Goal: Task Accomplishment & Management: Use online tool/utility

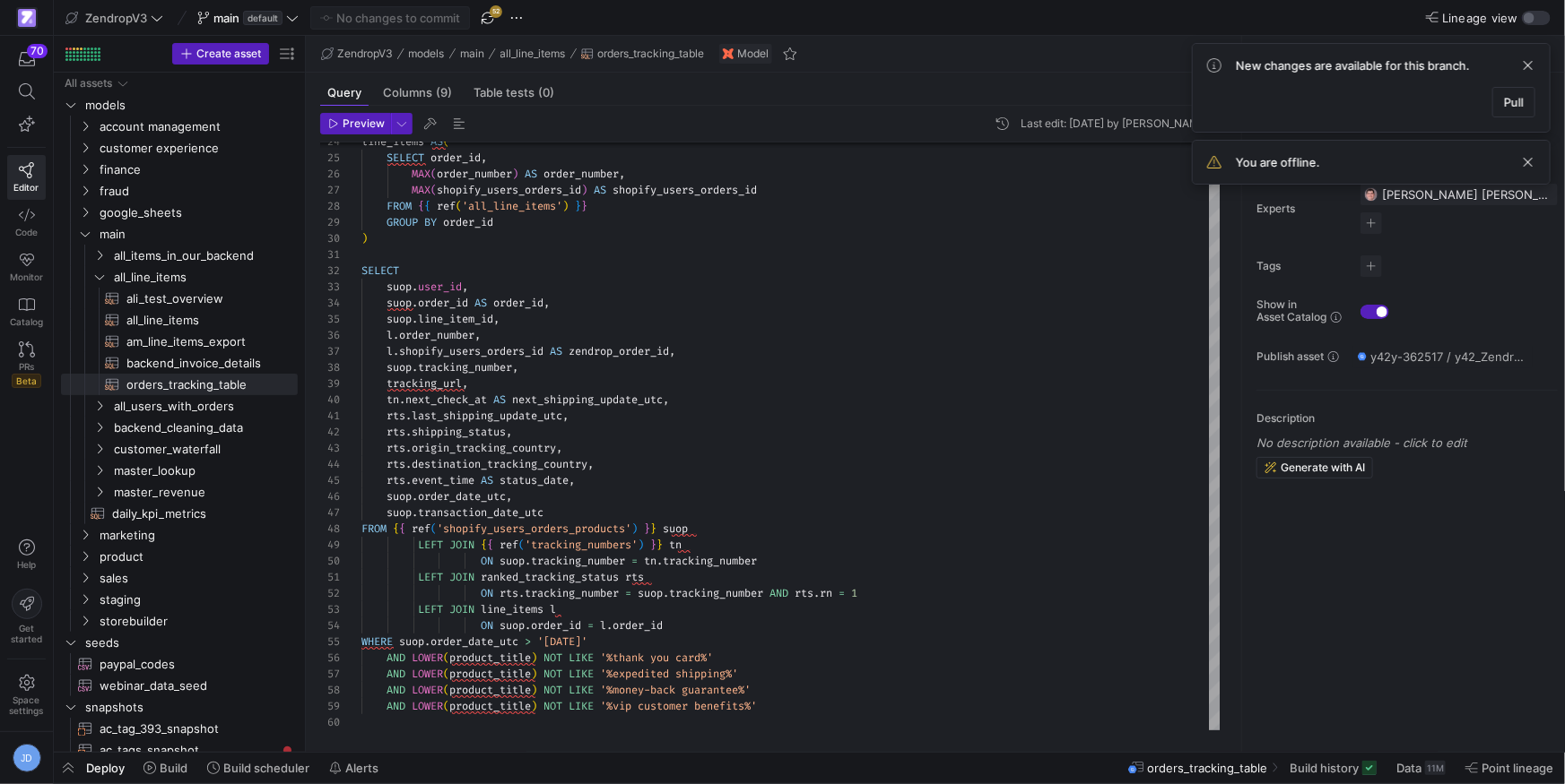
scroll to position [161, 0]
click at [603, 544] on div "line_items AS ( SELECT order_id , MAX ( order_number ) AS order_number , MAX ( …" at bounding box center [791, 239] width 860 height 983
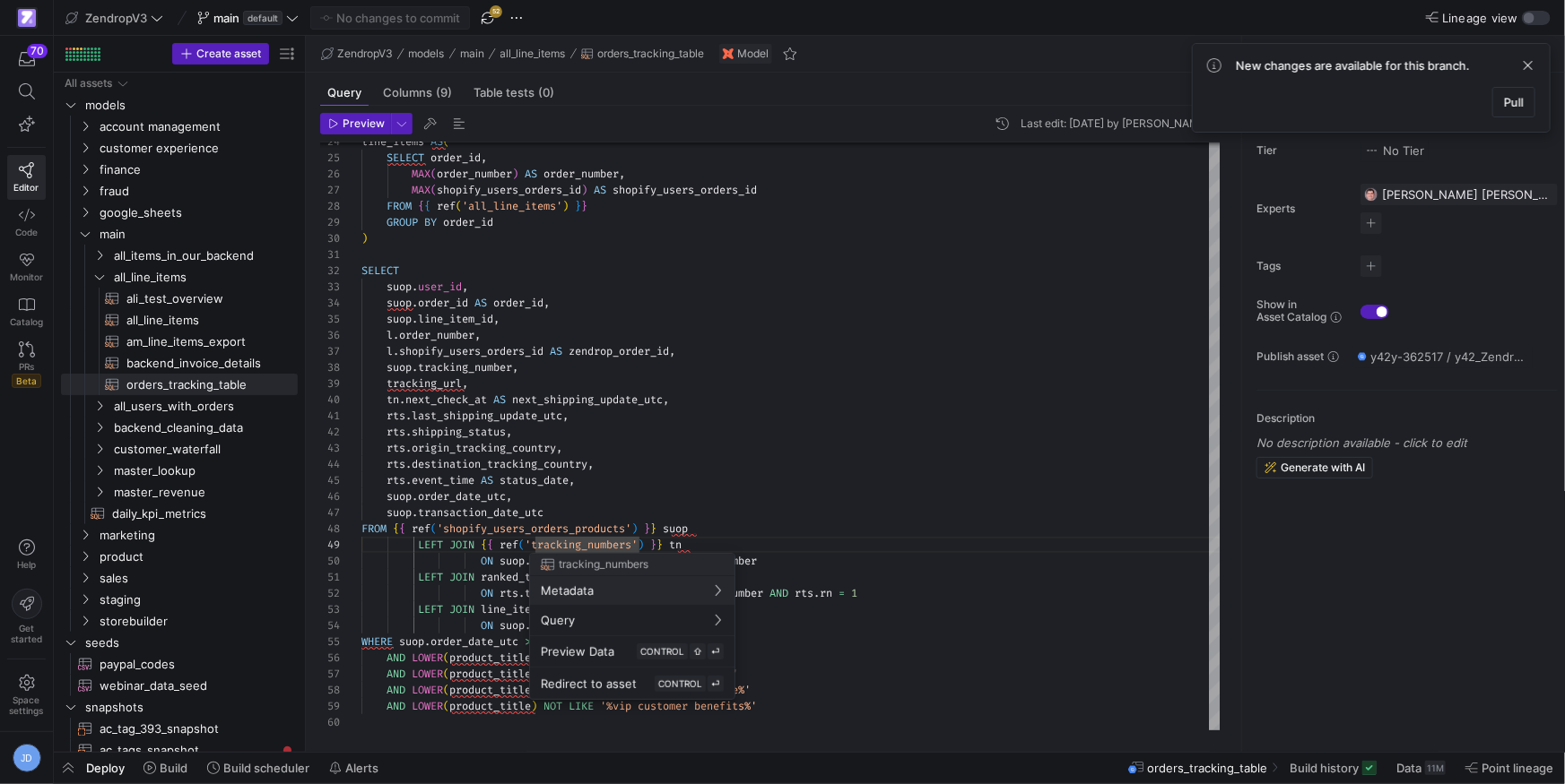
click at [822, 431] on div at bounding box center [782, 392] width 1565 height 784
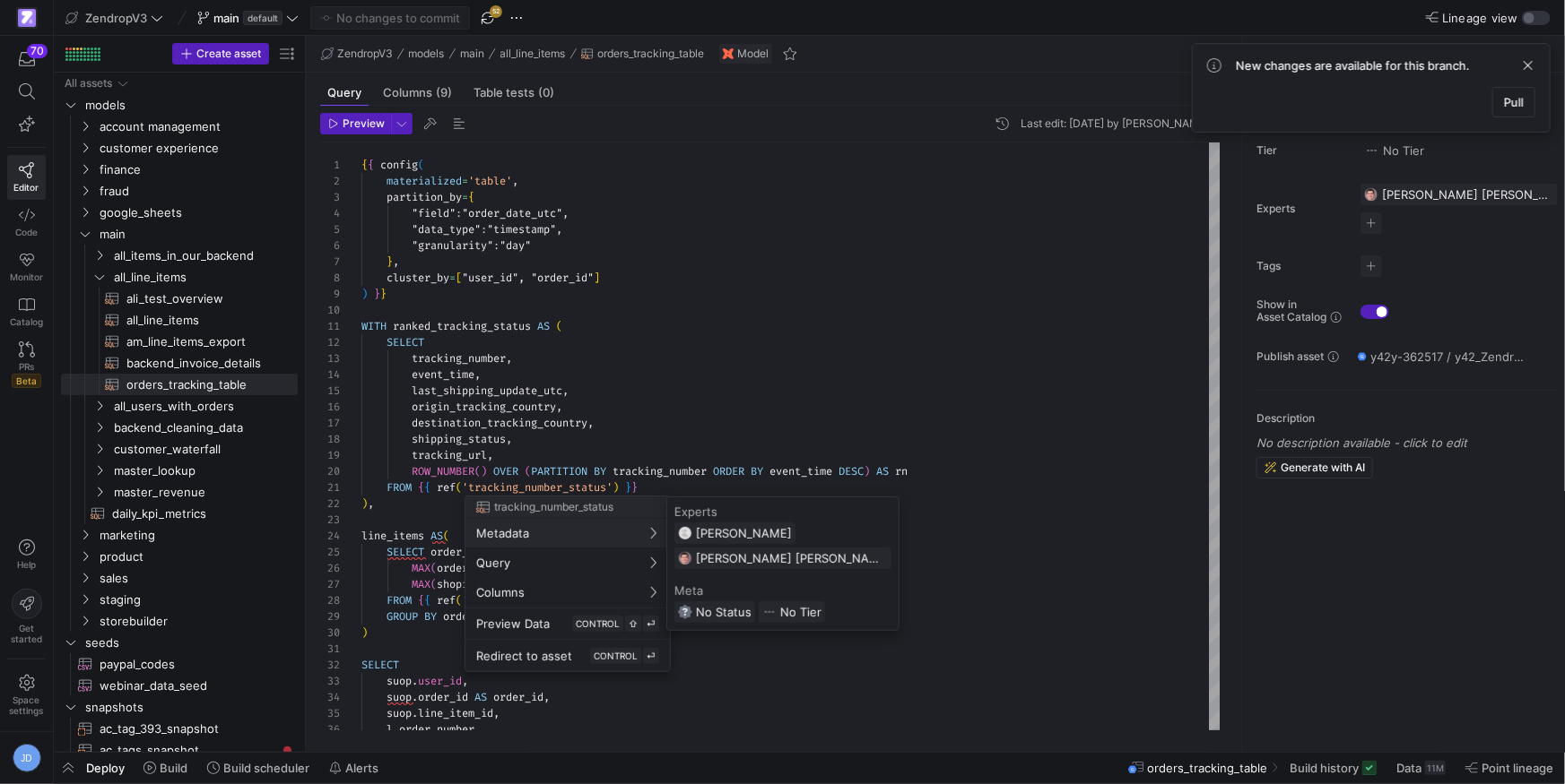
click at [837, 451] on div at bounding box center [782, 392] width 1565 height 784
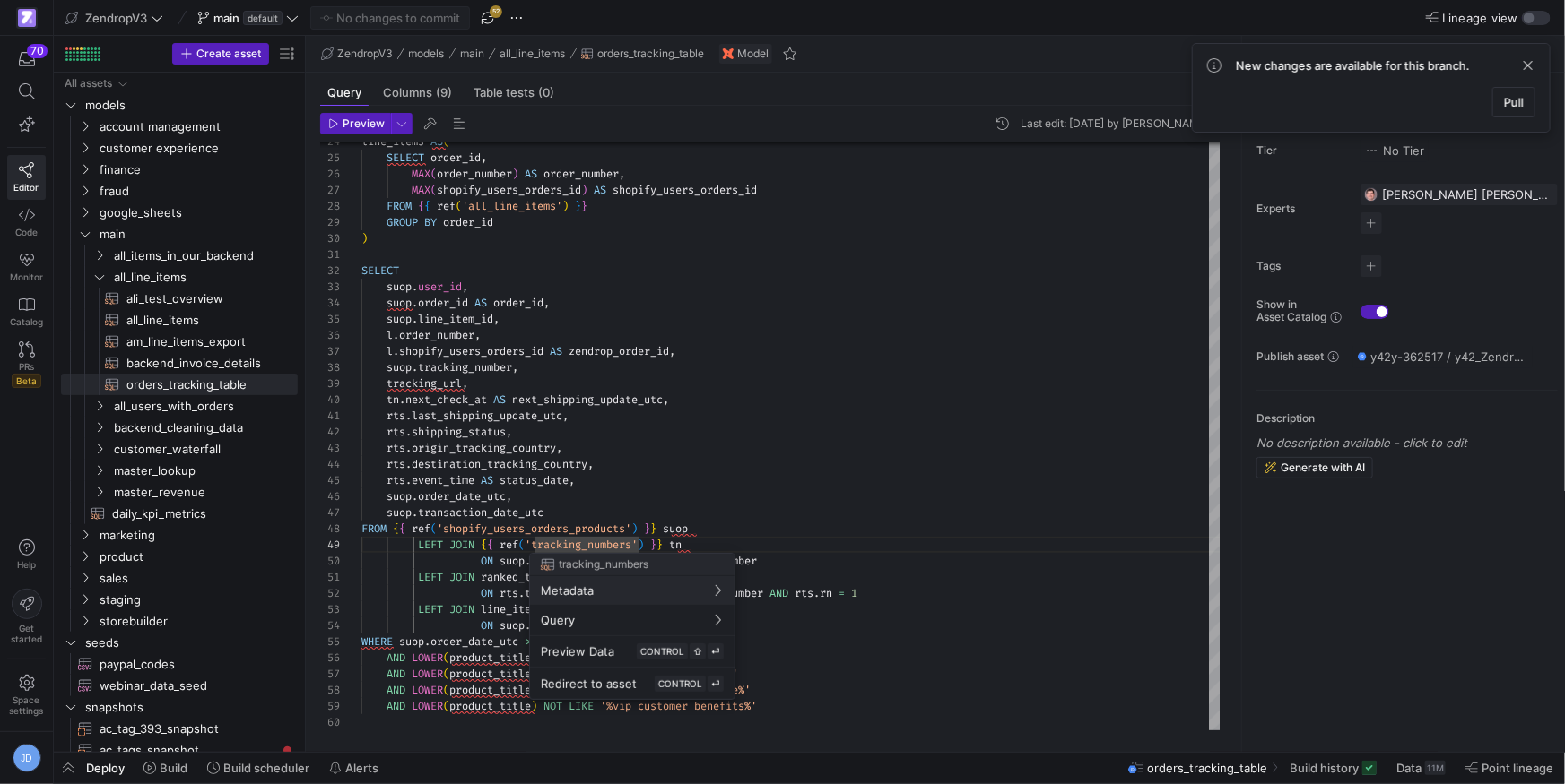
click at [651, 290] on div at bounding box center [782, 392] width 1565 height 784
click at [634, 681] on div "Redirect to asset CONTROL ⏎" at bounding box center [633, 683] width 183 height 16
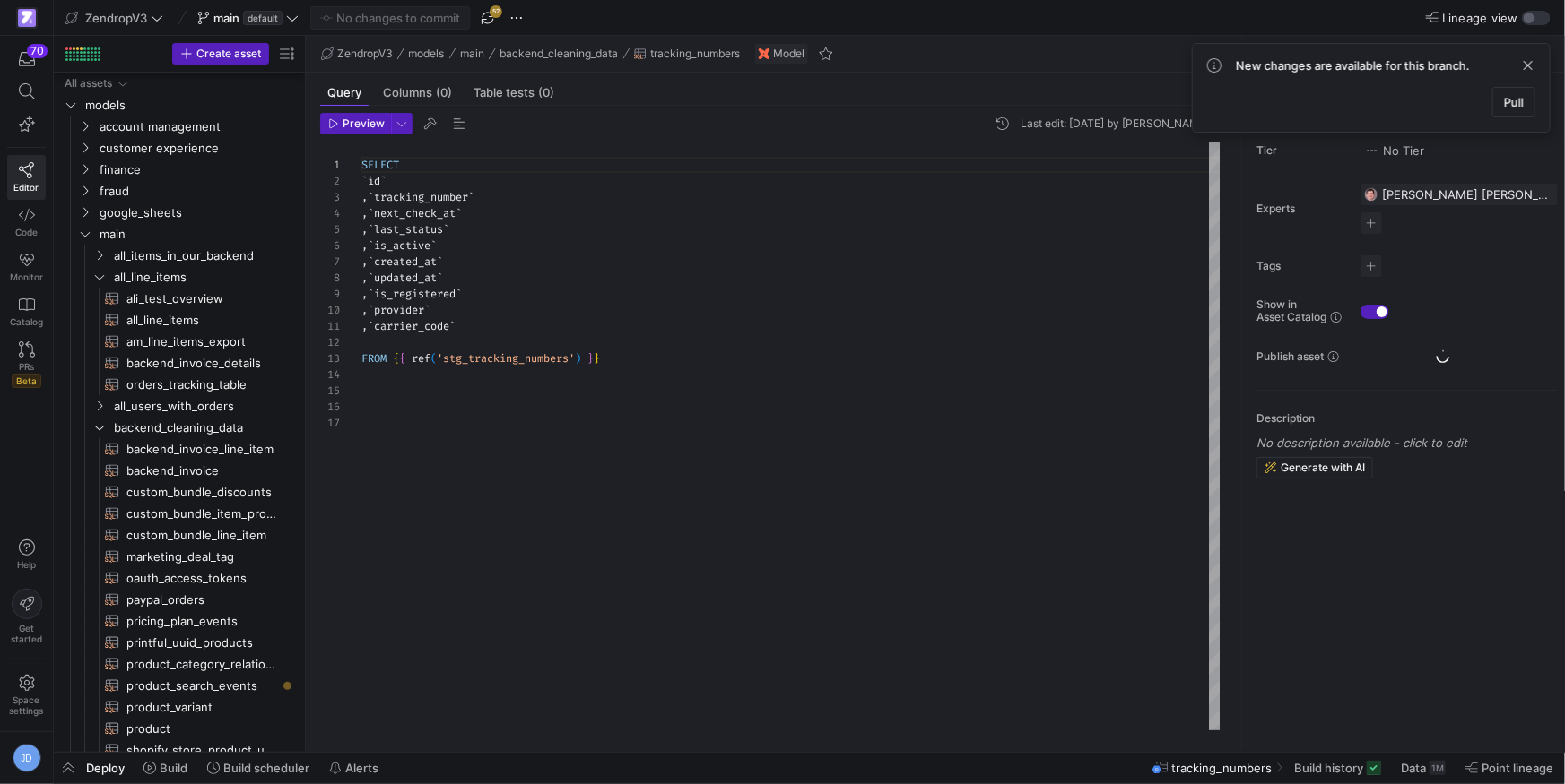
scroll to position [267, 0]
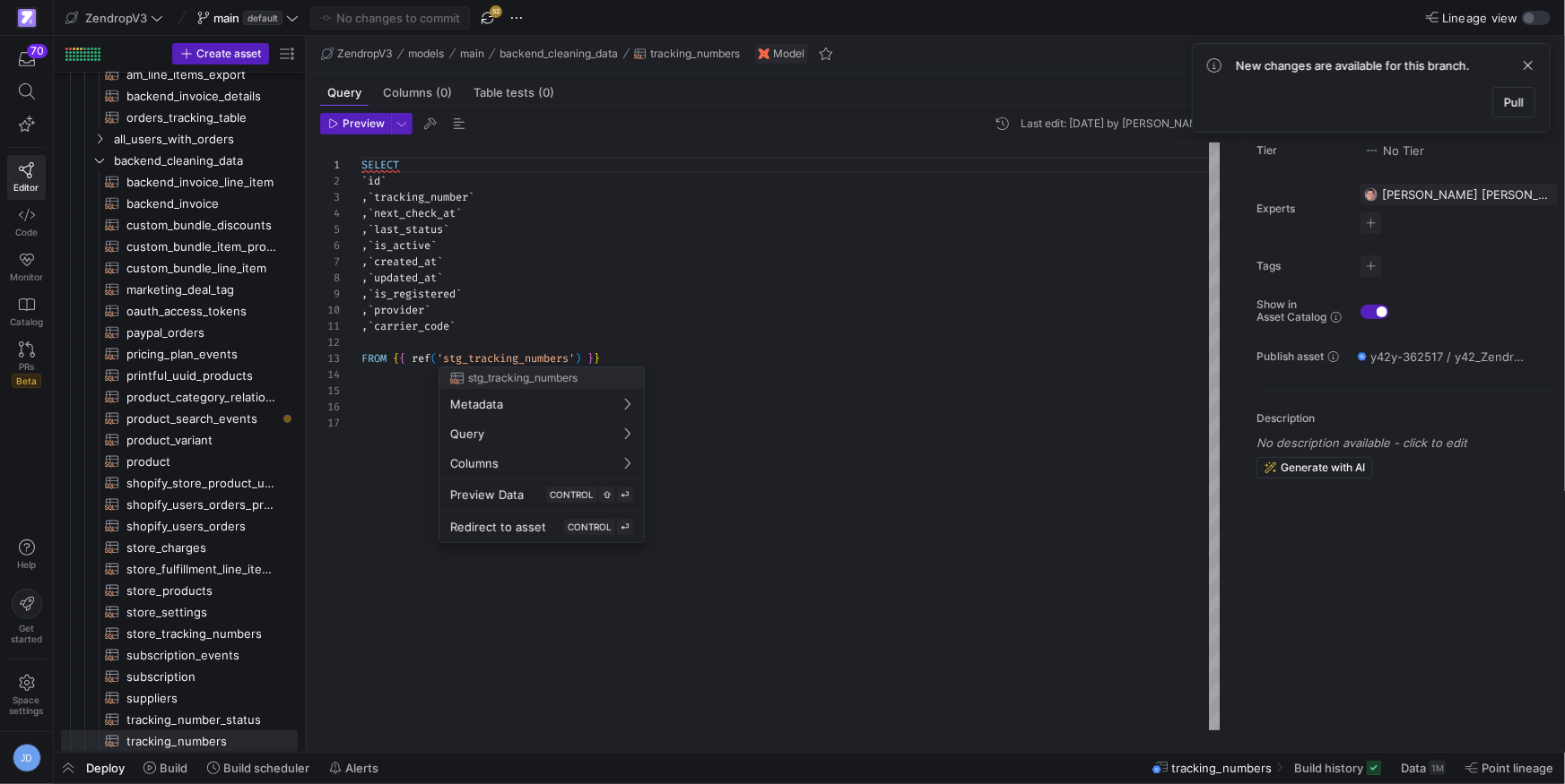
click at [445, 326] on div at bounding box center [782, 392] width 1565 height 784
click at [423, 325] on div "SELECT ` id ` , ` tracking_number ` , ` next_check_at ` , ` last_status ` , ` i…" at bounding box center [791, 436] width 860 height 588
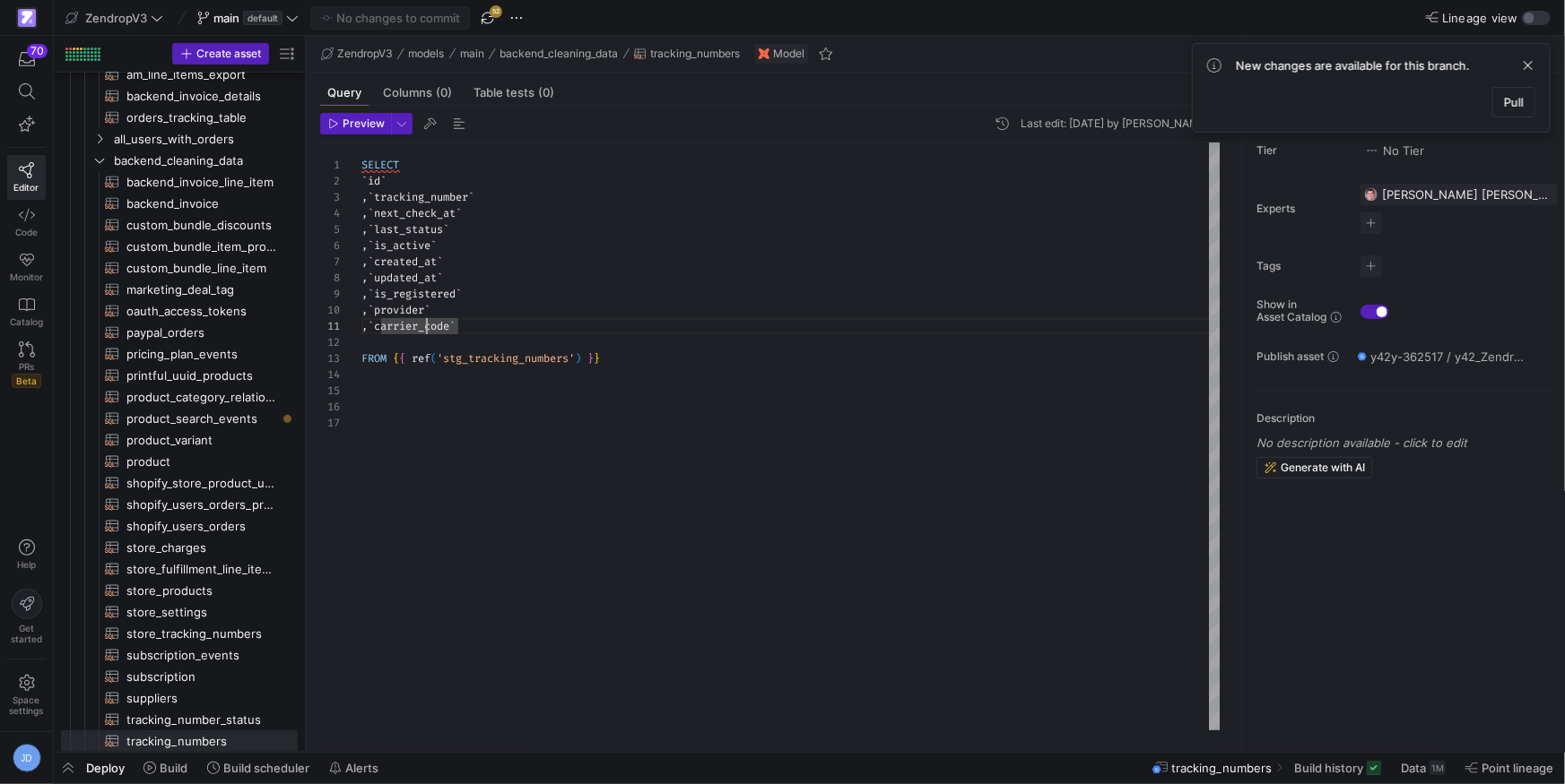
scroll to position [0, 97]
click at [654, 310] on div at bounding box center [782, 392] width 1565 height 784
click at [437, 324] on div "SELECT ` id ` , ` tracking_number ` , ` next_check_at ` , ` last_status ` , ` i…" at bounding box center [791, 436] width 860 height 588
click at [437, 324] on span "carrier_code" at bounding box center [412, 326] width 75 height 14
click at [663, 52] on span "tracking_numbers" at bounding box center [695, 53] width 90 height 12
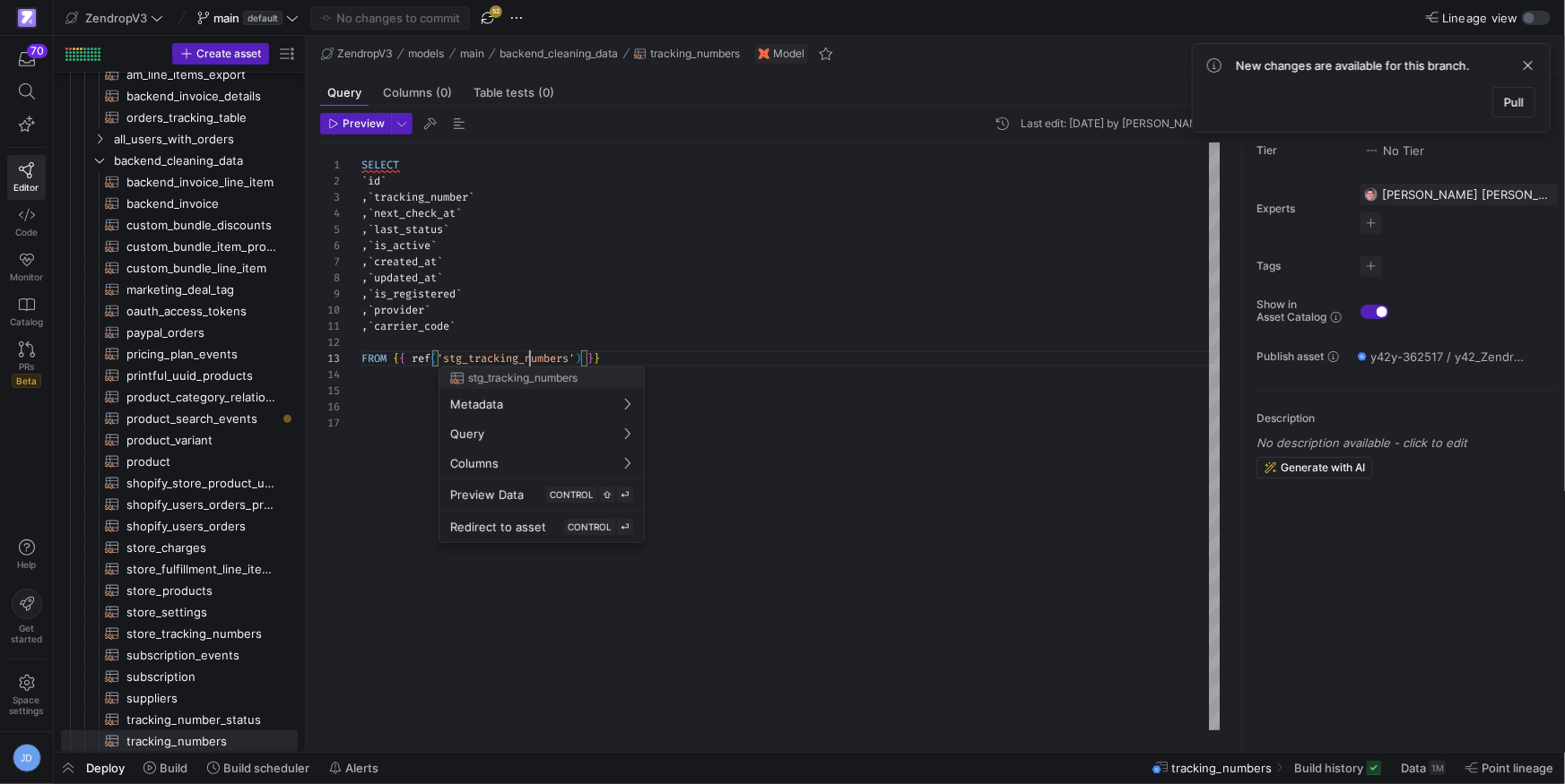
scroll to position [32, 168]
click at [526, 364] on div "SELECT ` id ` , ` tracking_number ` , ` next_check_at ` , ` last_status ` , ` i…" at bounding box center [791, 436] width 860 height 588
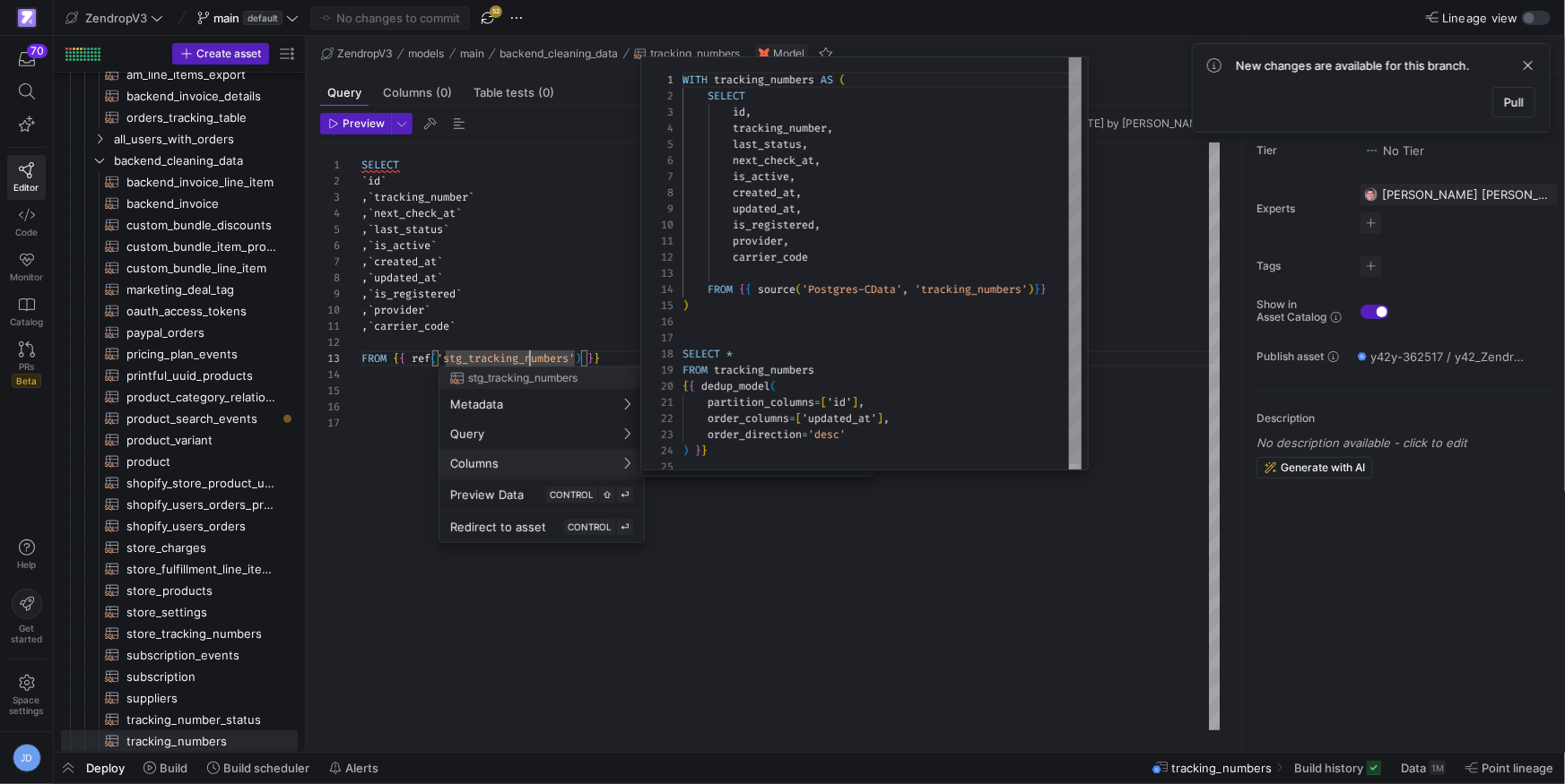
scroll to position [0, 0]
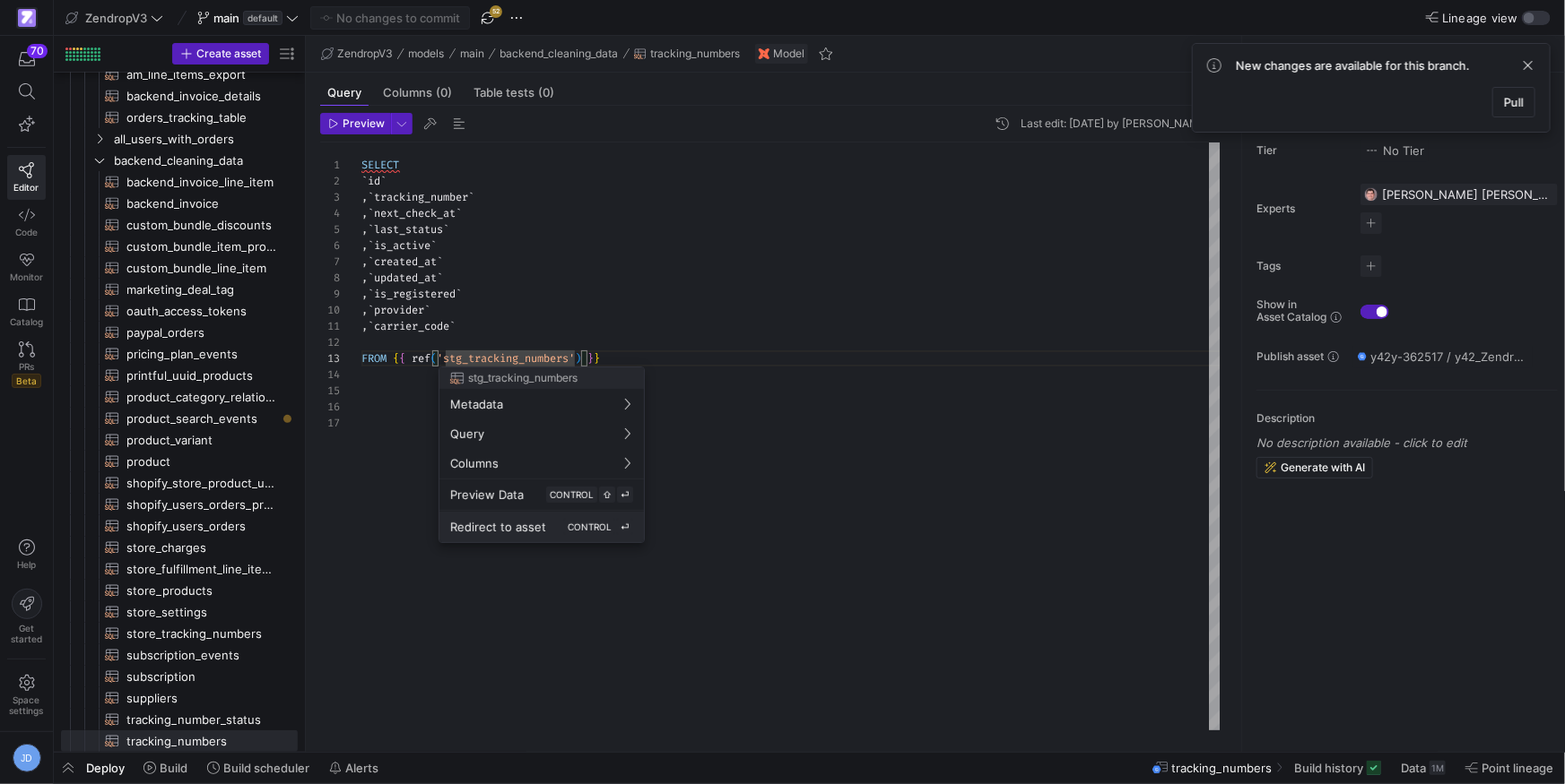
click at [519, 530] on span "Redirect to asset" at bounding box center [499, 527] width 96 height 14
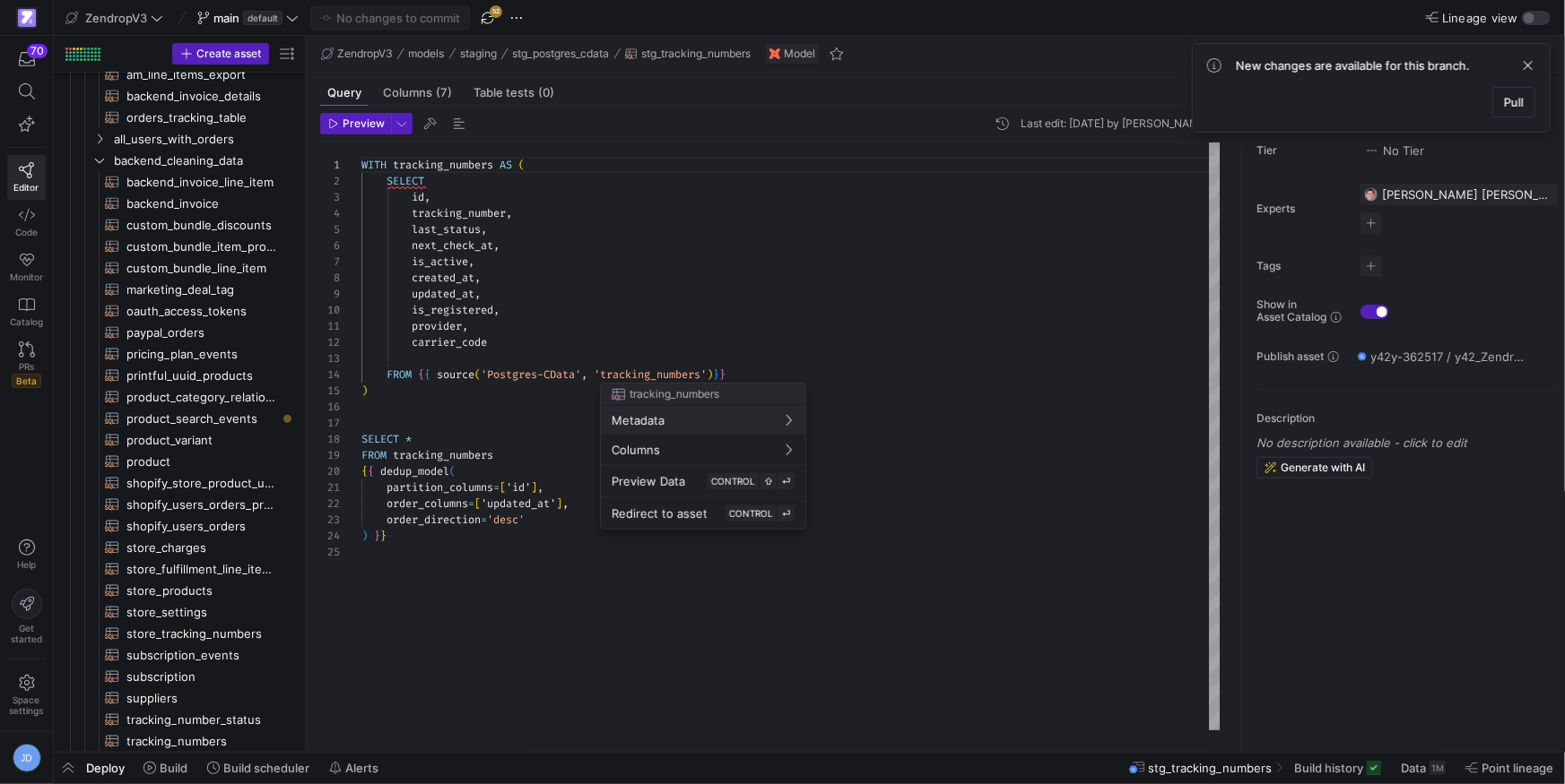
click at [432, 344] on div at bounding box center [782, 392] width 1565 height 784
click at [432, 344] on div "WITH tracking_numbers AS ( SELECT id , tracking_number , last_status , next_che…" at bounding box center [791, 436] width 860 height 588
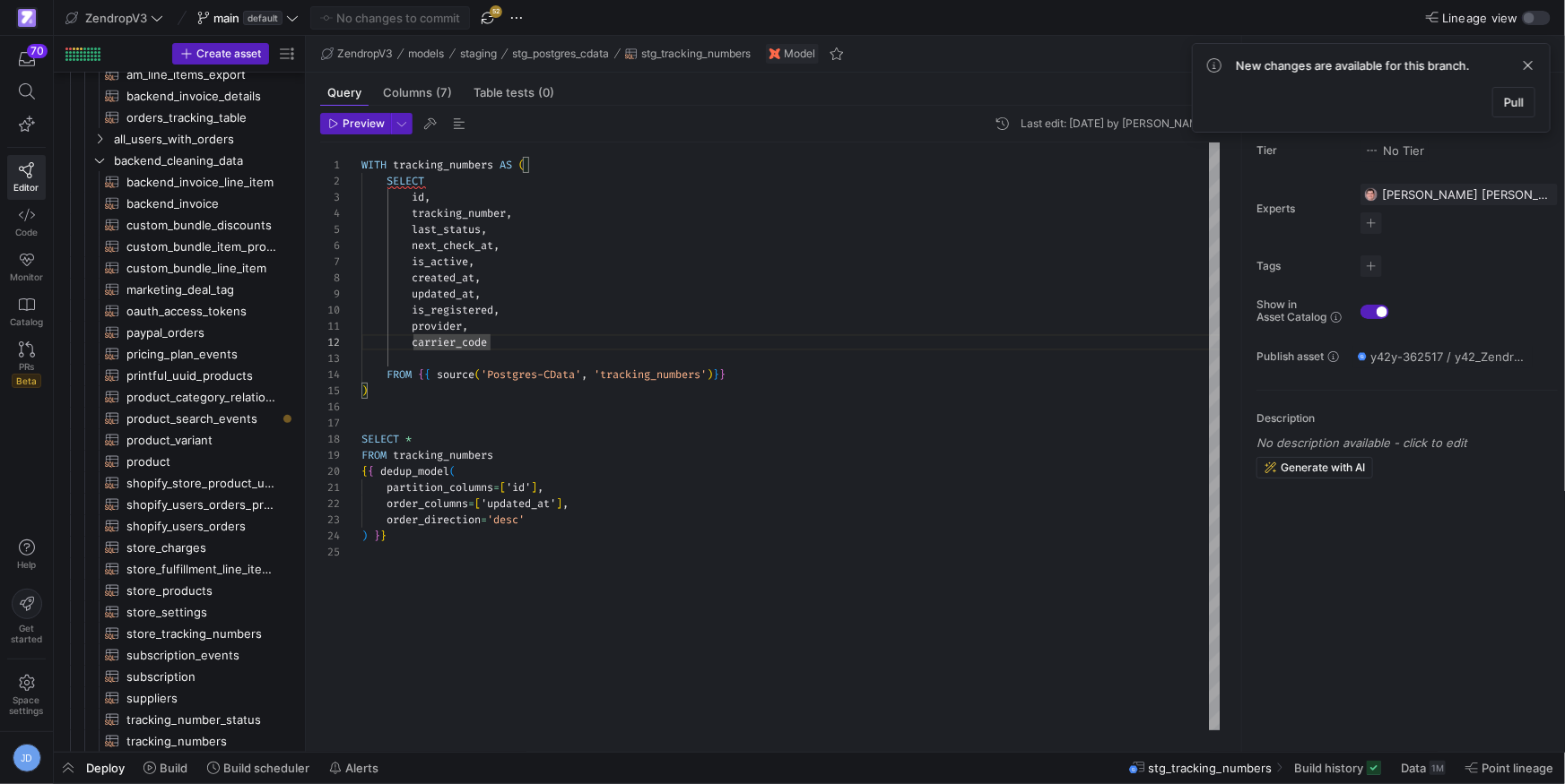
click at [433, 342] on div "WITH tracking_numbers AS ( SELECT id , tracking_number , last_status , next_che…" at bounding box center [791, 436] width 860 height 588
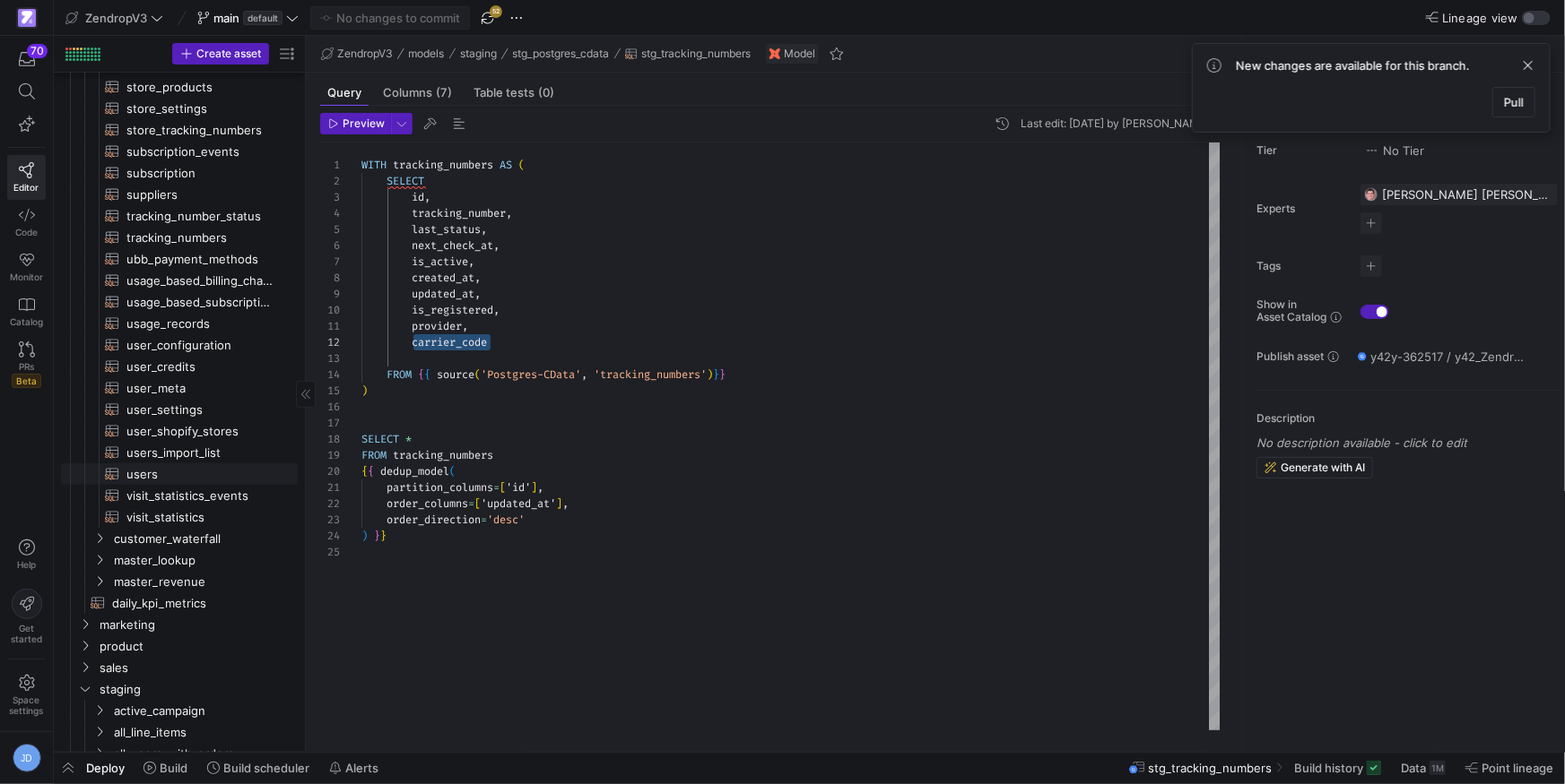
scroll to position [672, 0]
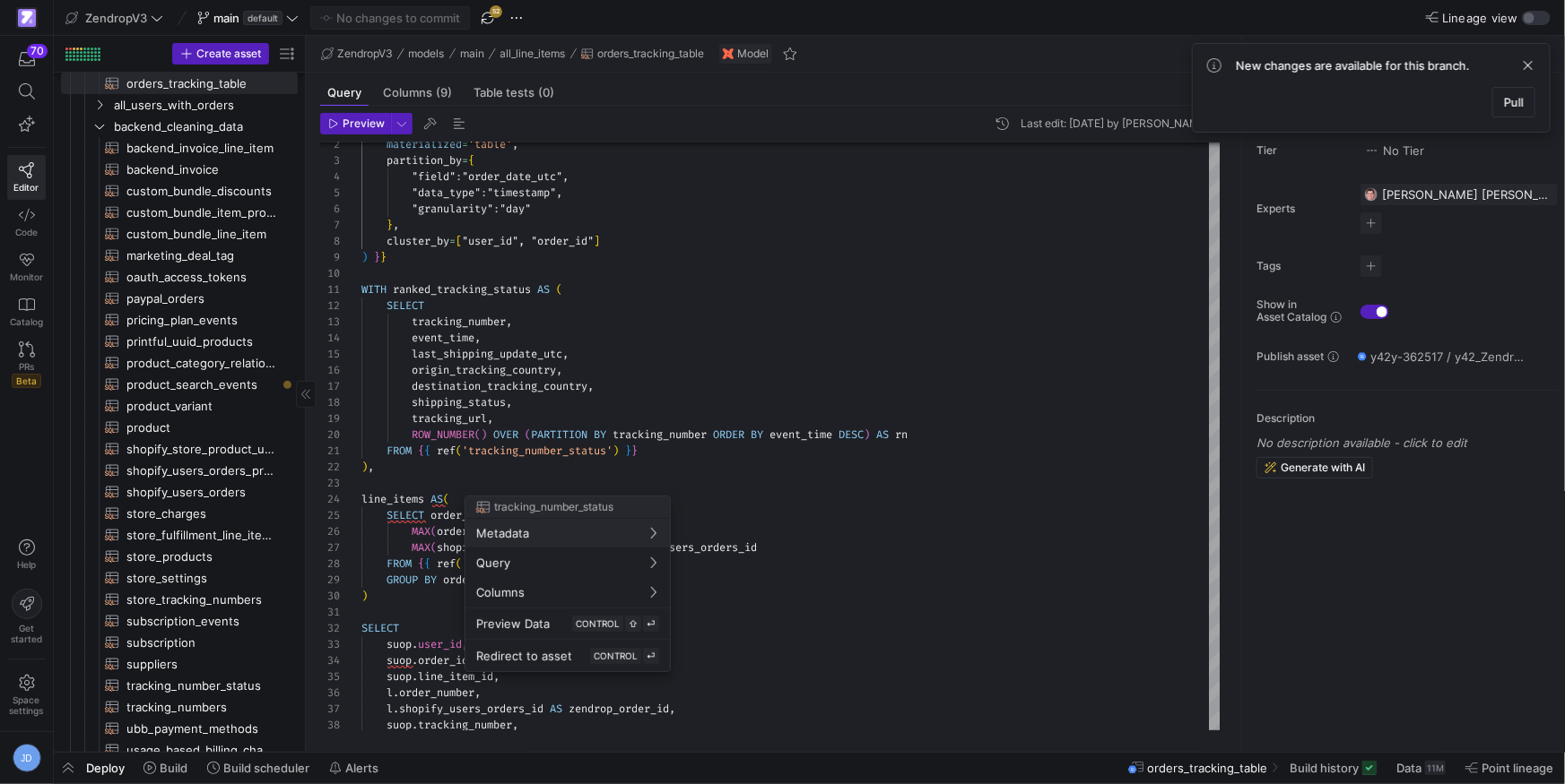
click at [779, 384] on div at bounding box center [782, 392] width 1565 height 784
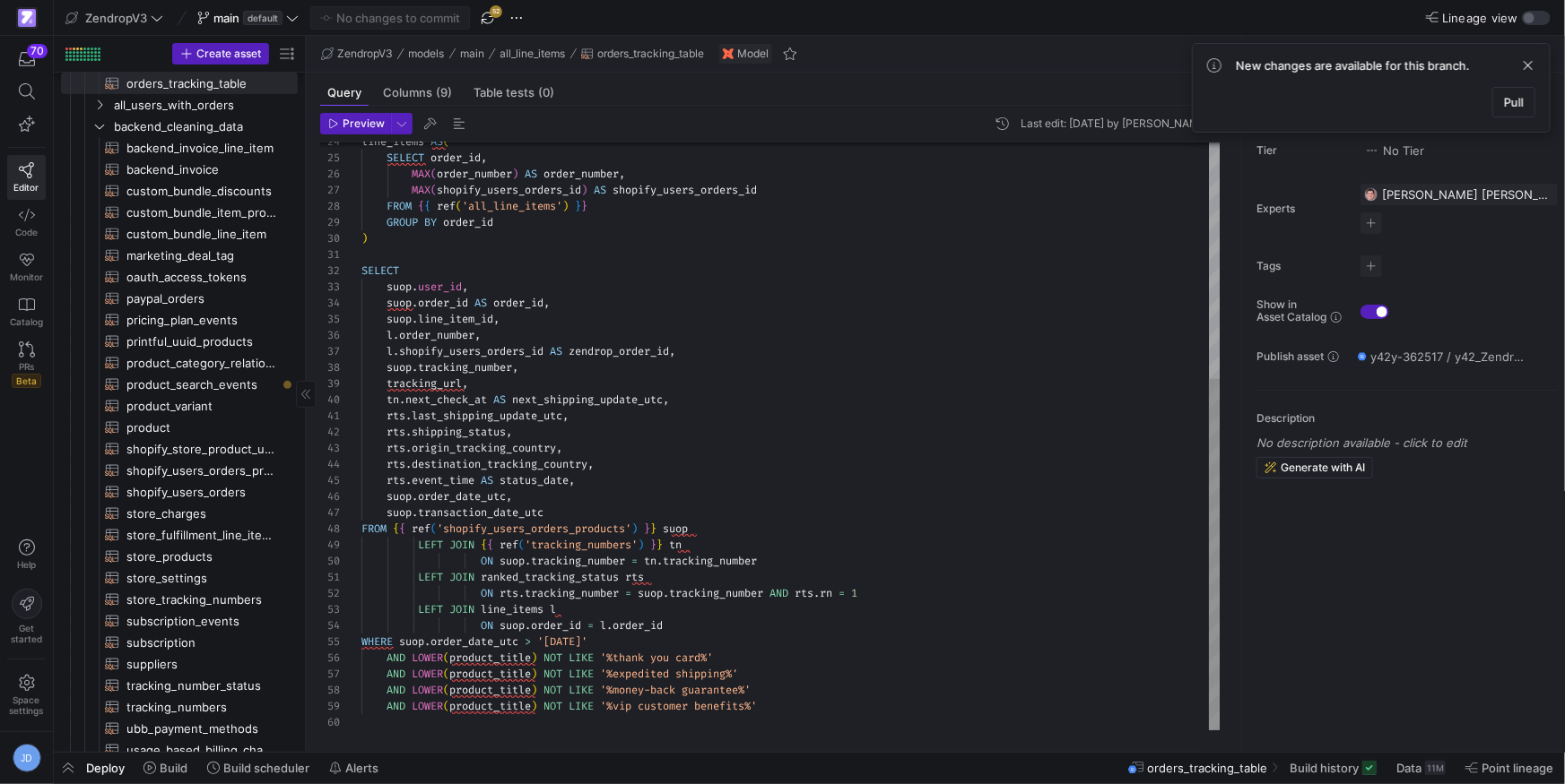
click at [572, 516] on div "suop . transaction_date_utc" at bounding box center [791, 513] width 860 height 16
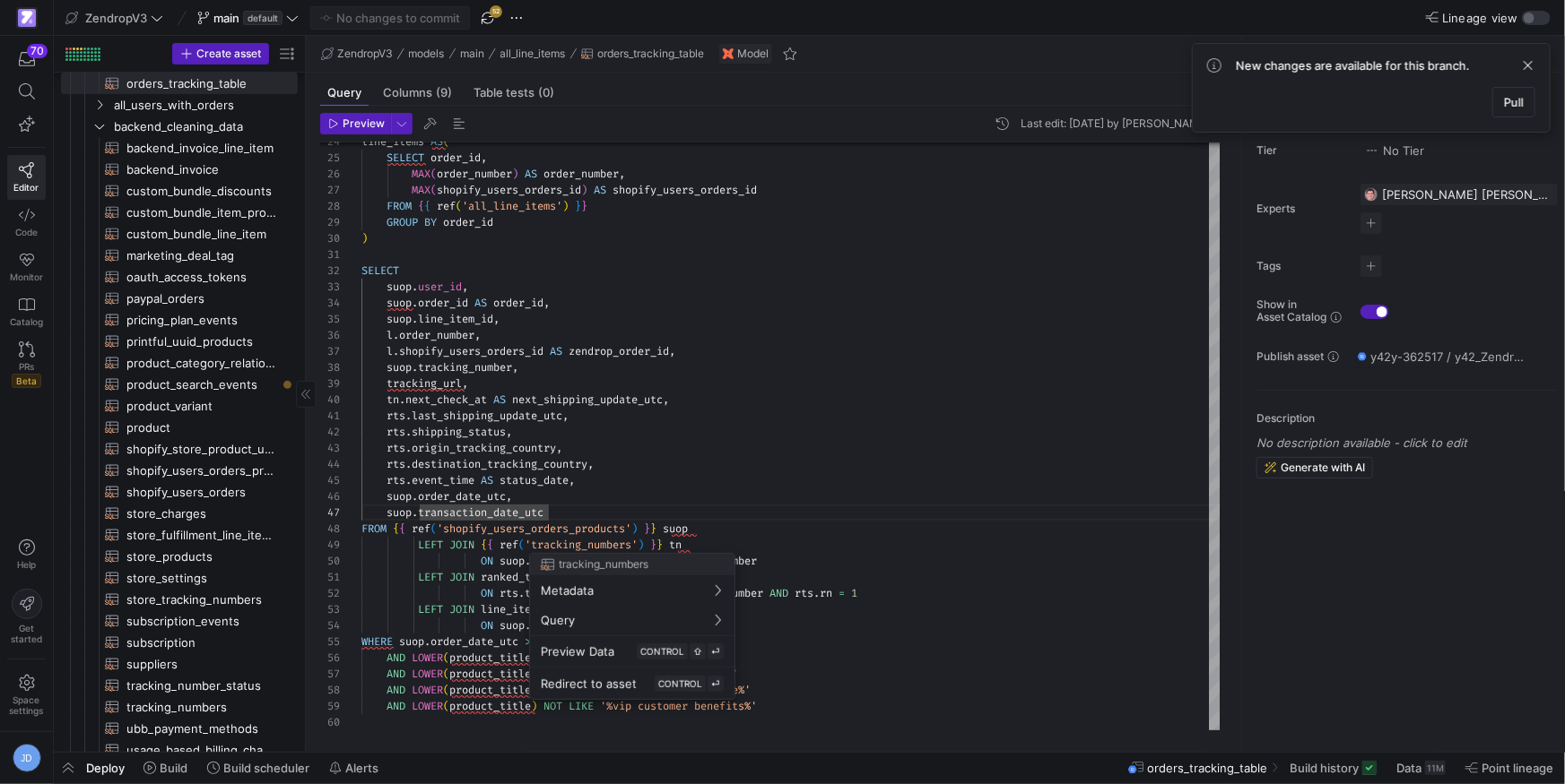
click at [387, 402] on div at bounding box center [782, 392] width 1565 height 784
click at [800, 476] on div at bounding box center [782, 392] width 1565 height 784
click at [447, 510] on div "line_items AS ( SELECT order_id , MAX ( order_number ) AS order_number , MAX ( …" at bounding box center [791, 239] width 860 height 983
click at [447, 511] on span "transaction_date_utc" at bounding box center [480, 513] width 125 height 14
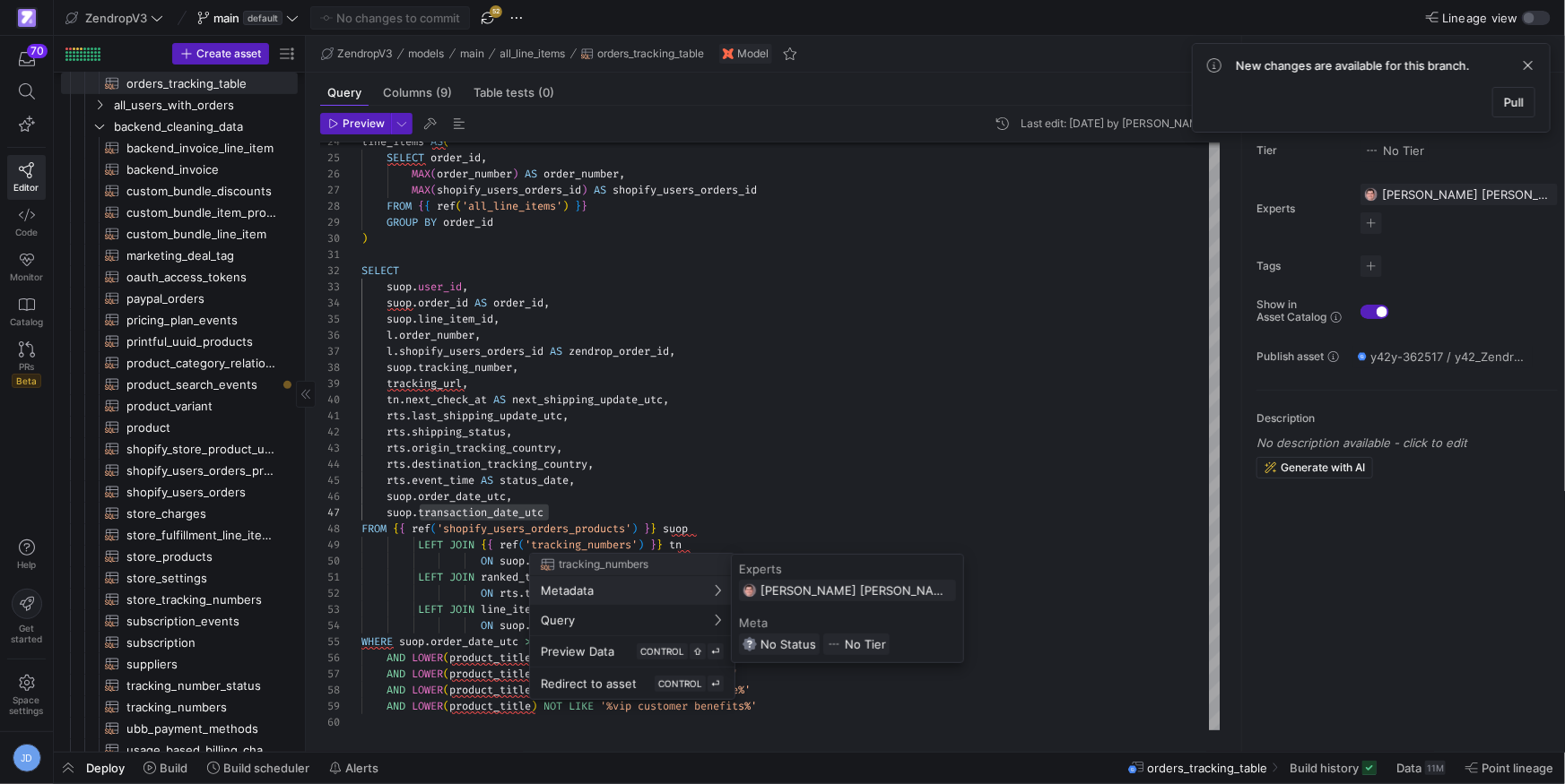
click at [924, 599] on div "Experts [PERSON_NAME] [PERSON_NAME] [PERSON_NAME] Meta No Status No Tier" at bounding box center [847, 609] width 231 height 107
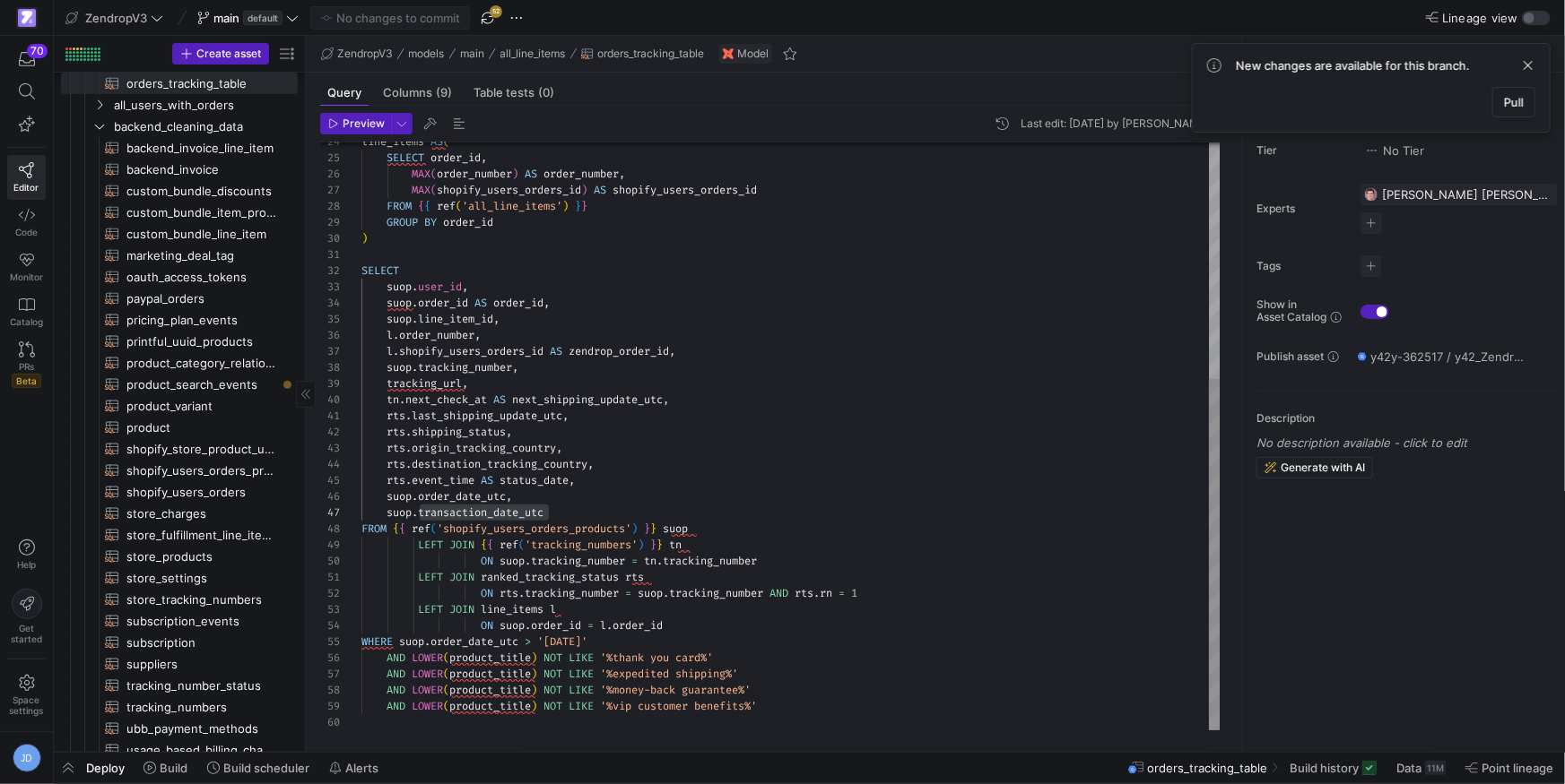
click at [559, 519] on div "line_items AS ( SELECT order_id , MAX ( order_number ) AS order_number , MAX ( …" at bounding box center [791, 239] width 860 height 983
click at [722, 401] on div "line_items AS ( SELECT order_id , MAX ( order_number ) AS order_number , MAX ( …" at bounding box center [791, 239] width 860 height 983
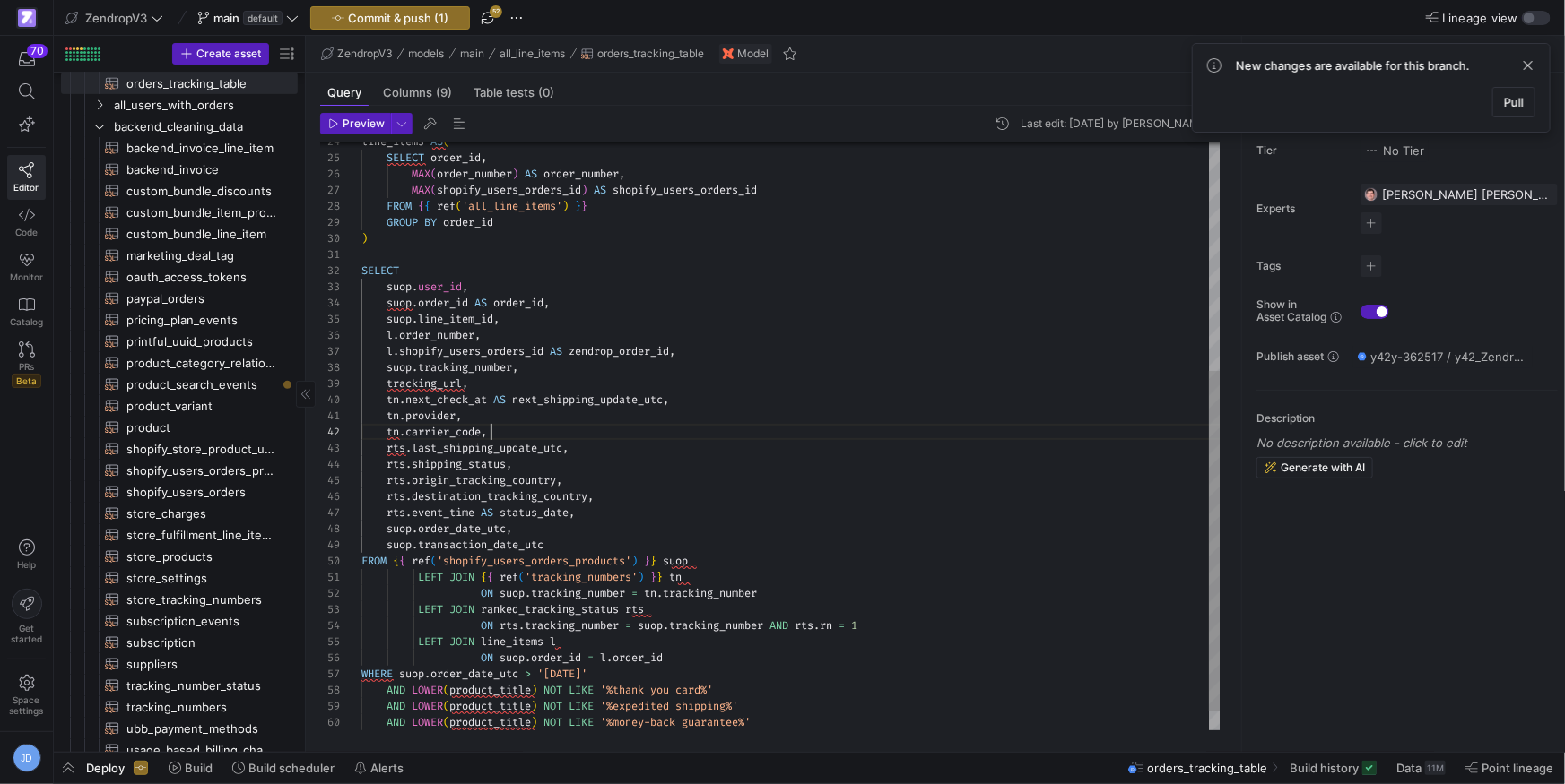
scroll to position [16, 128]
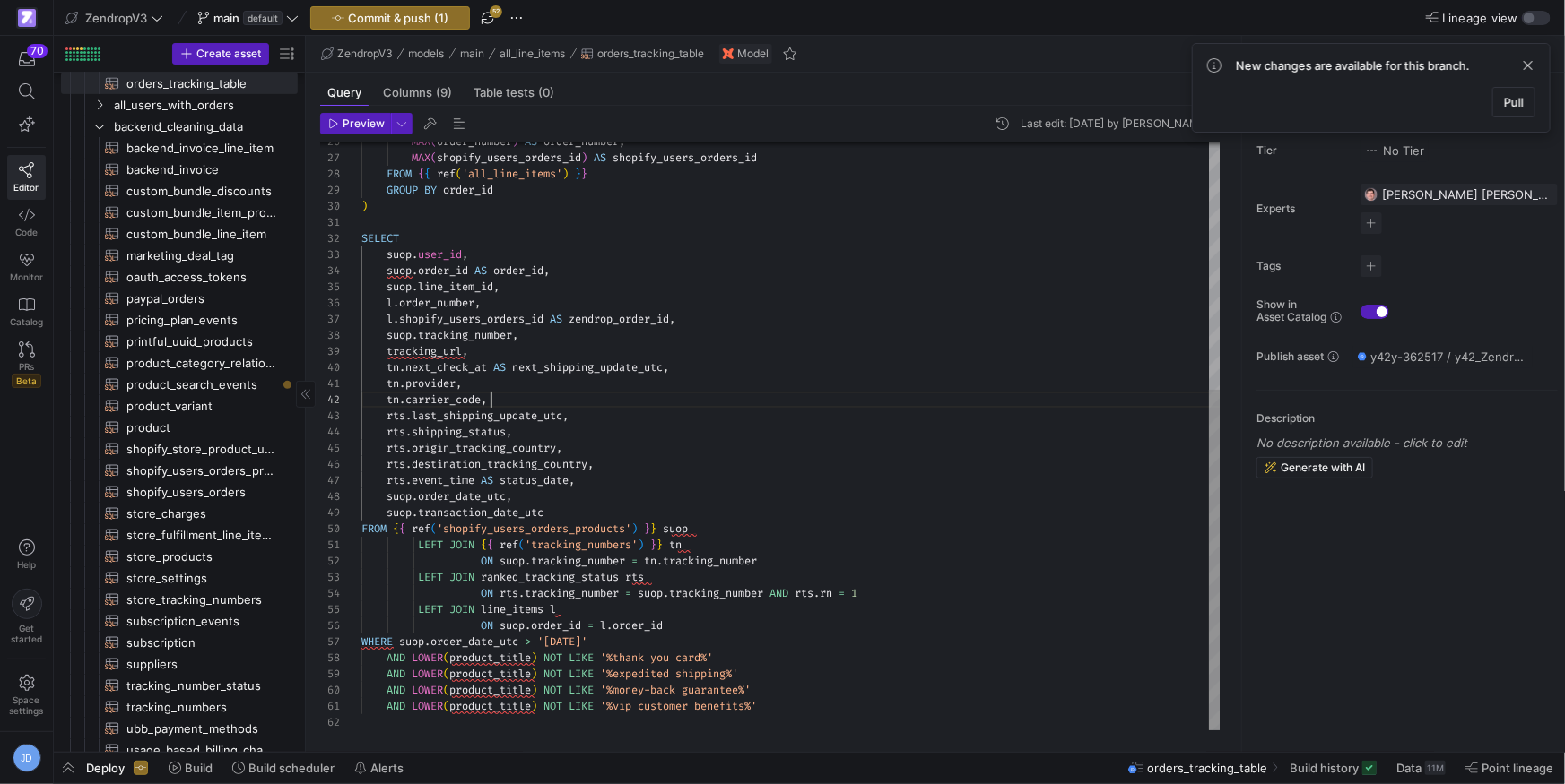
click at [840, 707] on div "MAX ( order_number ) AS order_number , MAX ( shopify_users_orders_id ) AS shopi…" at bounding box center [791, 222] width 860 height 1015
type textarea "AND LOWER(product_title) NOT LIKE '%vip customer benefits%'"
click at [354, 127] on span "Preview" at bounding box center [363, 123] width 42 height 12
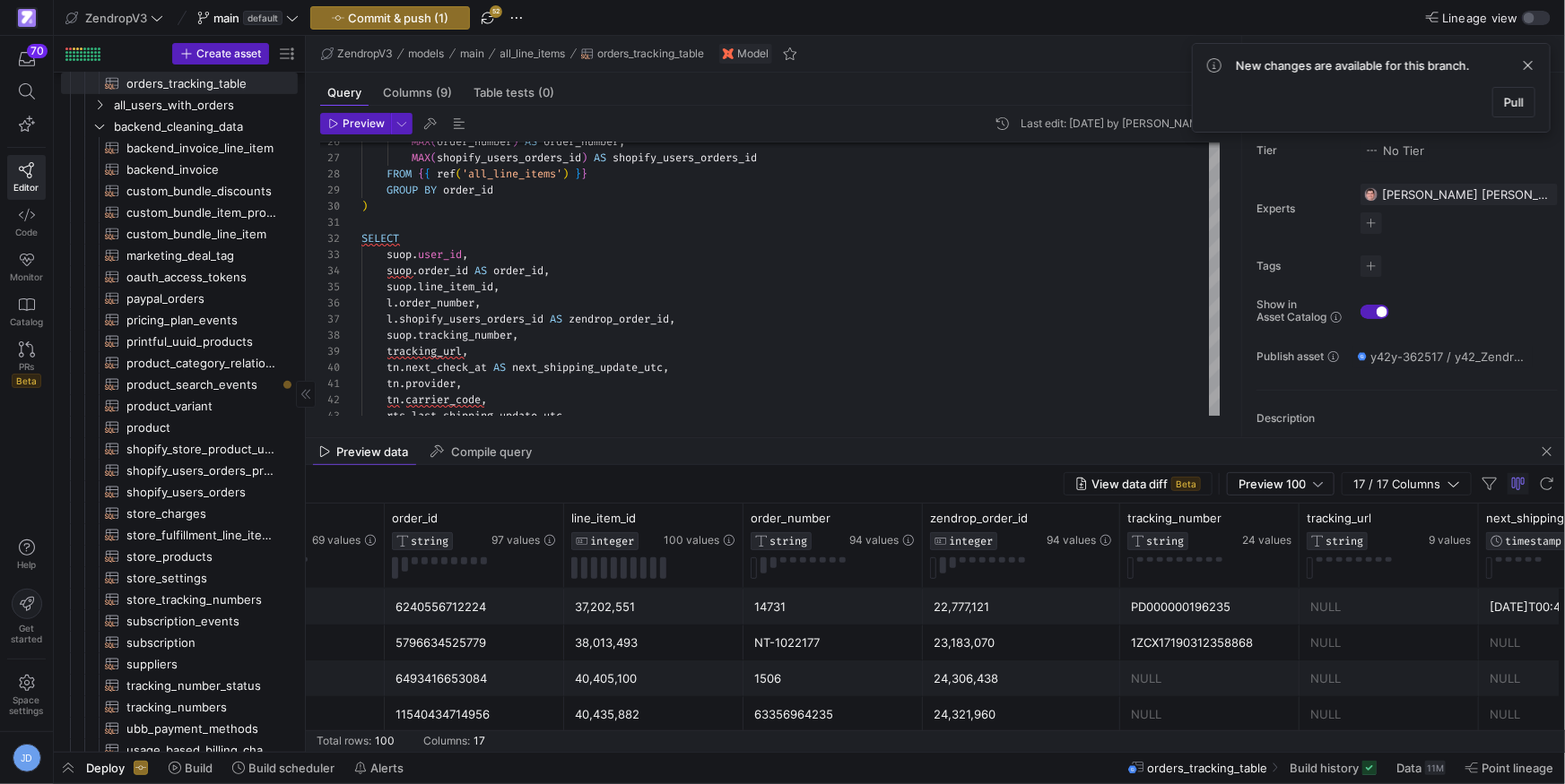
scroll to position [0, 487]
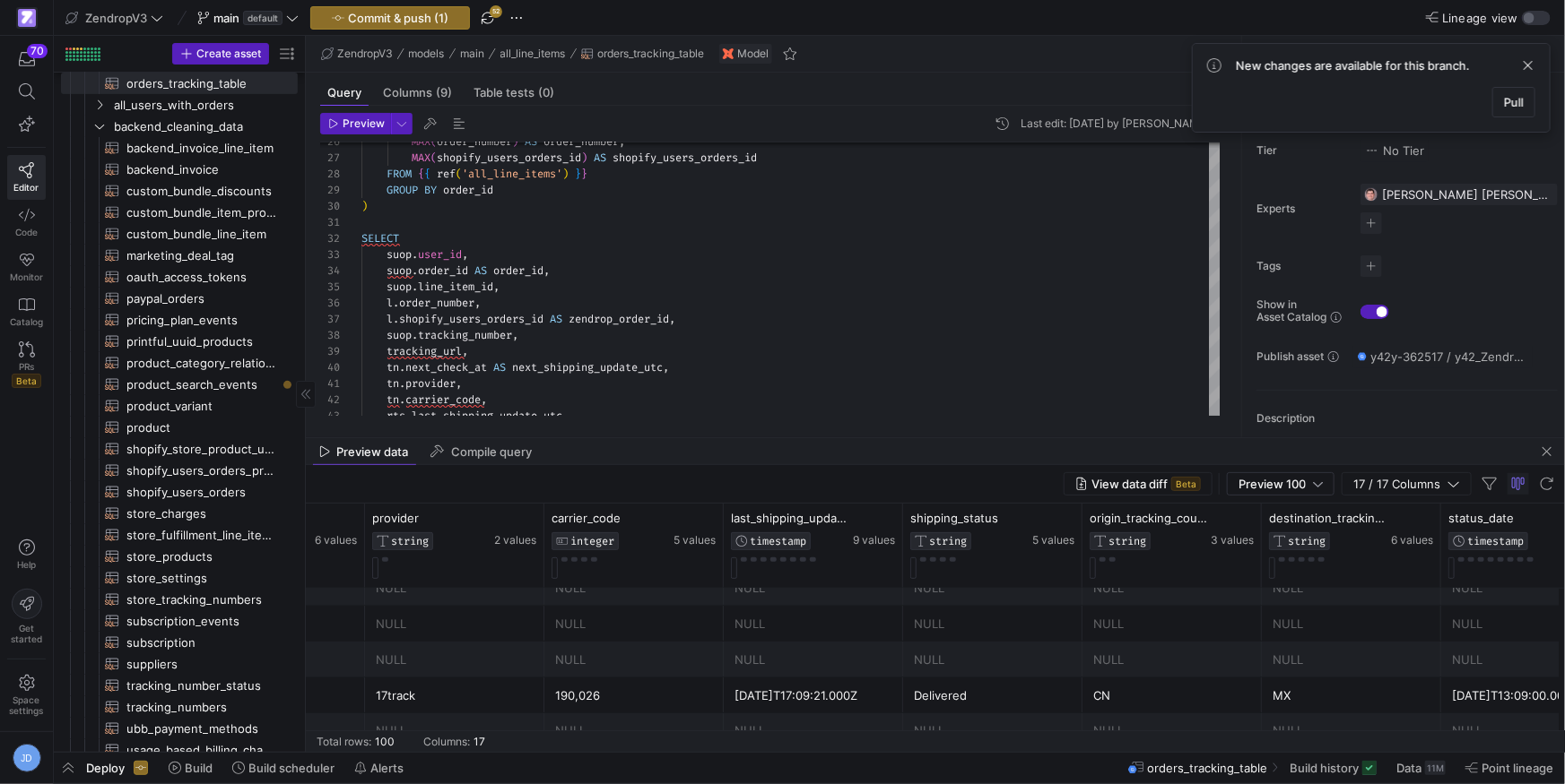
click at [444, 698] on div "17track" at bounding box center [454, 695] width 157 height 35
click at [661, 709] on div "190,026" at bounding box center [634, 695] width 157 height 35
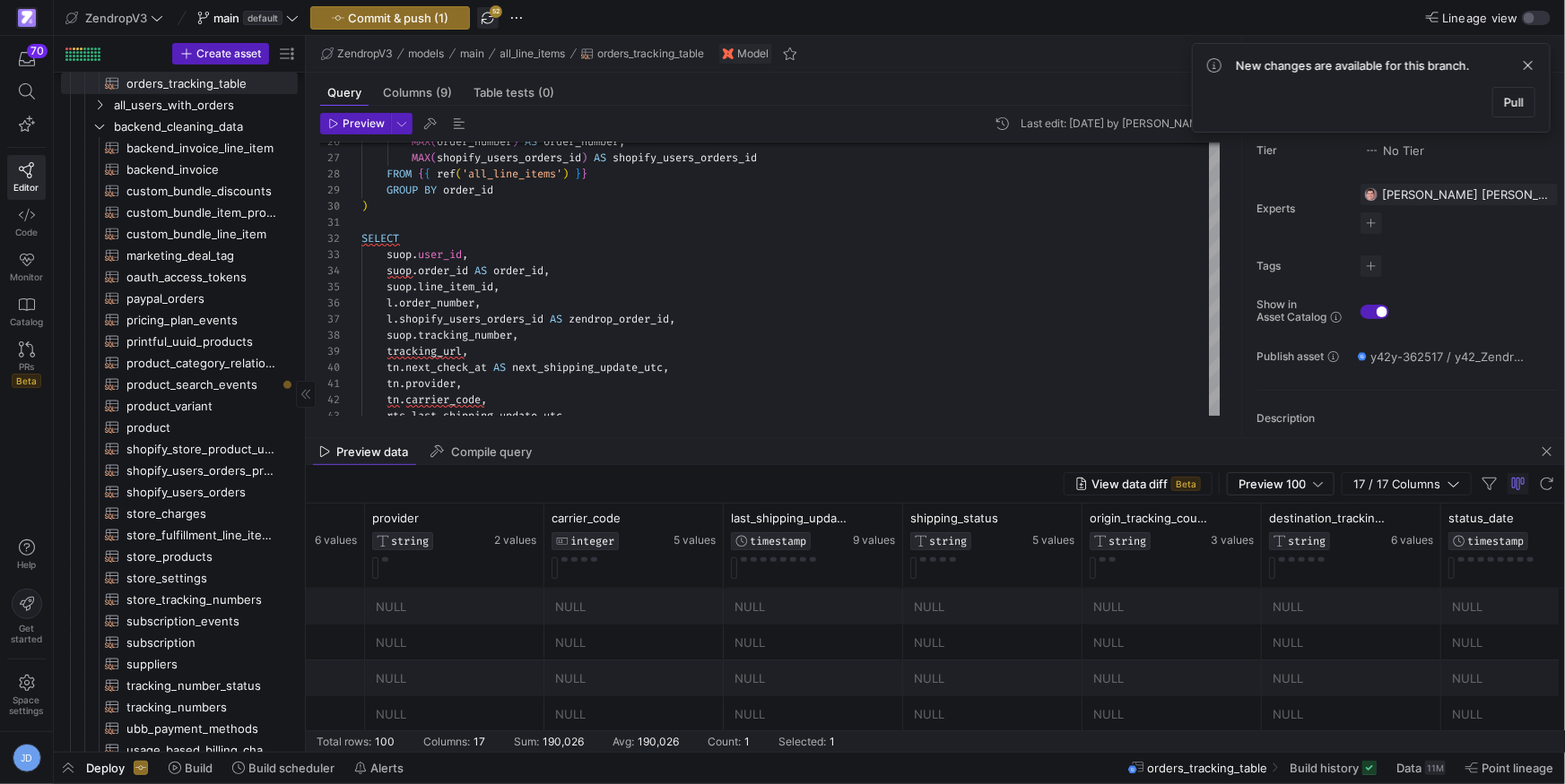
click at [488, 11] on span "button" at bounding box center [487, 18] width 22 height 22
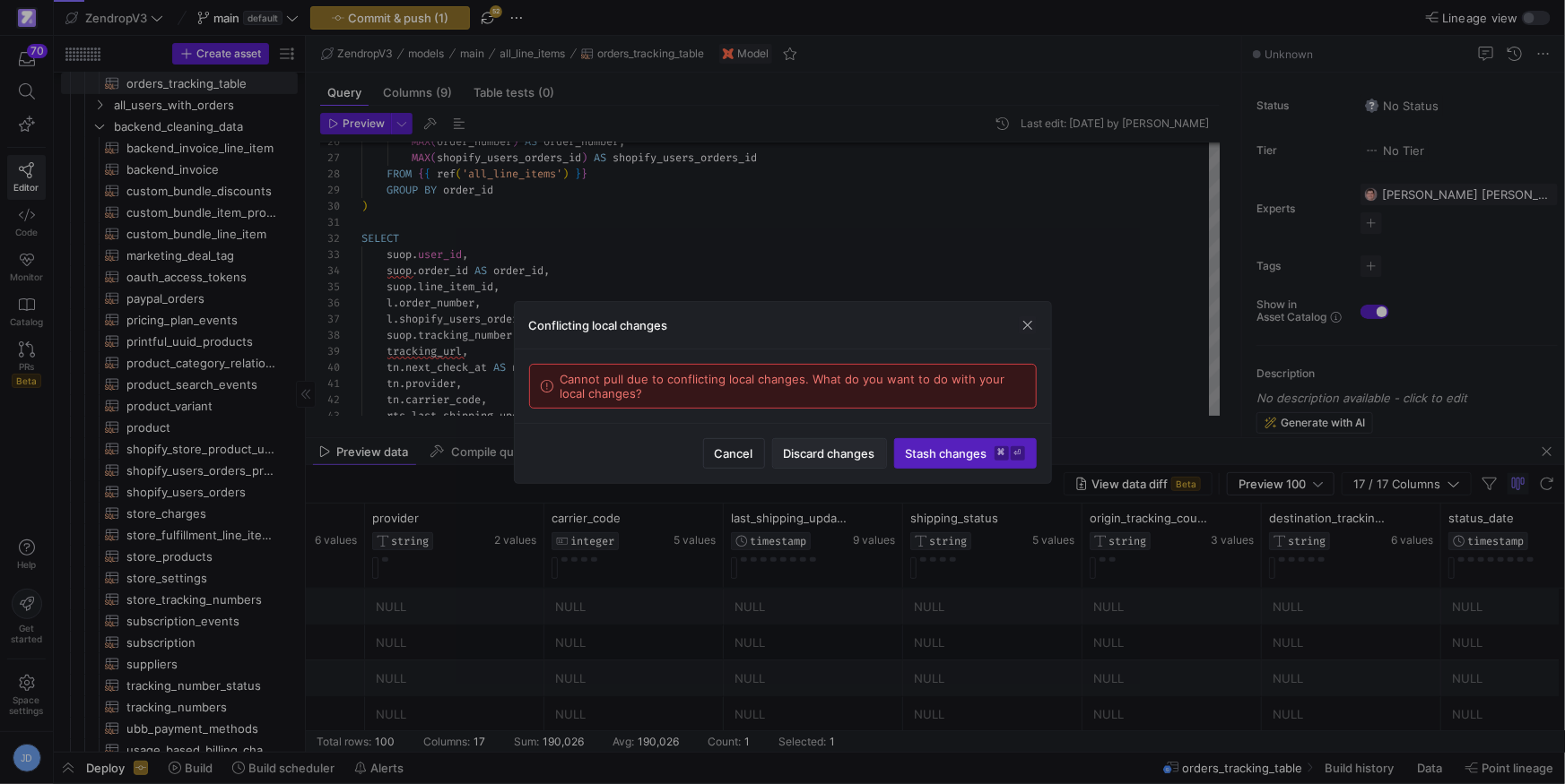
click at [826, 461] on span at bounding box center [830, 453] width 113 height 28
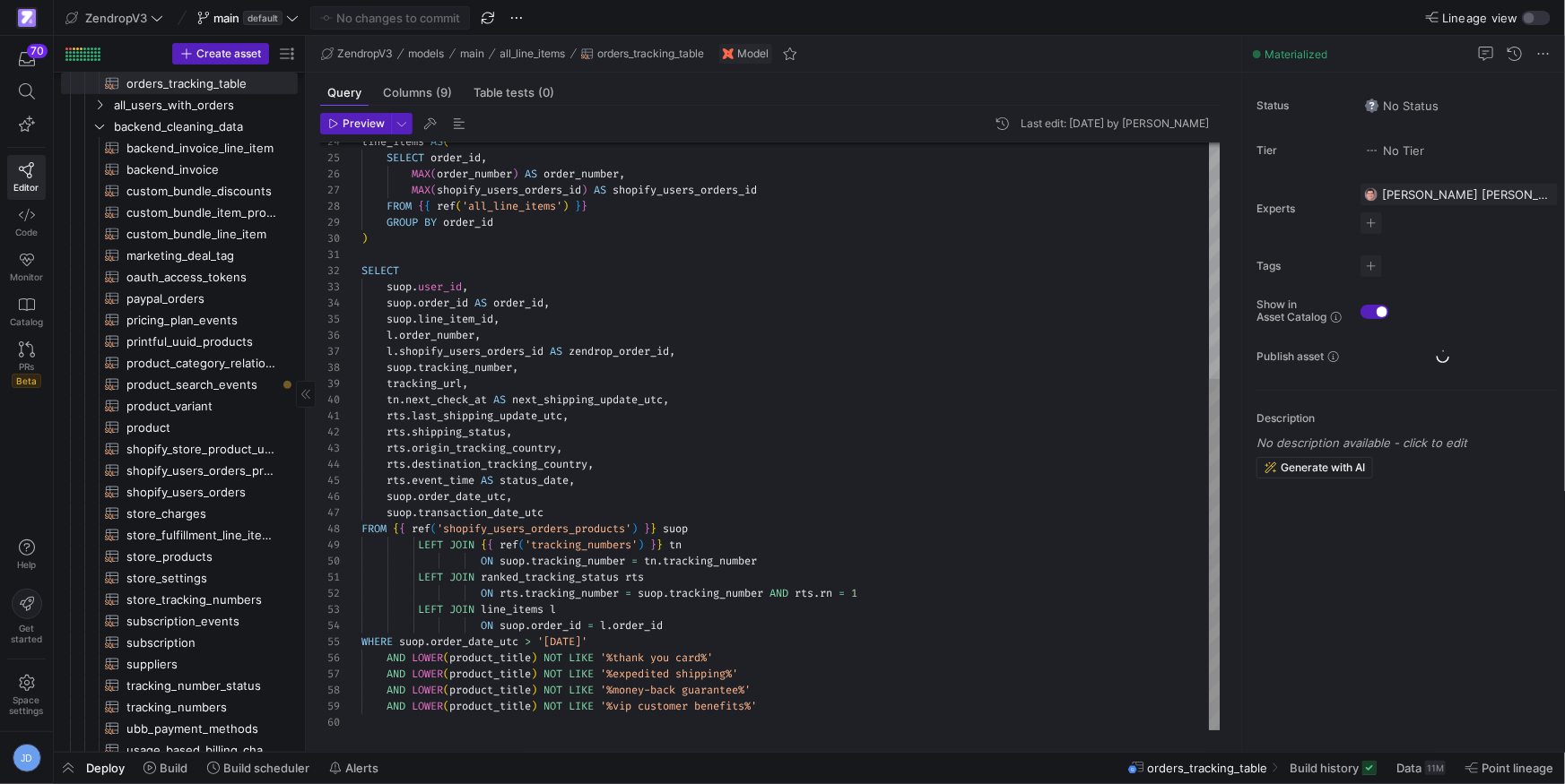
click at [695, 405] on div "tn . next_check_at AS next_shipping_update_utc ," at bounding box center [791, 400] width 860 height 16
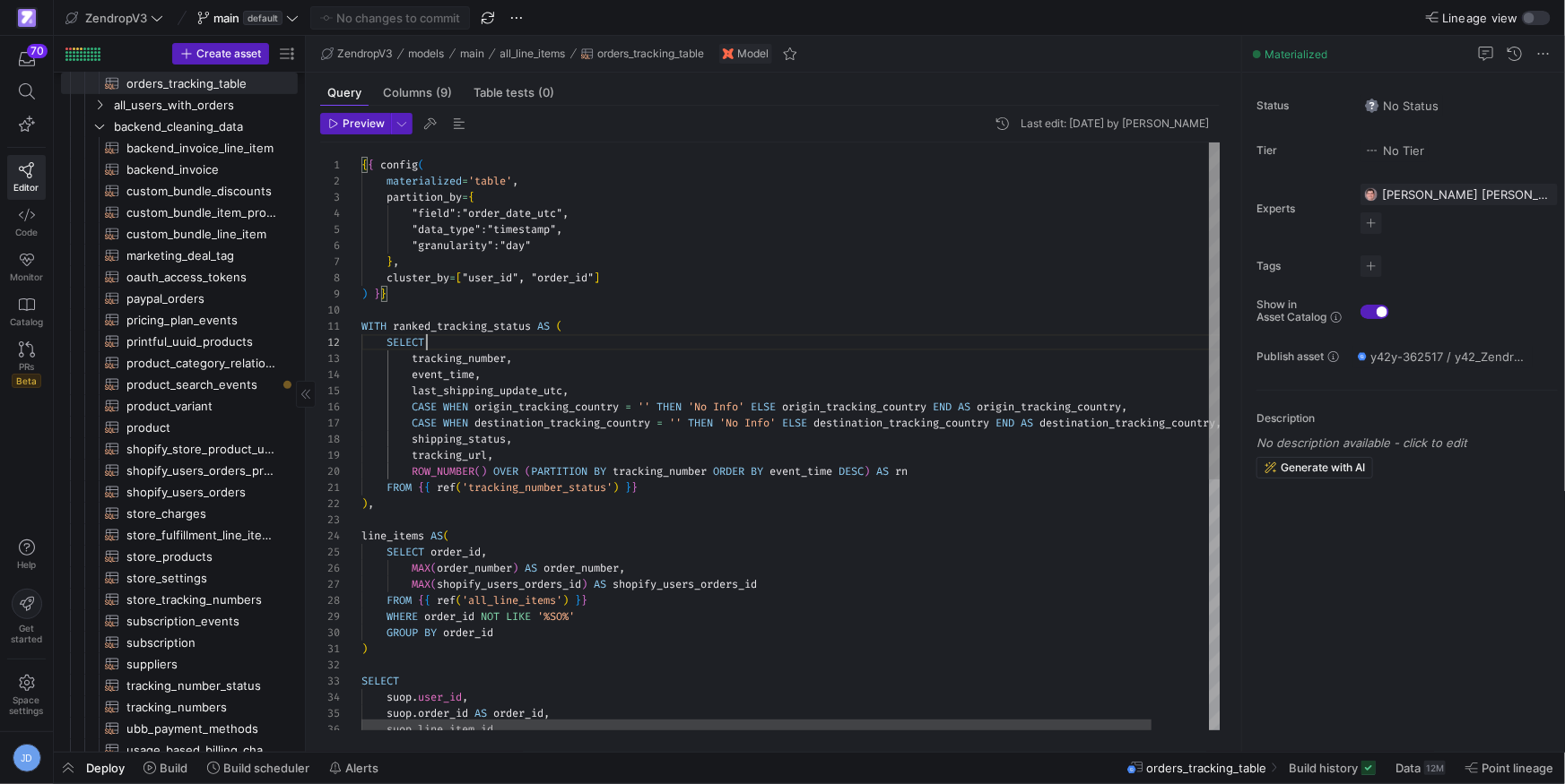
click at [632, 343] on div "partition_by = { "field" : "order_date_utc" , "data_type" : "timestamp" , "gran…" at bounding box center [822, 655] width 922 height 1025
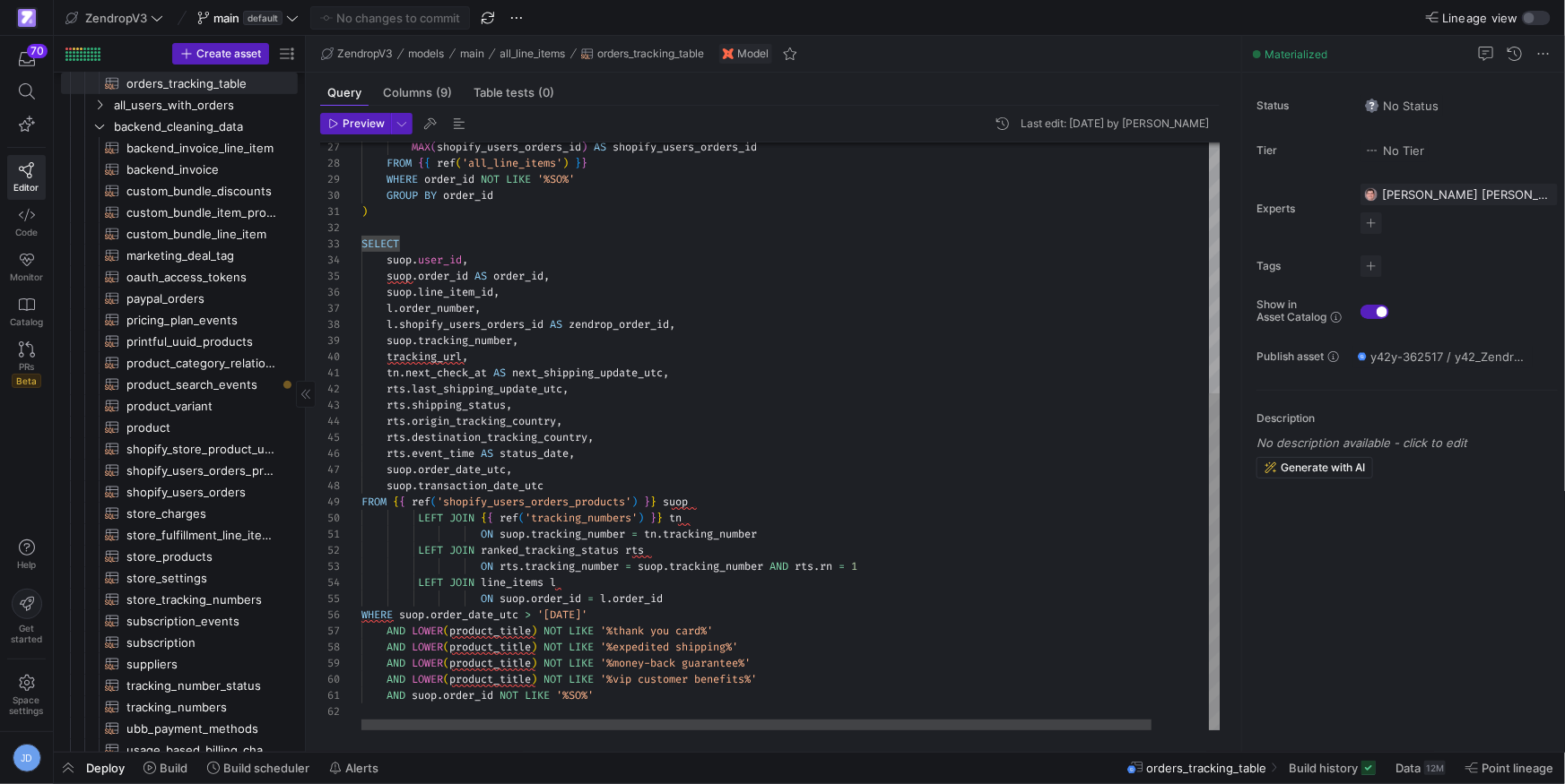
click at [740, 369] on div "tn . next_check_at AS next_shipping_update_utc ," at bounding box center [822, 372] width 922 height 16
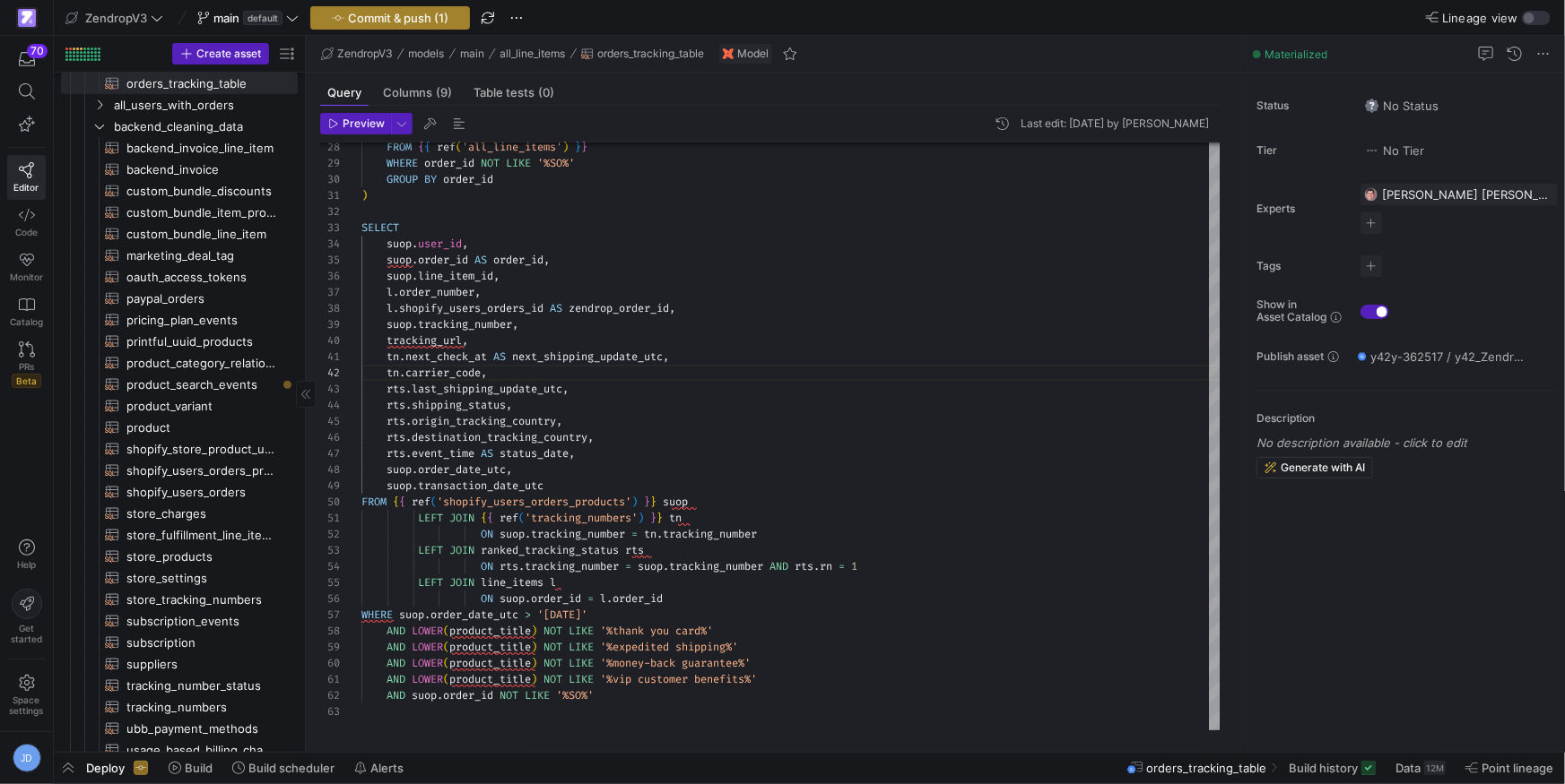
type textarea "[DOMAIN_NAME]_check_at AS next_shipping_update_utc, [GEOGRAPHIC_DATA]carrier_co…"
click at [386, 10] on span "Commit & push (1)" at bounding box center [398, 17] width 101 height 14
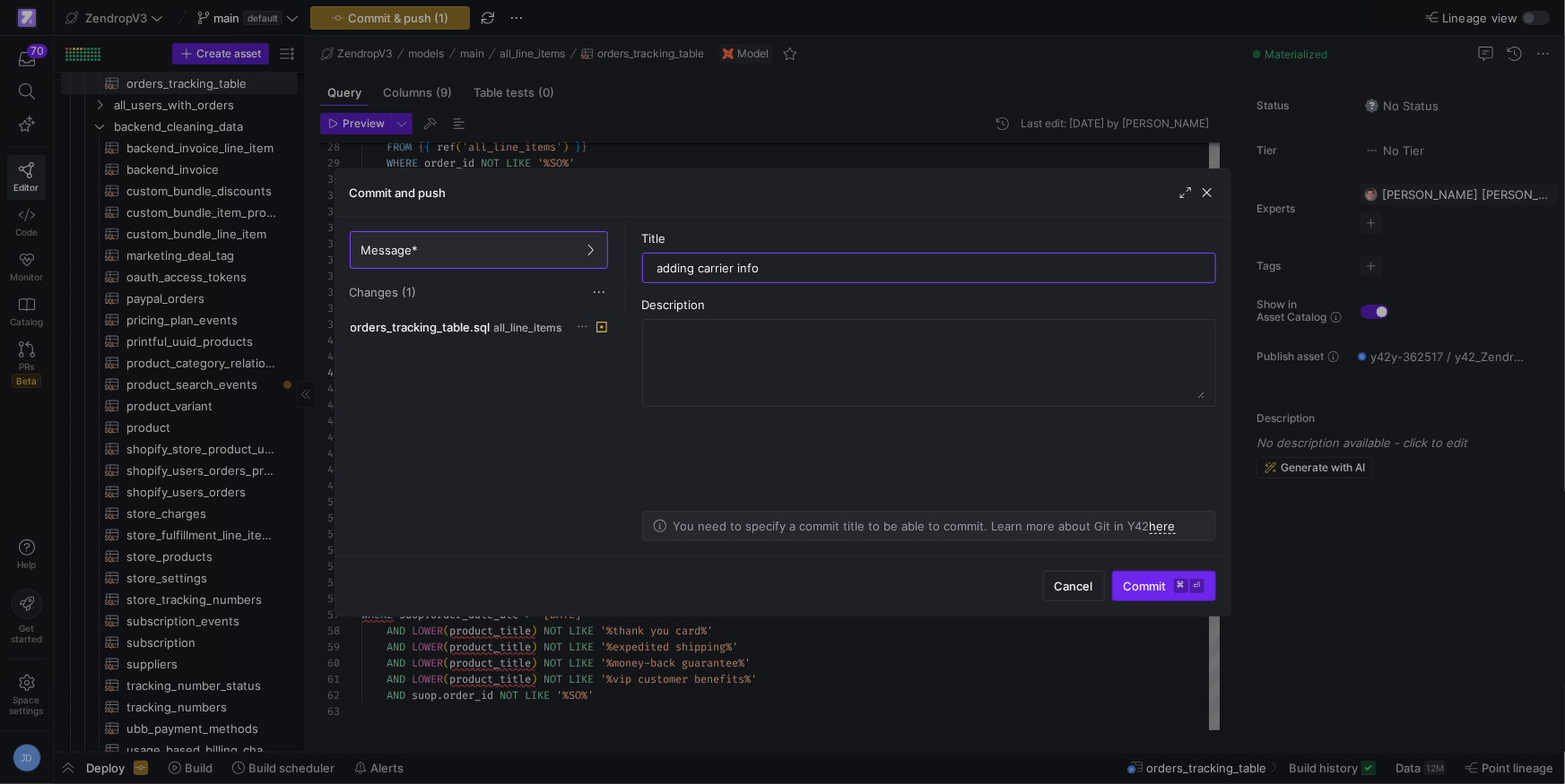
type input "adding carrier info"
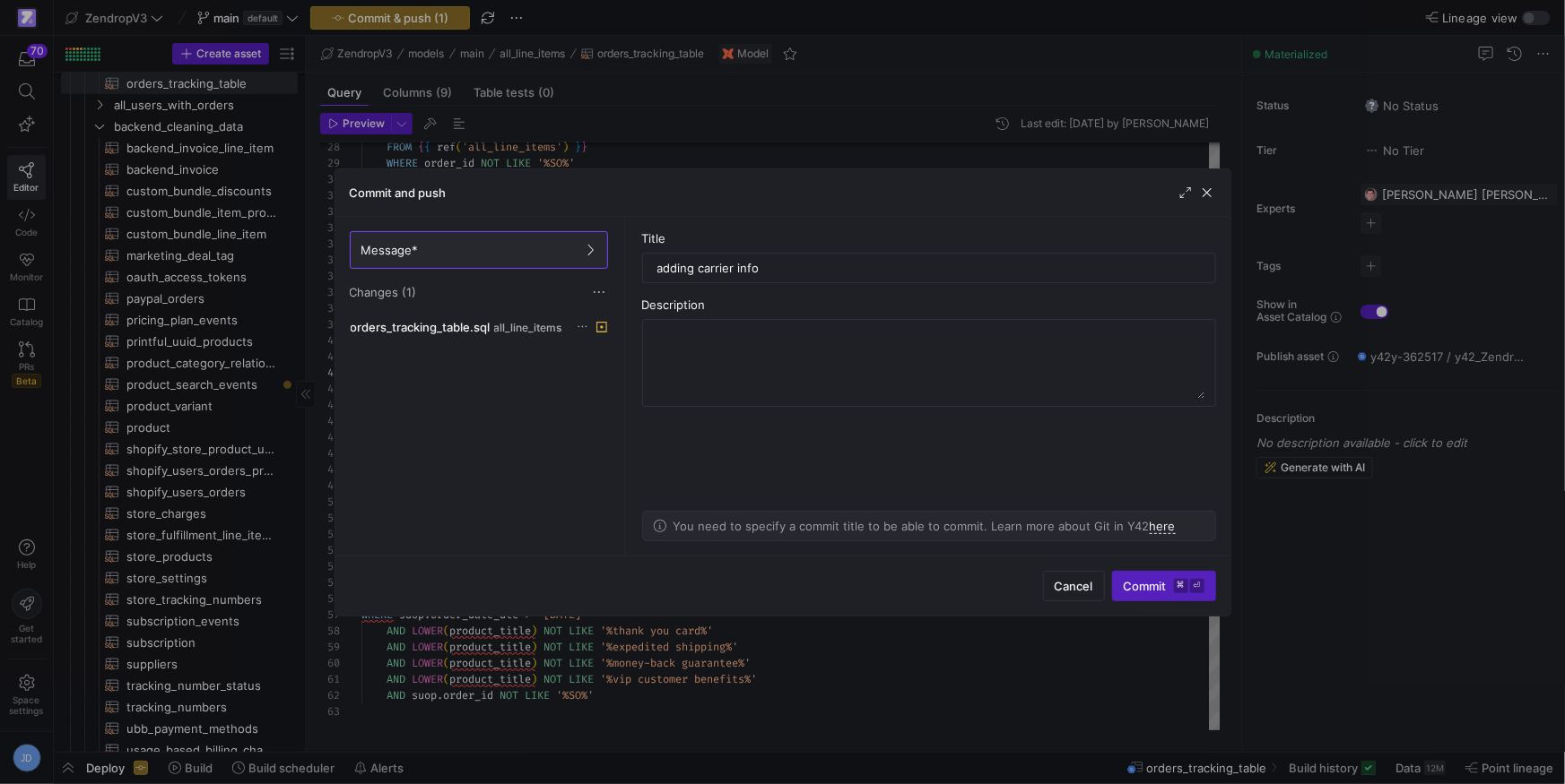
click at [1145, 589] on span "Commit ⌘ ⏎" at bounding box center [1164, 586] width 81 height 14
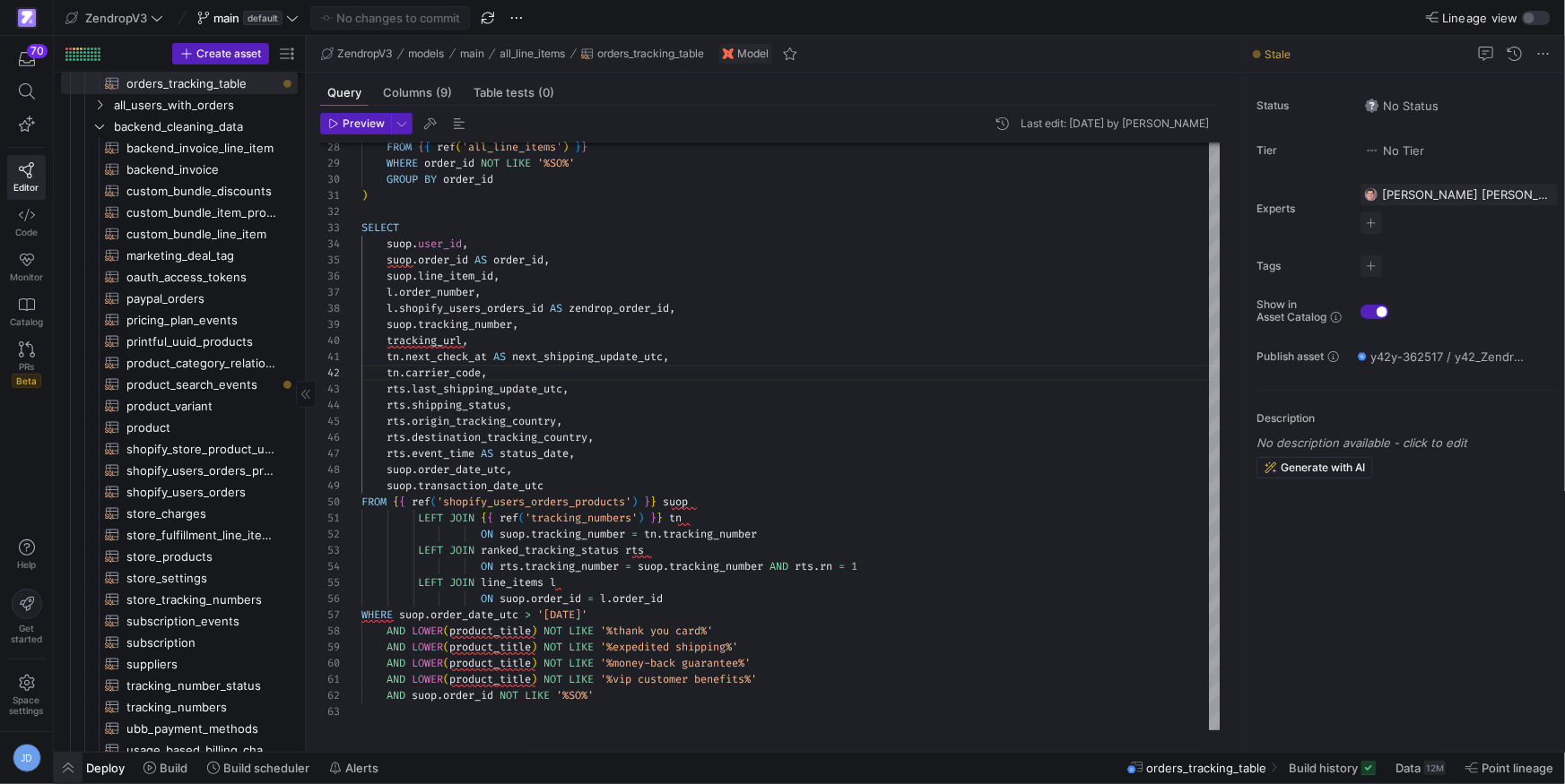
click at [69, 768] on span "button" at bounding box center [68, 768] width 28 height 30
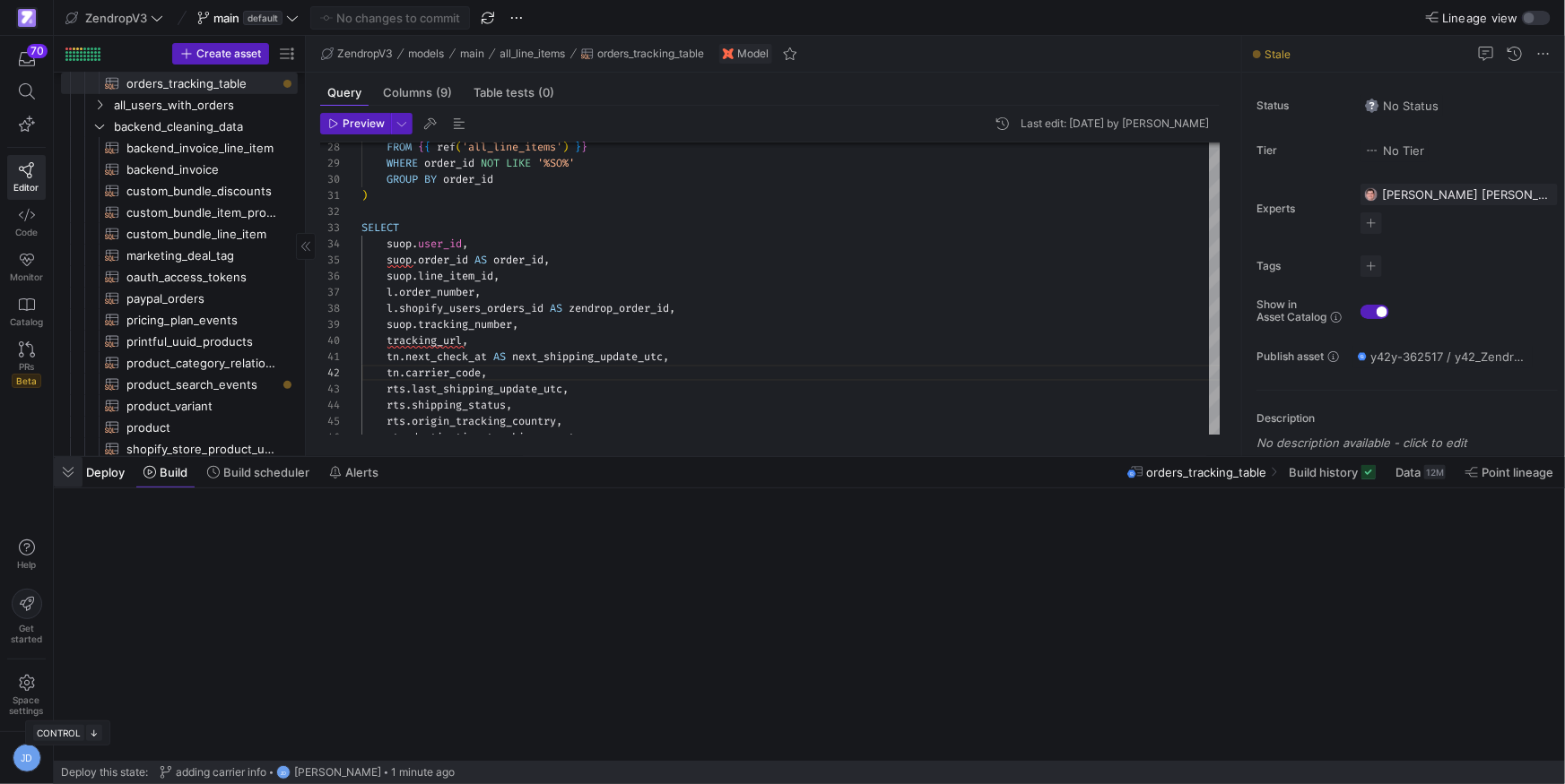
click at [69, 768] on span "Deploy this state:" at bounding box center [105, 772] width 87 height 12
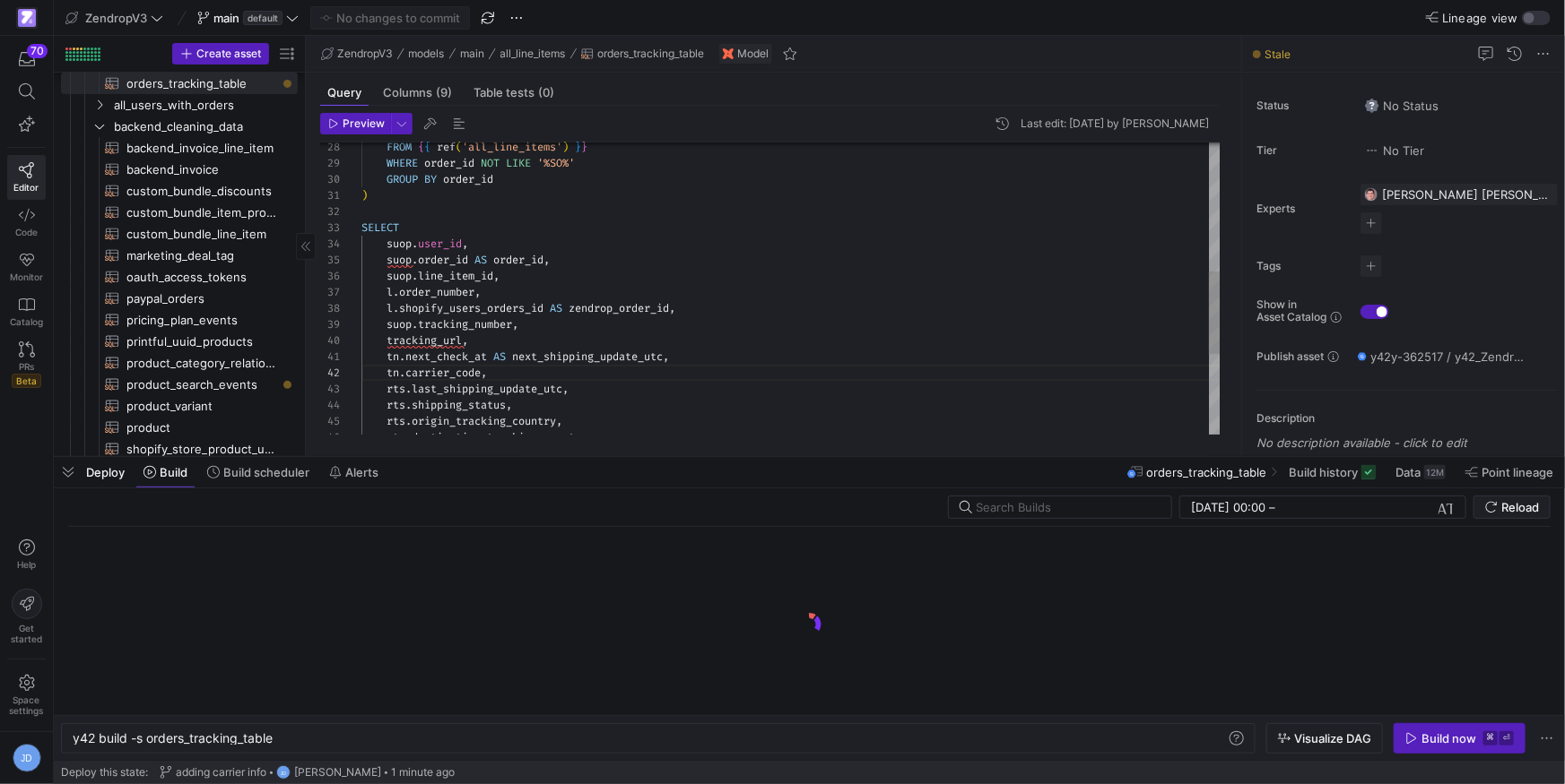
scroll to position [0, 201]
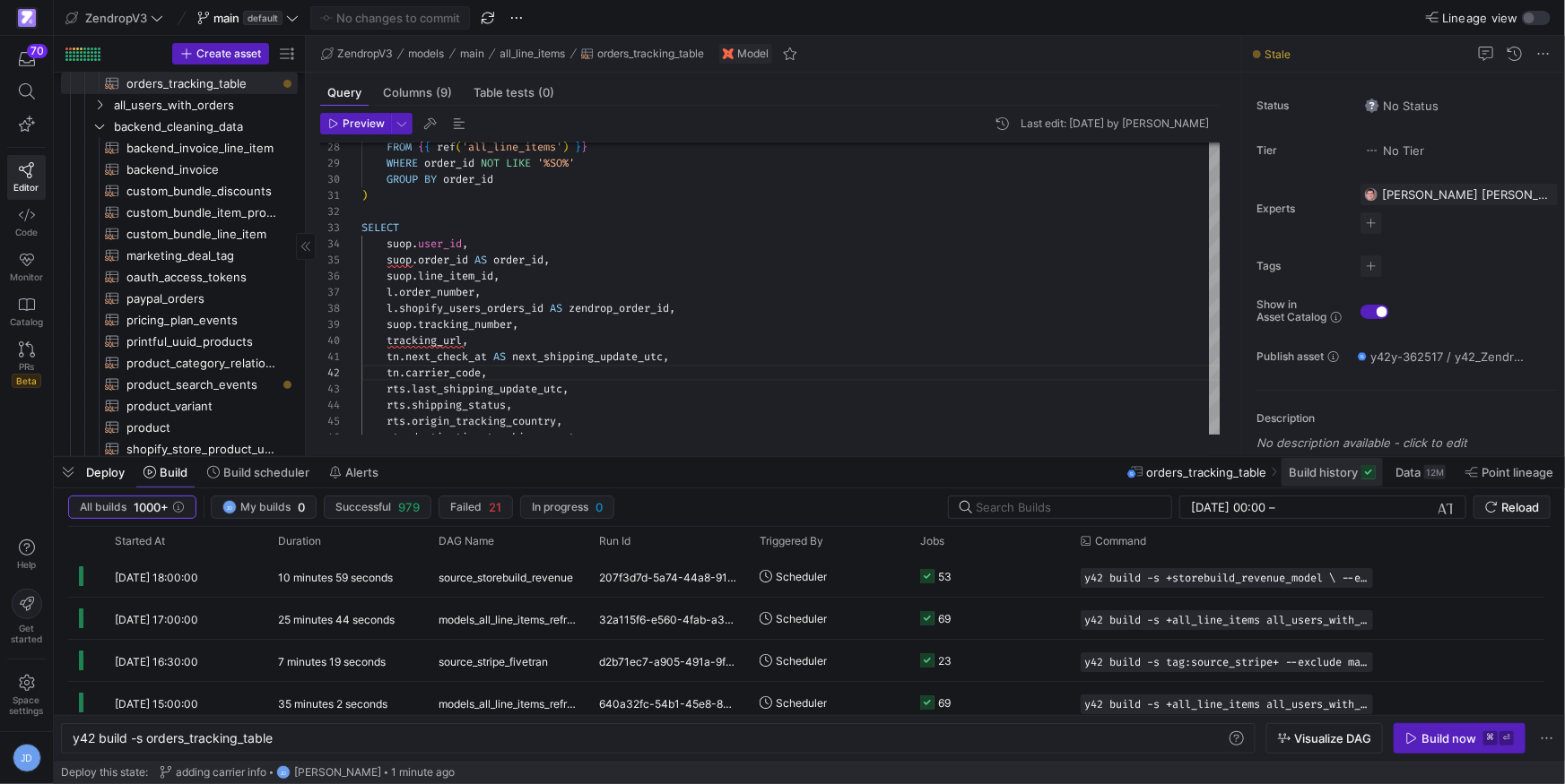
click at [1348, 477] on span "Build history" at bounding box center [1323, 472] width 69 height 14
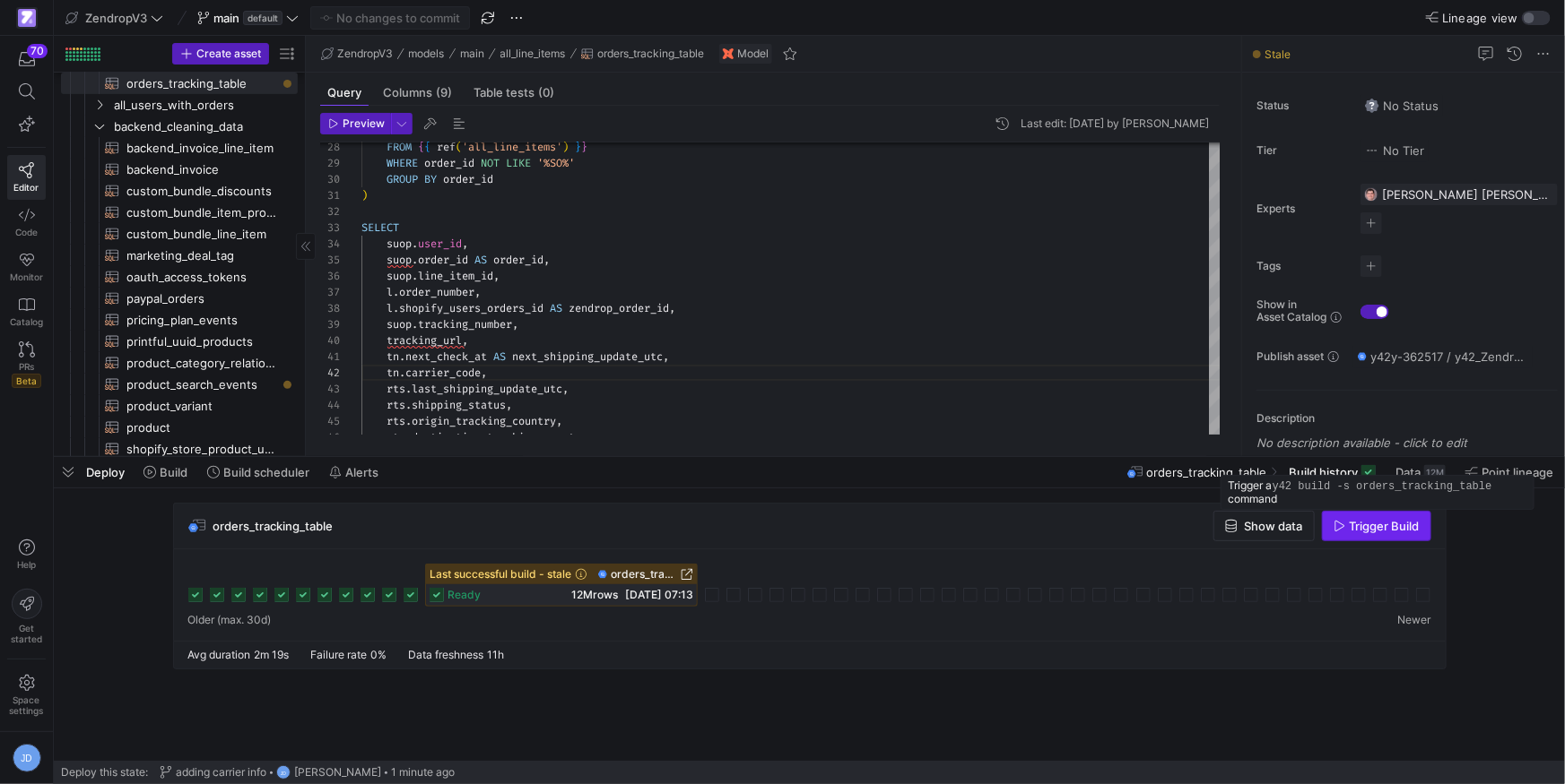
click at [1413, 528] on span "Trigger Build" at bounding box center [1385, 526] width 70 height 14
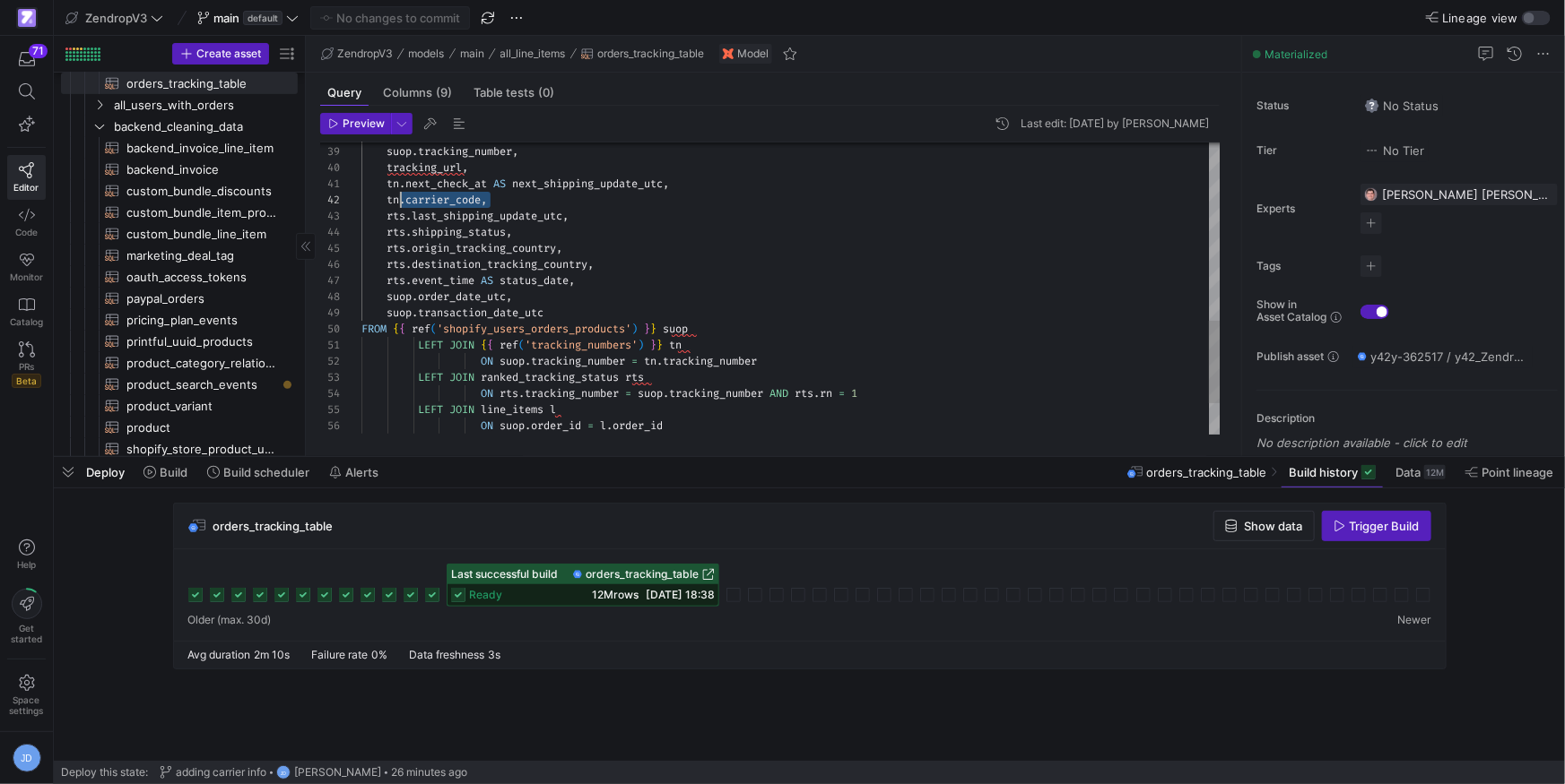
scroll to position [16, 26]
drag, startPoint x: 490, startPoint y: 201, endPoint x: 389, endPoint y: 199, distance: 101.0
click at [389, 199] on div "rts . origin_tracking_country , rts . destination_tracking_country , rts . even…" at bounding box center [791, 31] width 860 height 1031
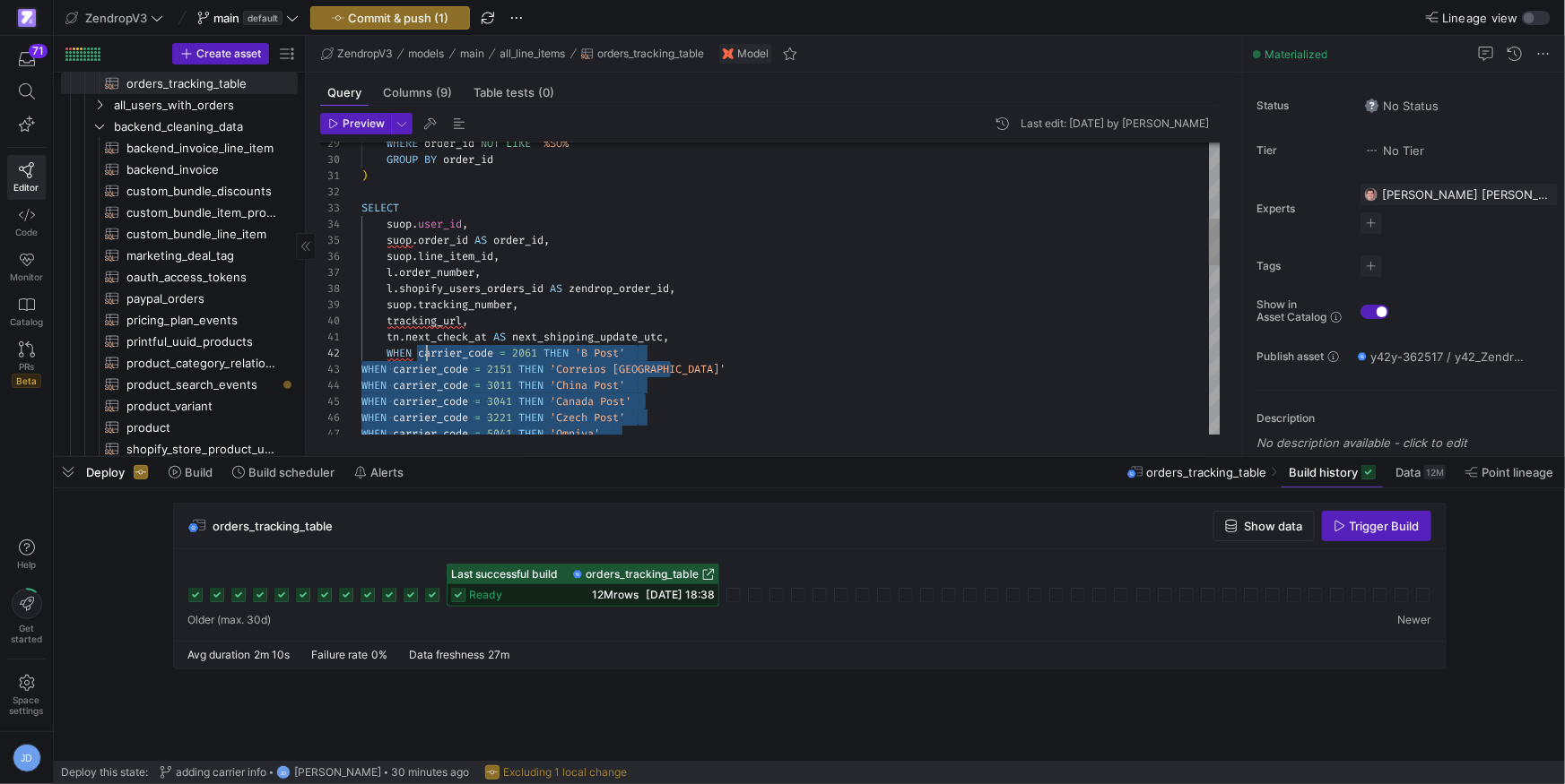
scroll to position [16, 64]
drag, startPoint x: 615, startPoint y: 381, endPoint x: 423, endPoint y: 351, distance: 194.3
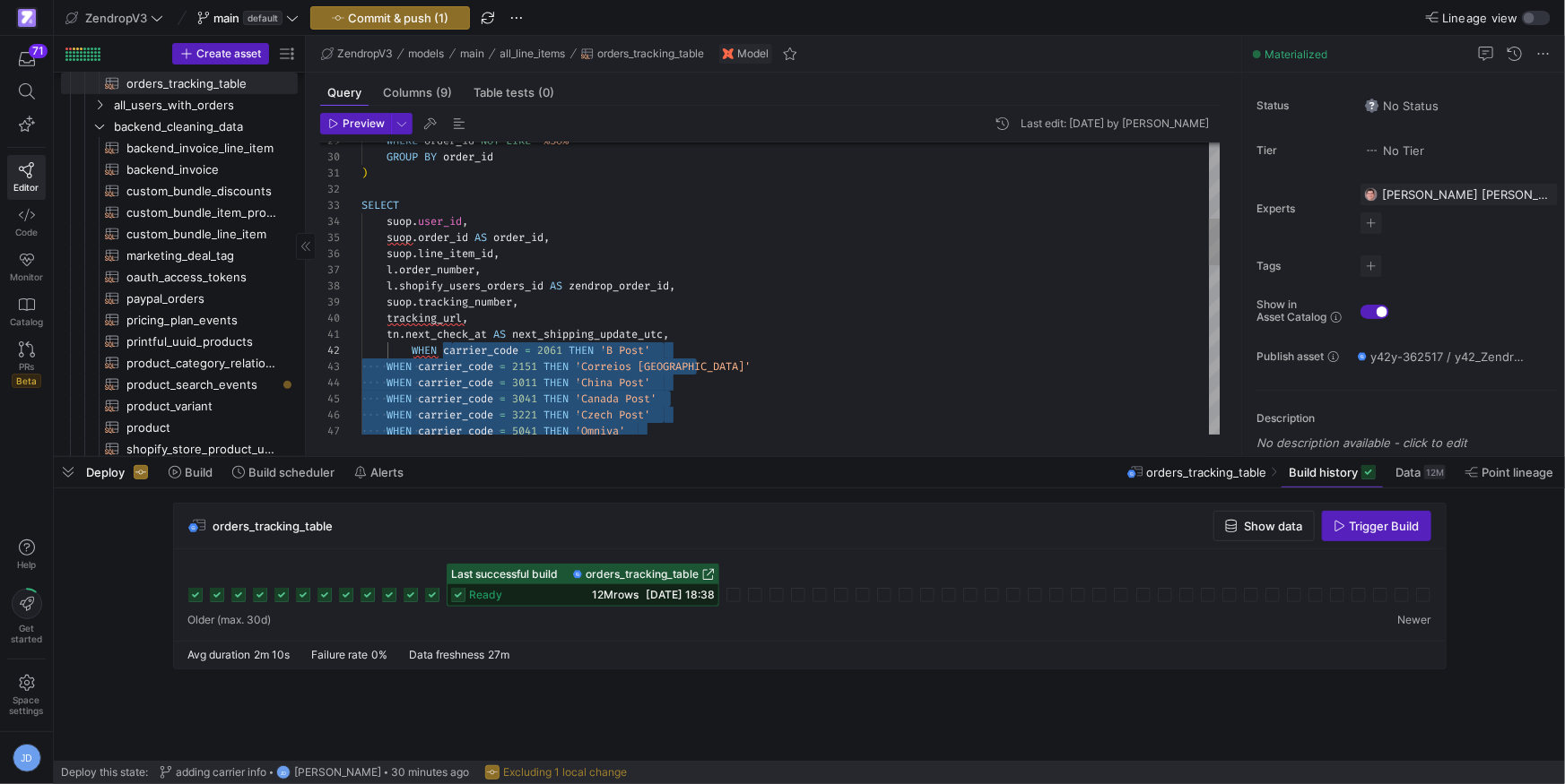
click at [414, 356] on div "WHEN carrier_code = 5041 THEN 'Omniva' WHEN carrier_code = 3221 THEN 'Czech Pos…" at bounding box center [791, 577] width 860 height 1821
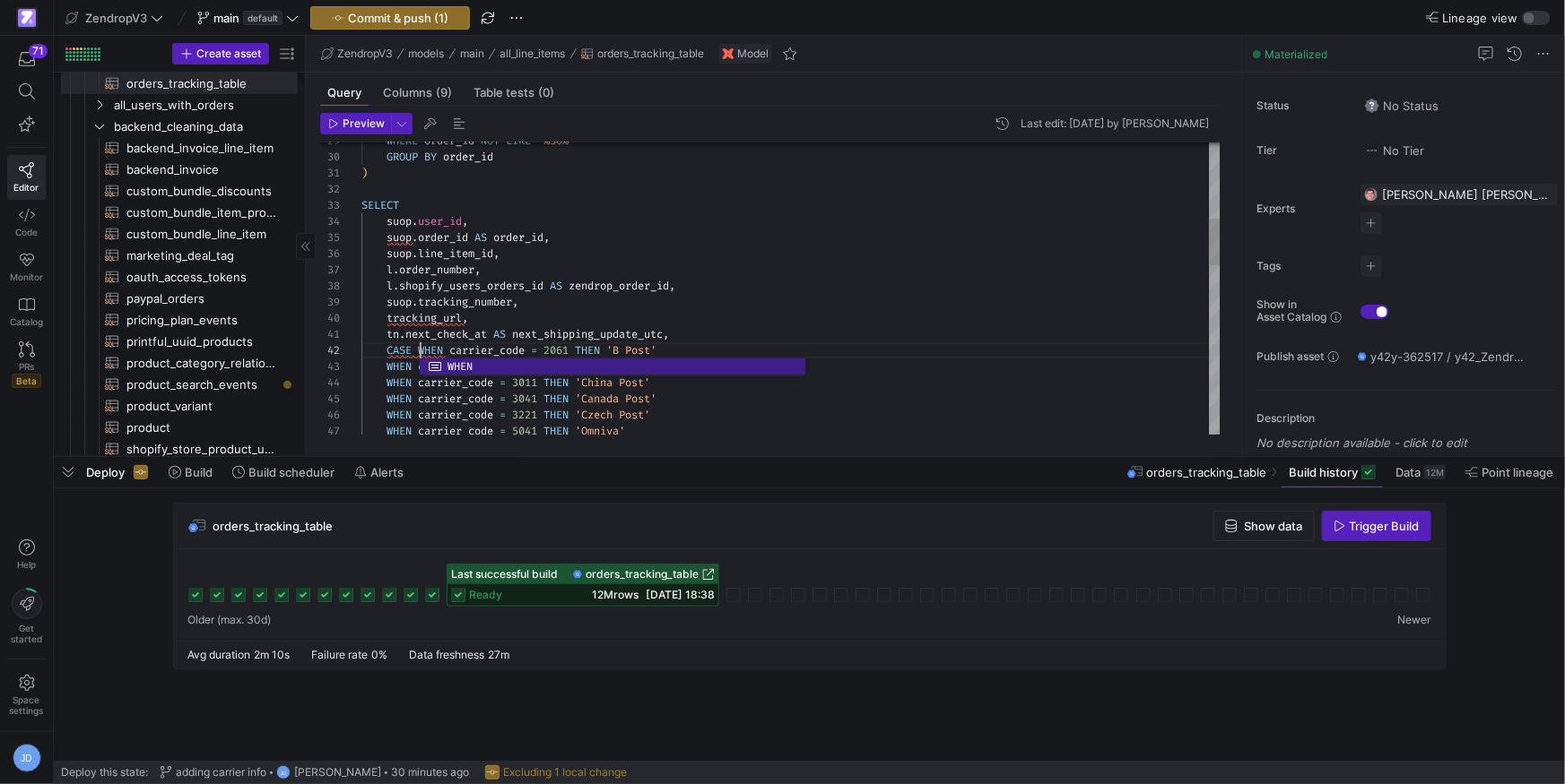
scroll to position [16, 58]
click at [755, 335] on div "tn . next_check_at AS next_shipping_update_utc ," at bounding box center [791, 334] width 860 height 16
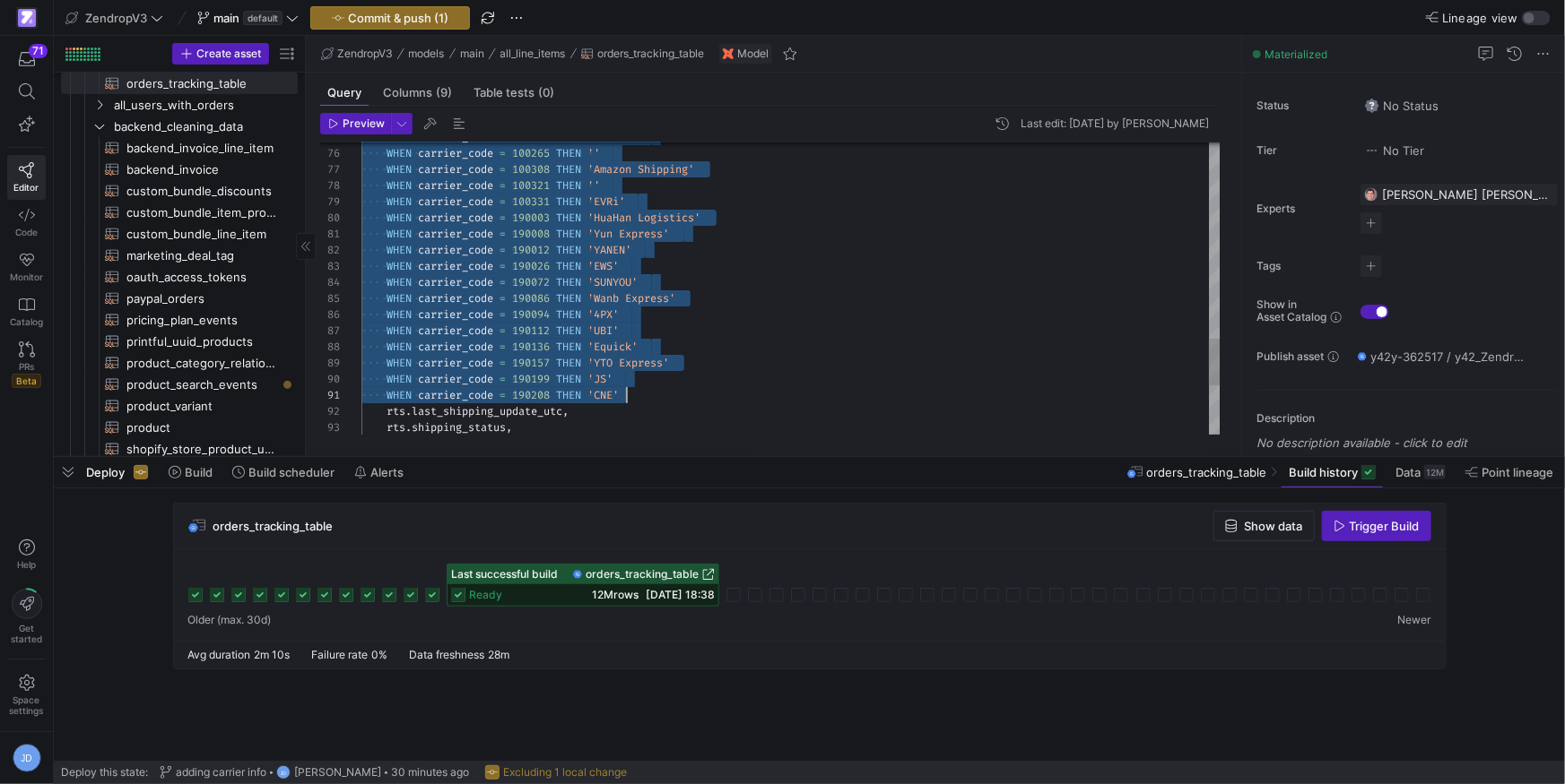
drag, startPoint x: 460, startPoint y: 318, endPoint x: 680, endPoint y: 393, distance: 232.4
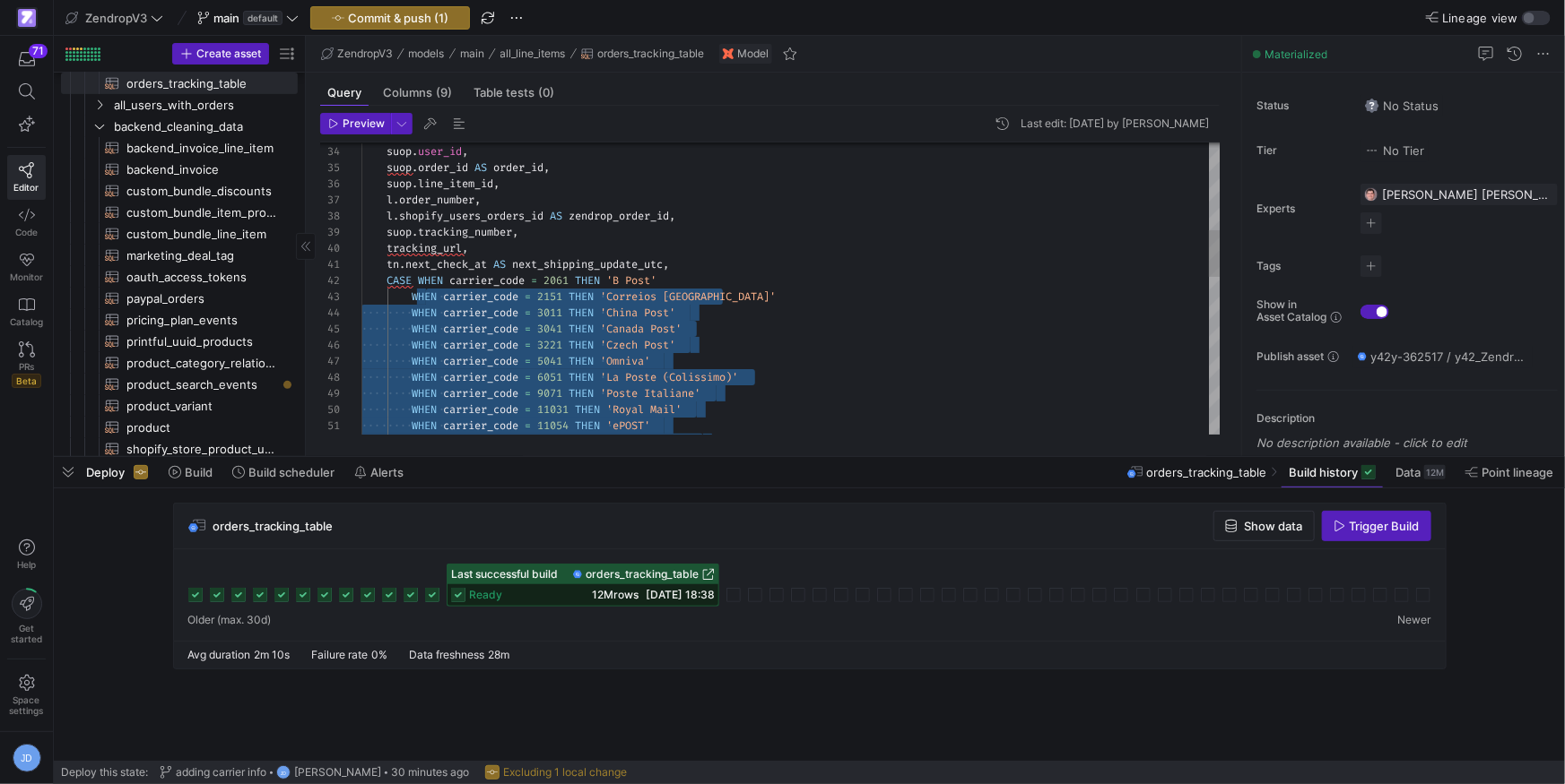
click at [556, 340] on span "3221" at bounding box center [550, 345] width 25 height 14
click at [561, 305] on div "WHEN carrier_code = 12021 THEN '[GEOGRAPHIC_DATA] Post' WHEN carrier_code = 110…" at bounding box center [791, 507] width 860 height 1821
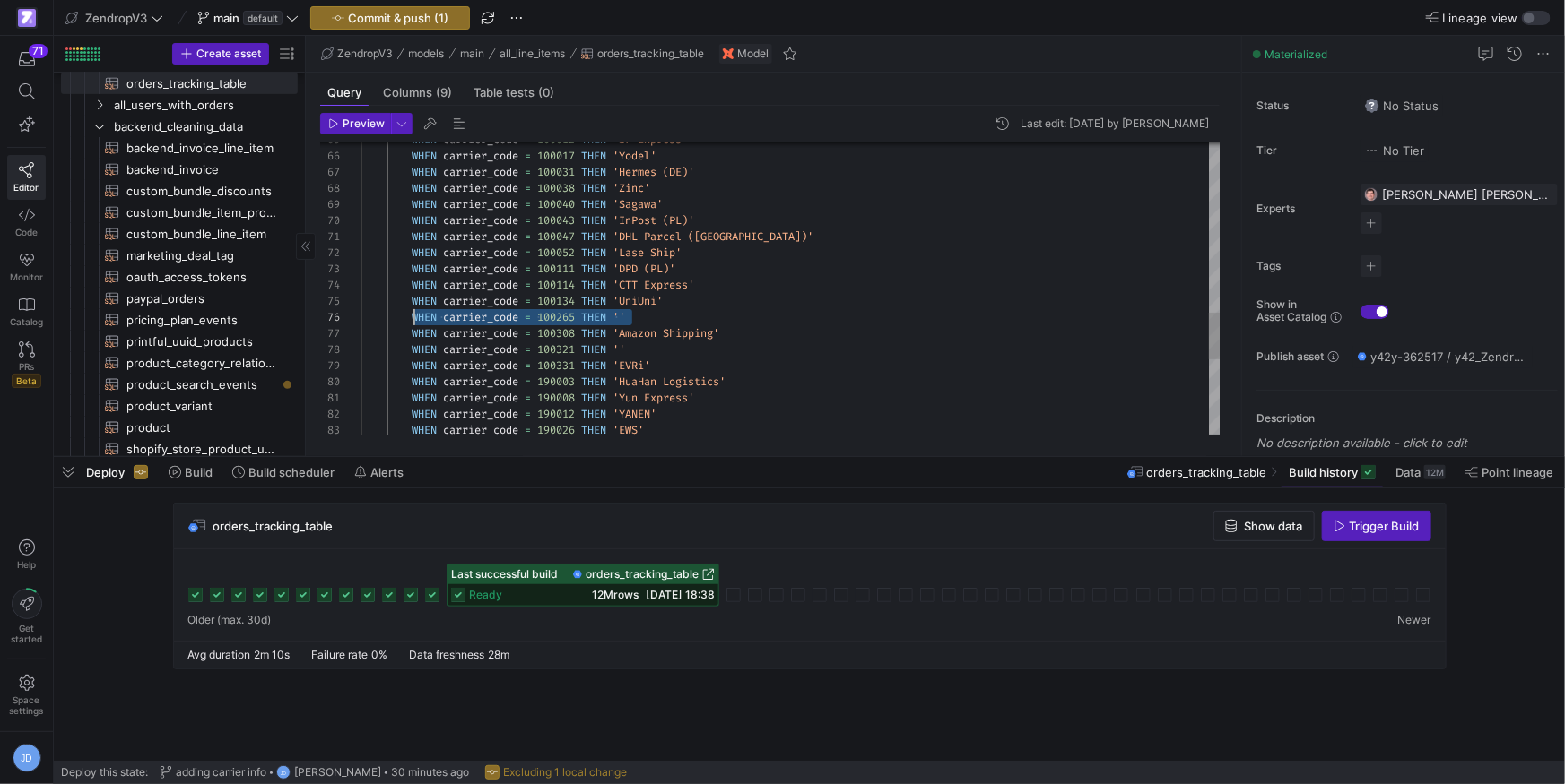
scroll to position [81, 0]
drag, startPoint x: 634, startPoint y: 322, endPoint x: 294, endPoint y: 318, distance: 340.0
click at [294, 318] on as-split "Create asset Drag here to set row groups Drag here to set column labels Group 1…" at bounding box center [809, 246] width 1511 height 420
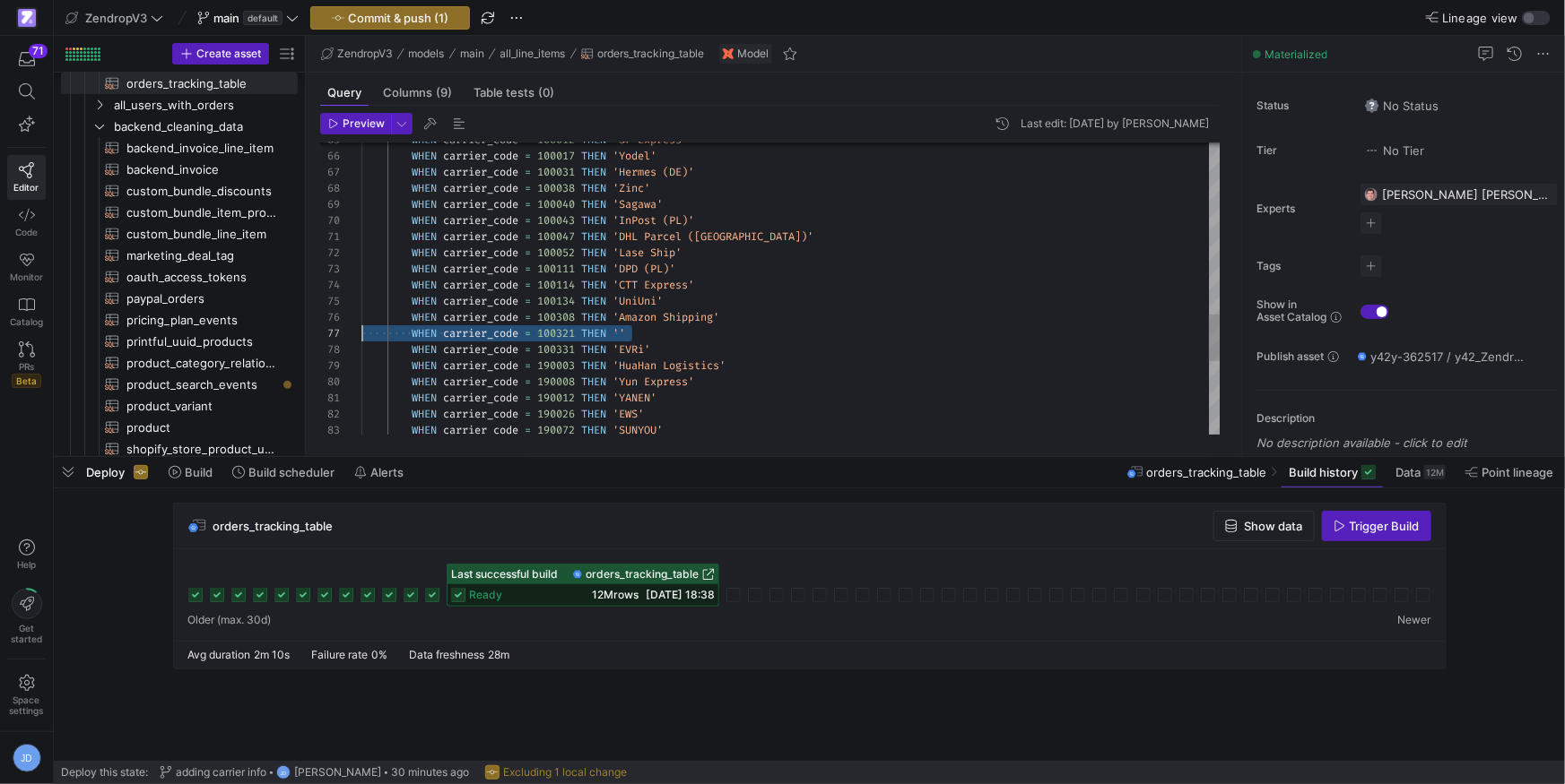
scroll to position [97, 0]
drag, startPoint x: 593, startPoint y: 332, endPoint x: 326, endPoint y: 334, distance: 267.0
click at [326, 334] on div "65 66 67 68 69 70 71 72 73 74 75 76 77 78 79 80 81 82 83 WHEN carrier_code = 10…" at bounding box center [771, 288] width 901 height 292
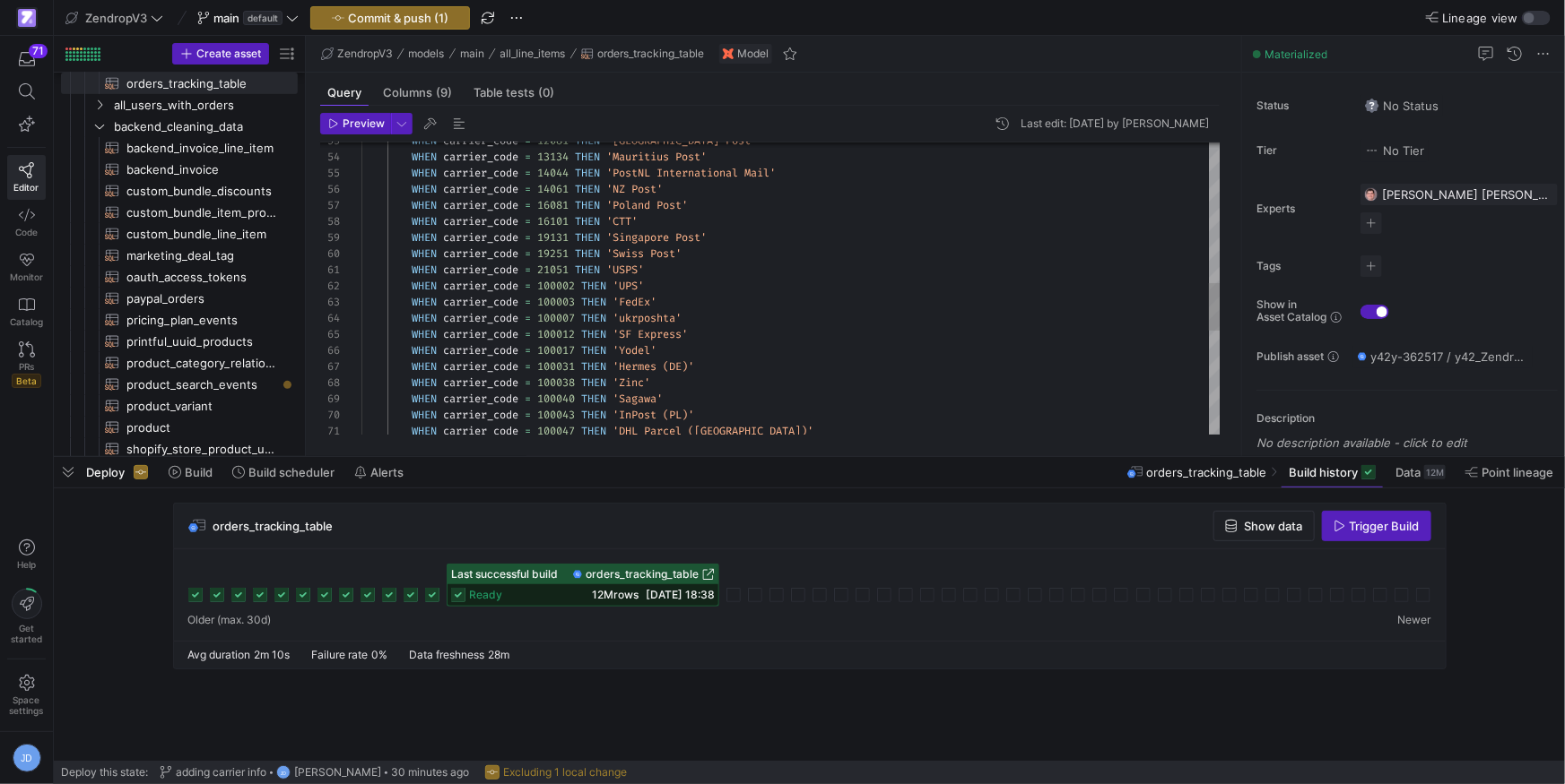
click at [663, 319] on div "WHEN carrier_code = 100043 THEN 'InPost (PL)' WHEN carrier_code = 100047 THEN '…" at bounding box center [791, 173] width 860 height 1789
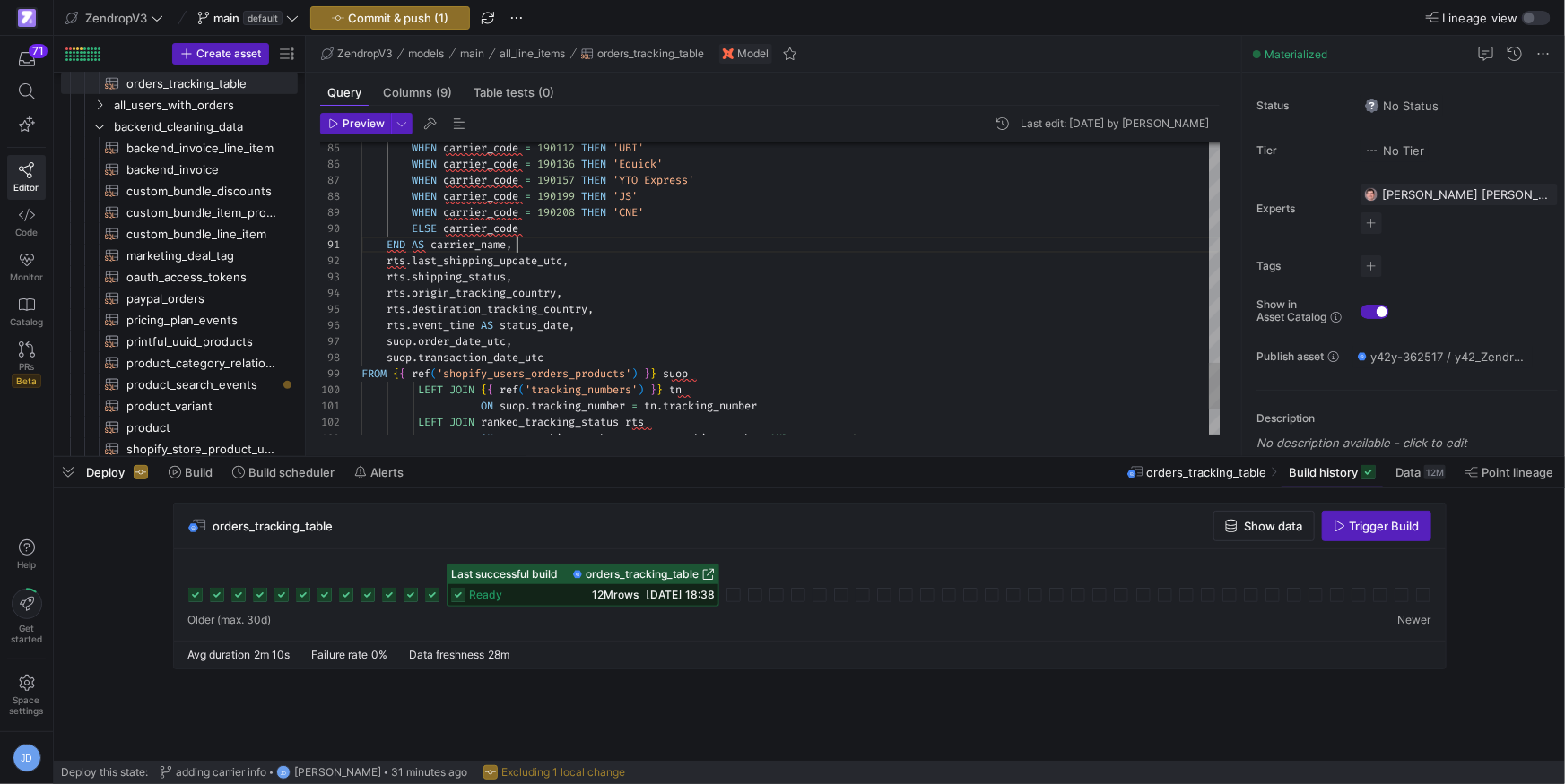
scroll to position [0, 155]
click at [355, 122] on span "Preview" at bounding box center [363, 123] width 42 height 12
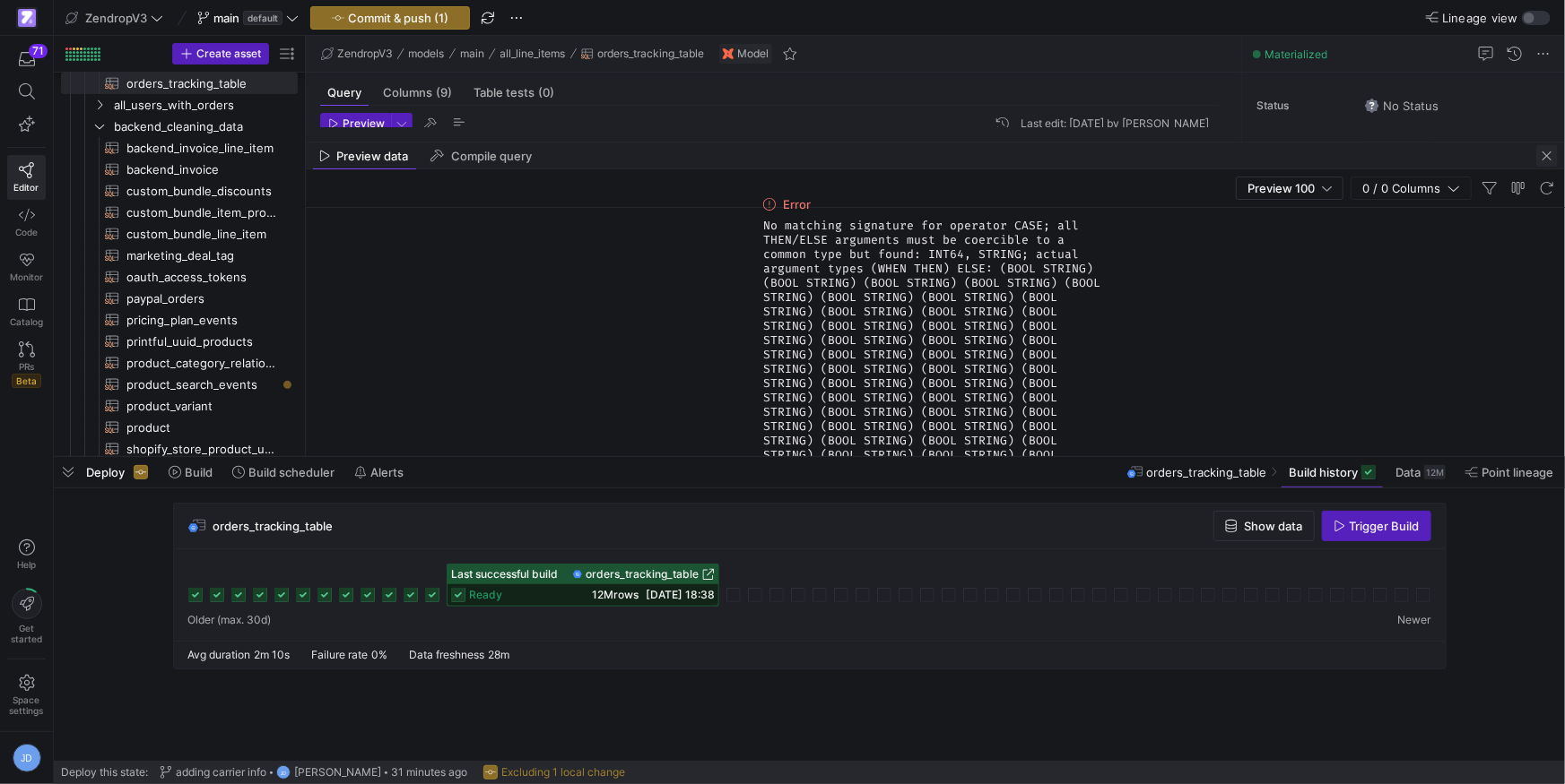
click at [1547, 157] on span "button" at bounding box center [1547, 155] width 22 height 22
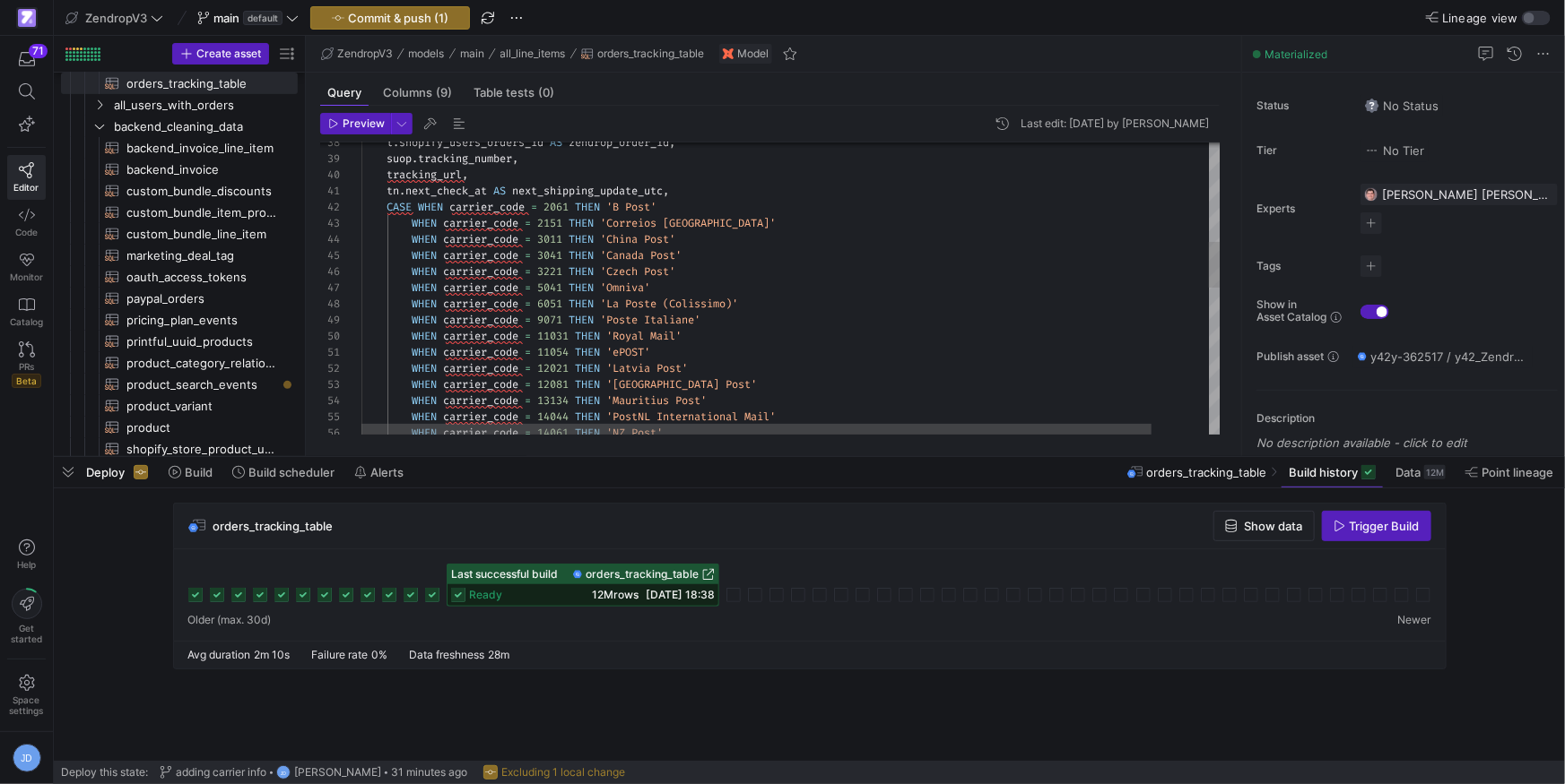
click at [600, 235] on span at bounding box center [597, 238] width 7 height 14
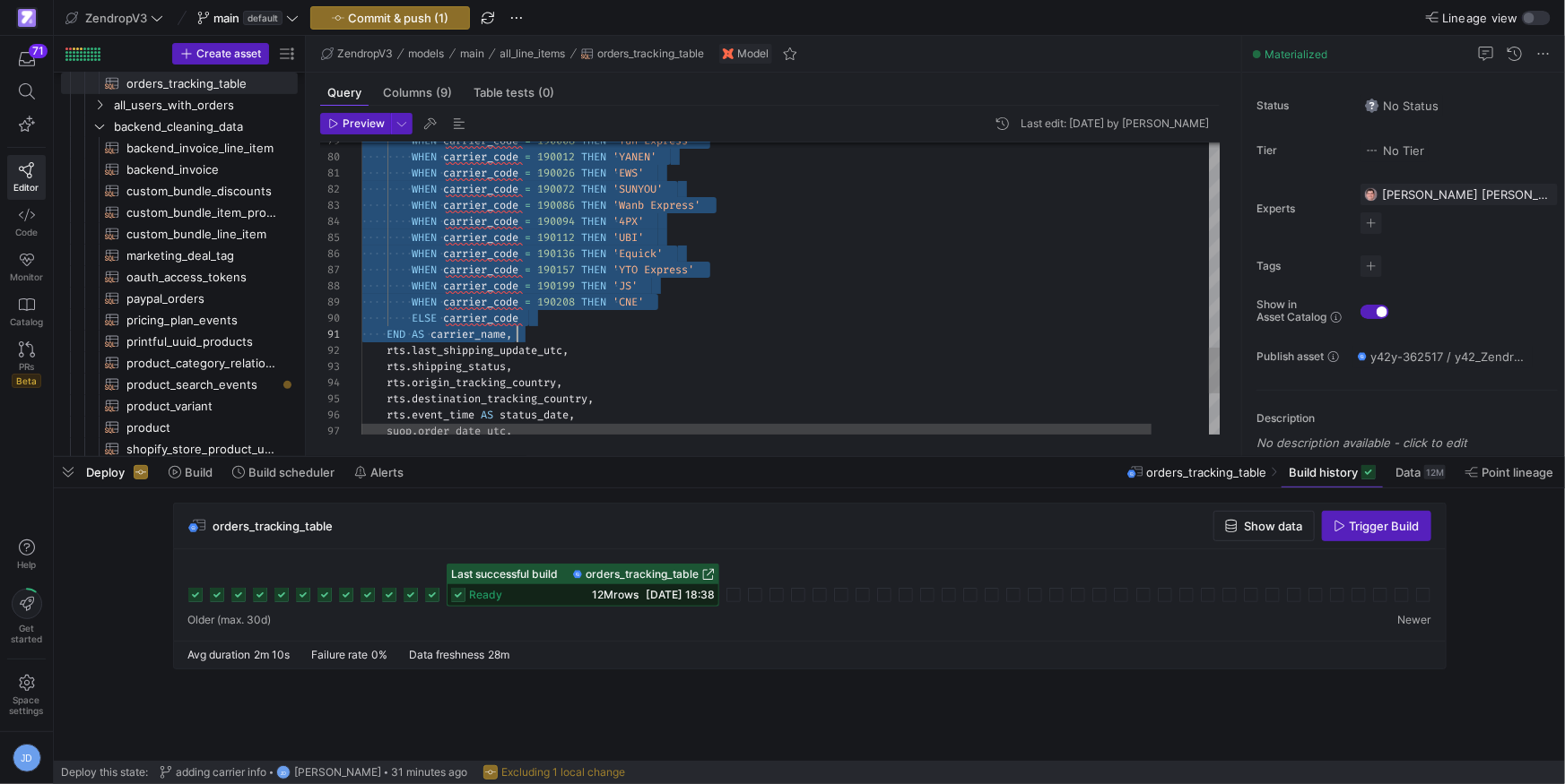
scroll to position [16, 155]
drag, startPoint x: 383, startPoint y: 208, endPoint x: 693, endPoint y: 328, distance: 332.4
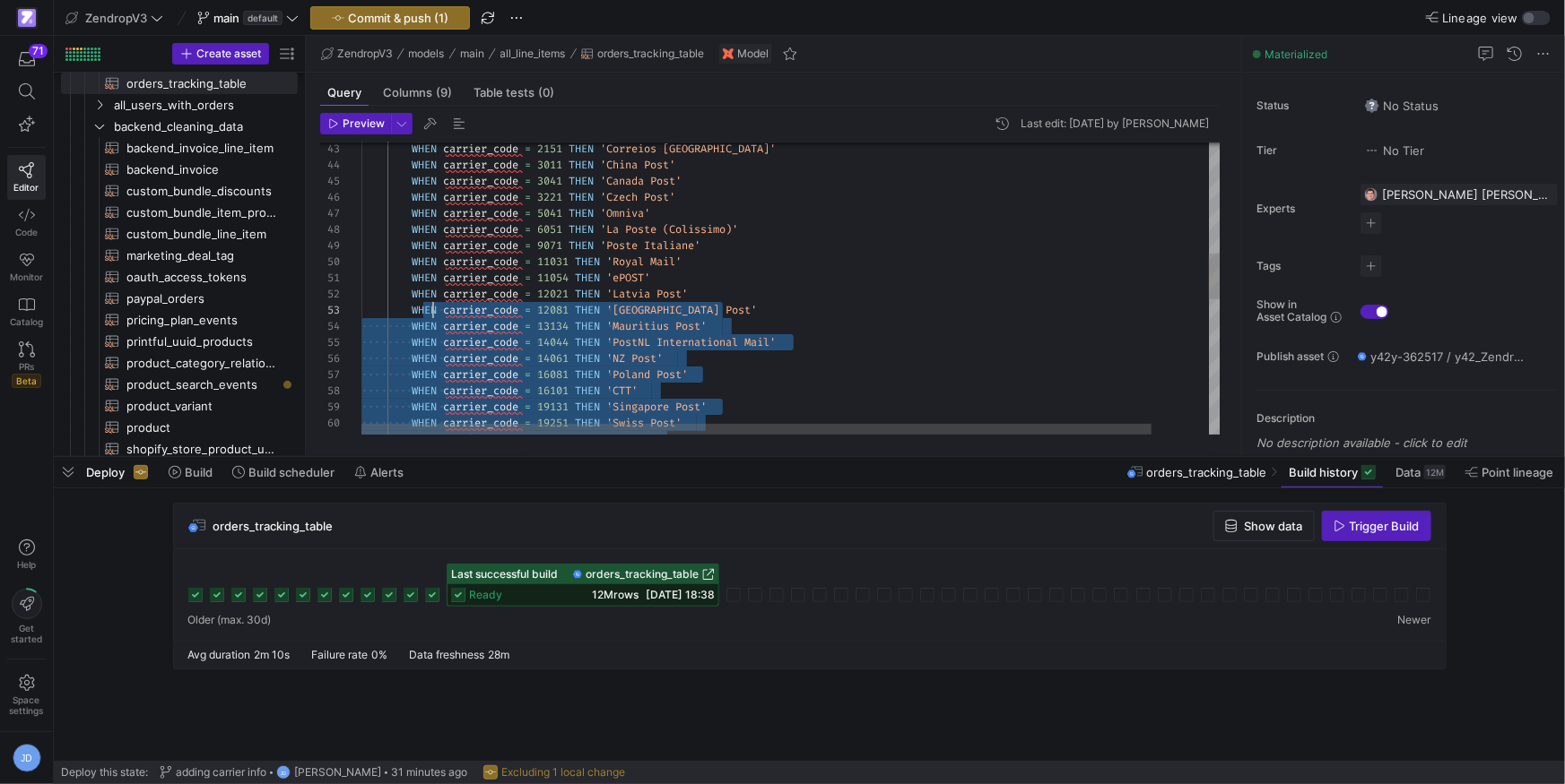
scroll to position [32, 71]
drag, startPoint x: 550, startPoint y: 333, endPoint x: 434, endPoint y: 254, distance: 140.3
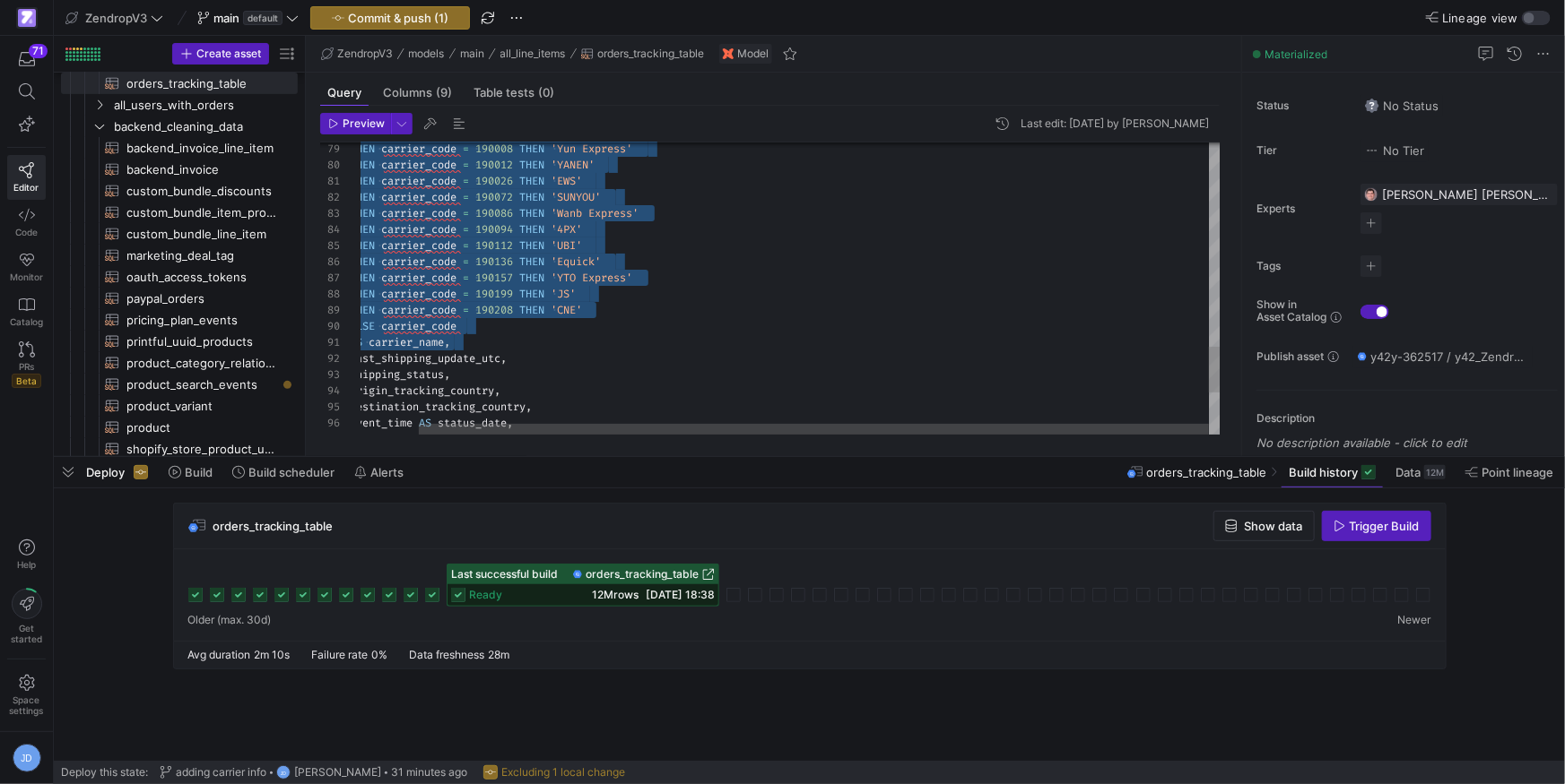
drag, startPoint x: 519, startPoint y: 344, endPoint x: 500, endPoint y: 335, distance: 21.0
click at [519, 344] on div "END AS carrier_name ," at bounding box center [761, 342] width 922 height 16
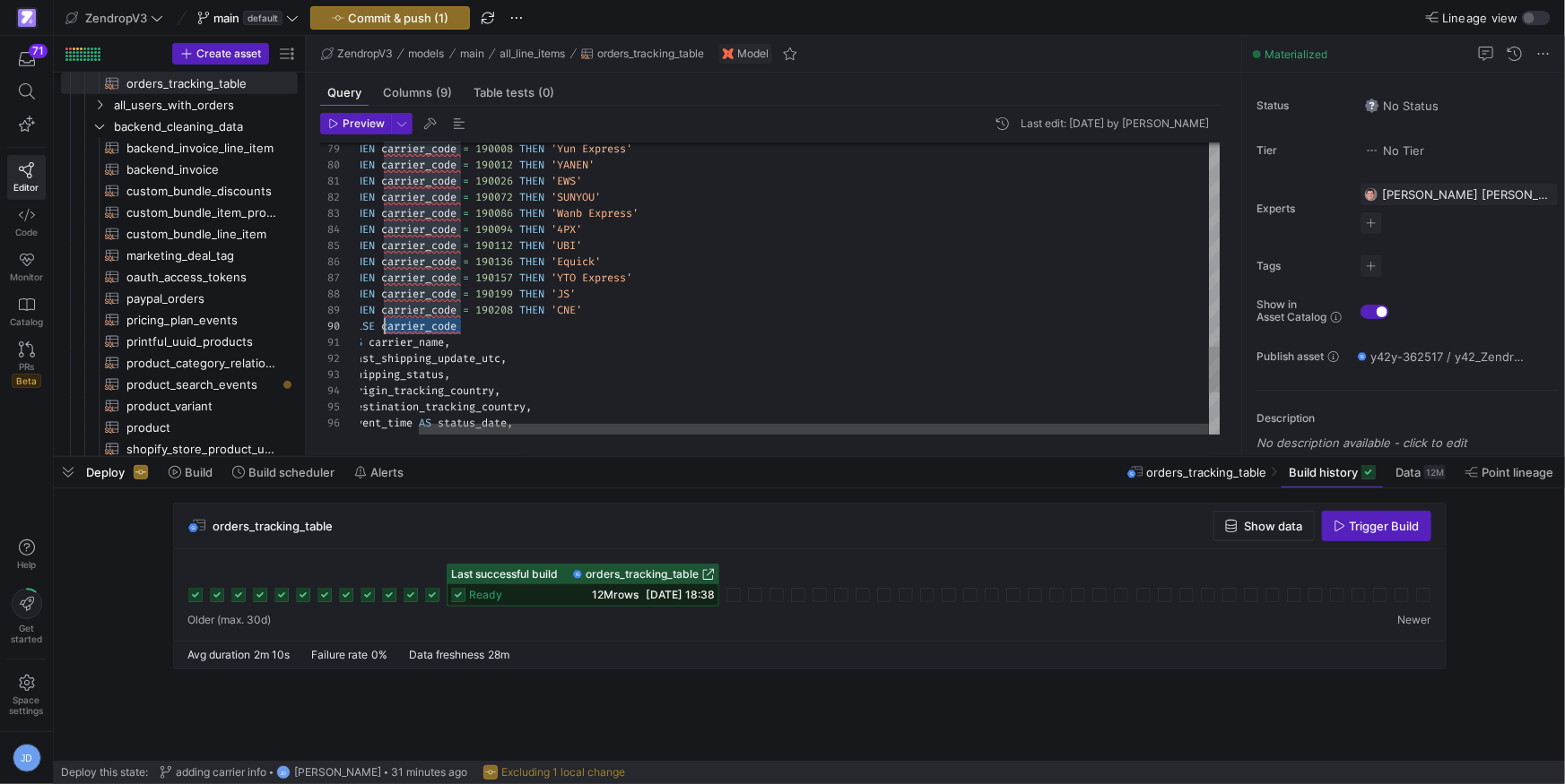
drag, startPoint x: 427, startPoint y: 330, endPoint x: 402, endPoint y: 324, distance: 25.7
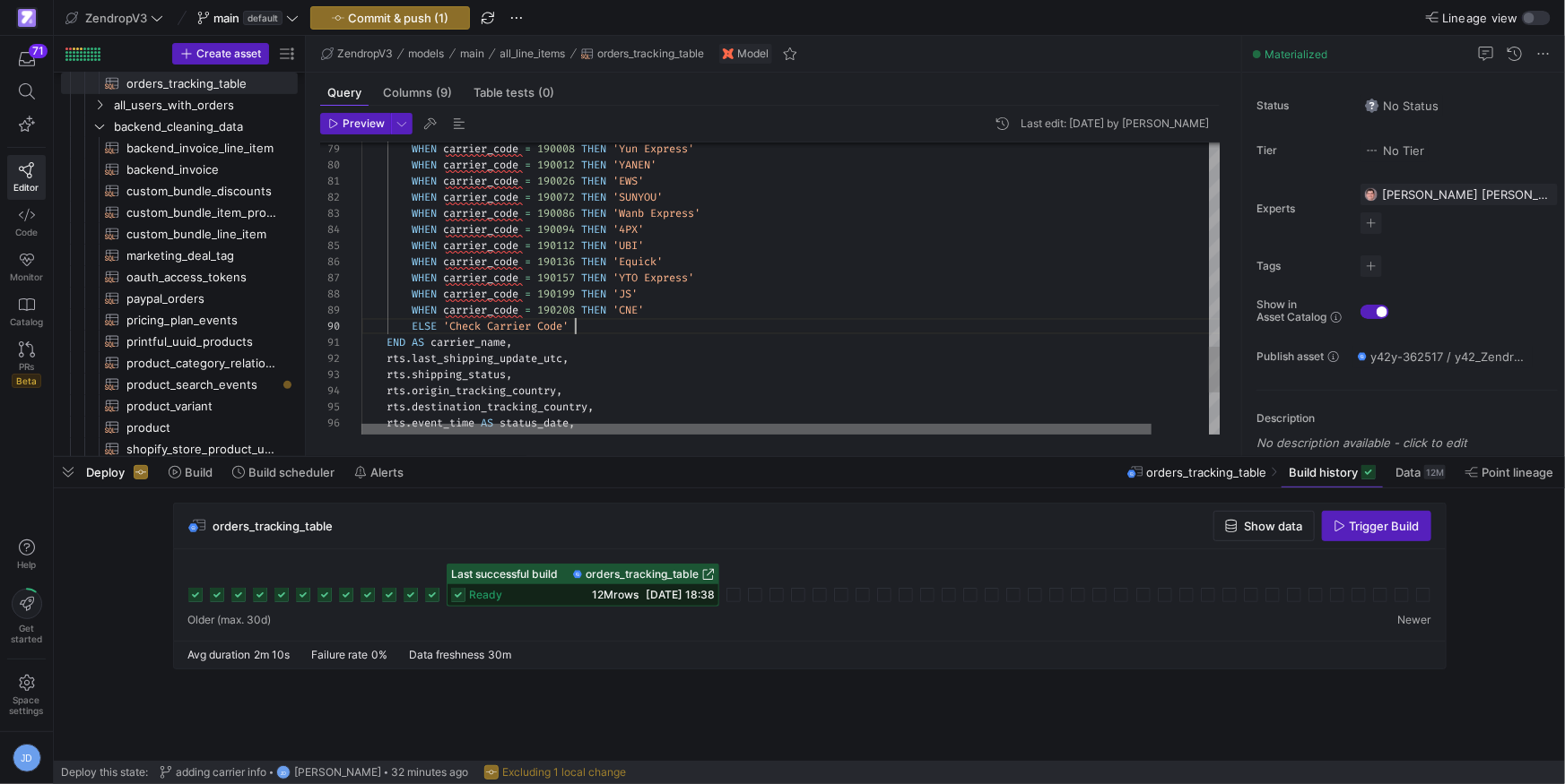
click at [340, 424] on div "87 88 89 90 91 92 86 79 80 81 82 83 84 85 93 94 95 96 97 WHEN carrier_code = 19…" at bounding box center [771, 288] width 901 height 292
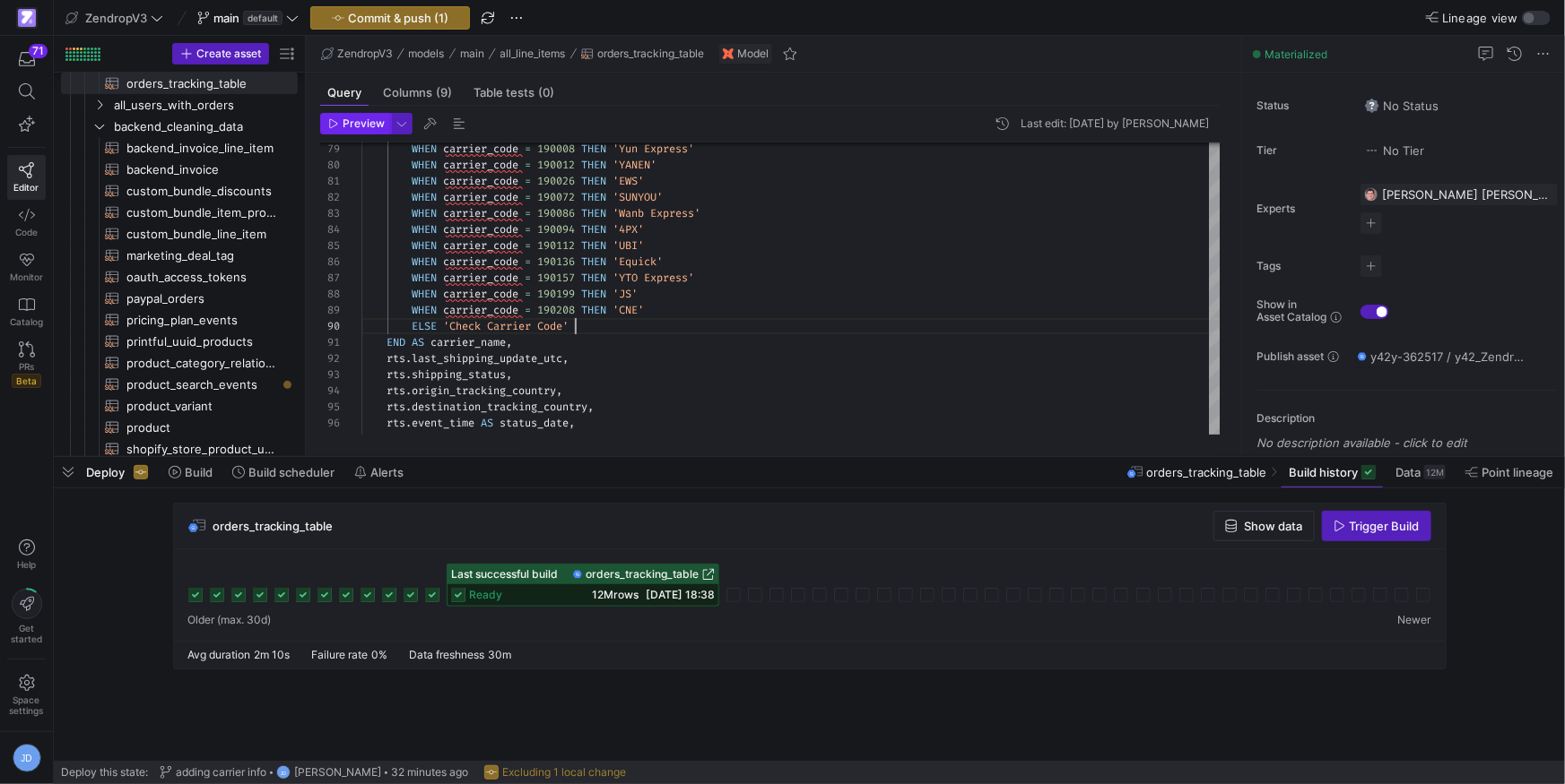
click at [369, 118] on span "Preview" at bounding box center [363, 123] width 42 height 12
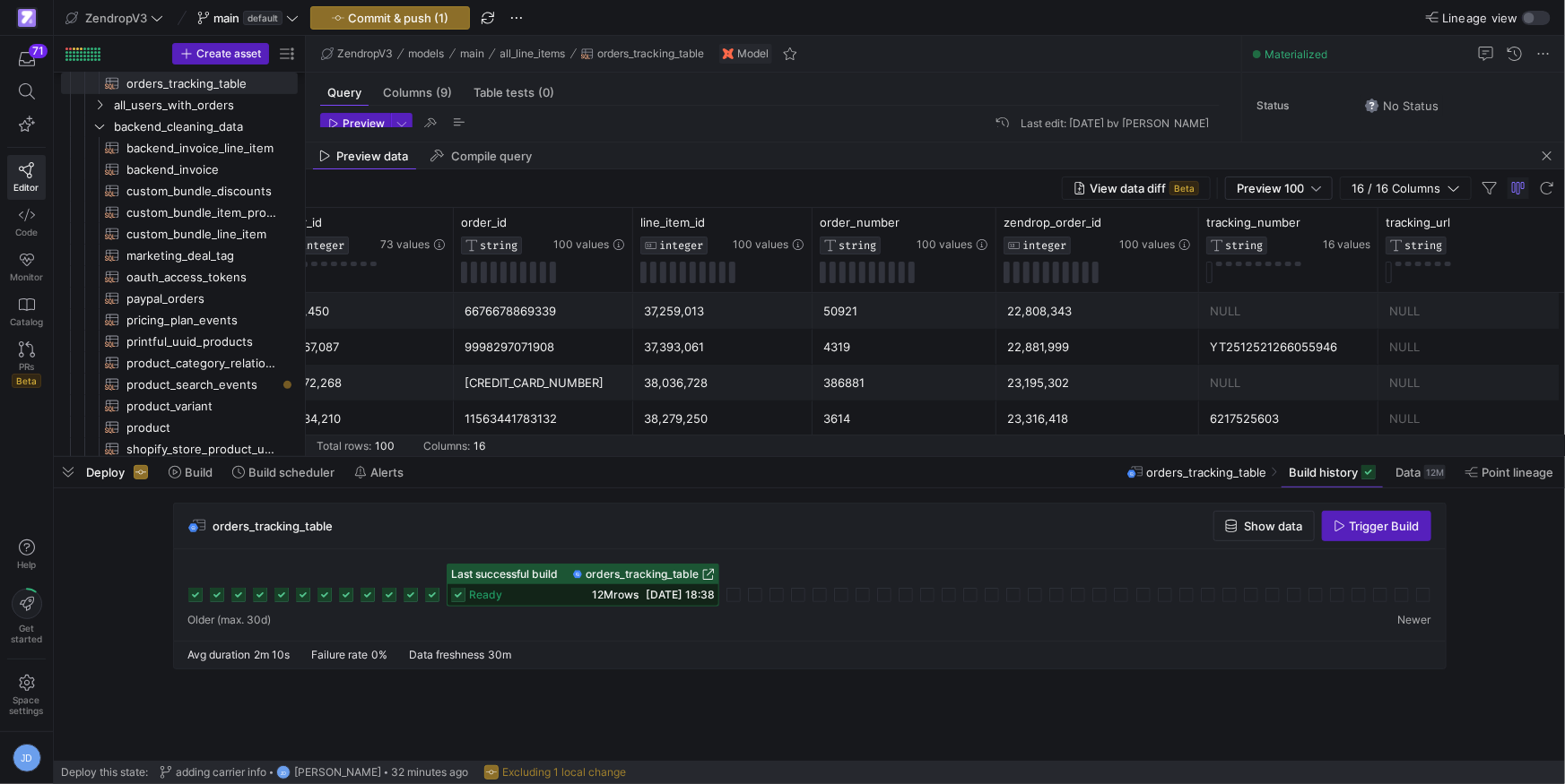
scroll to position [0, 45]
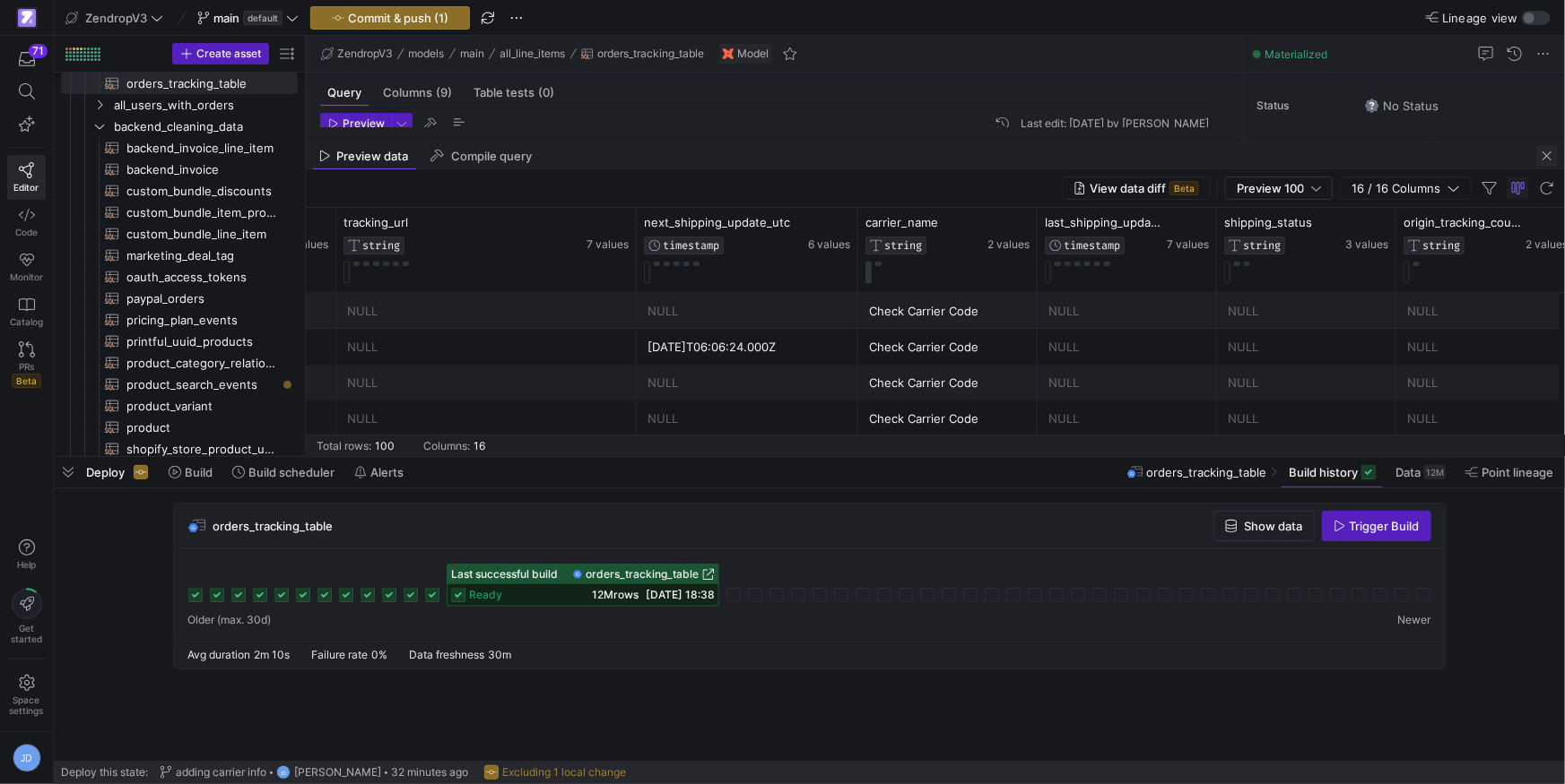
click at [1556, 155] on span "button" at bounding box center [1547, 155] width 22 height 22
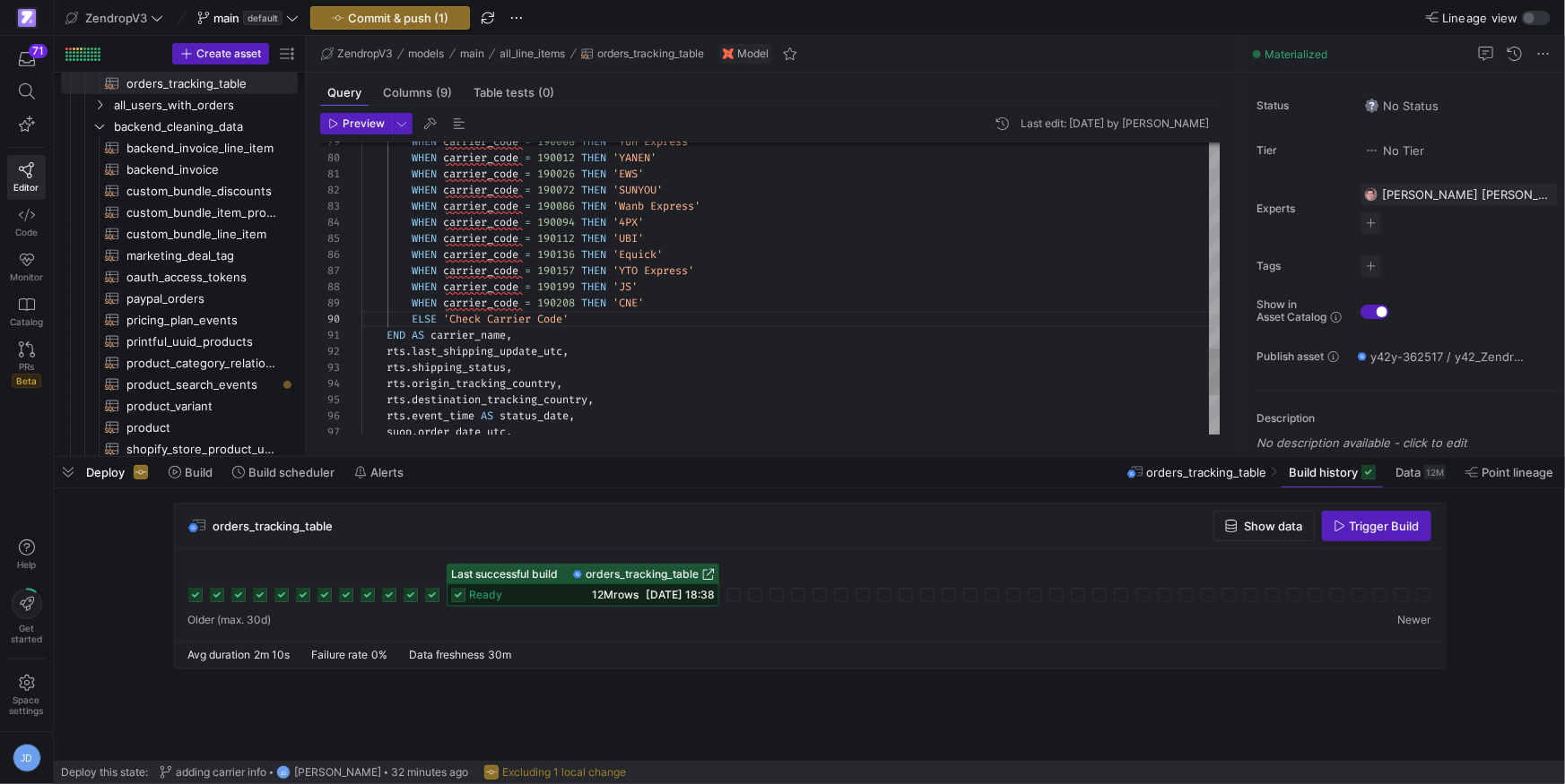
drag, startPoint x: 674, startPoint y: 311, endPoint x: 670, endPoint y: 302, distance: 9.8
click at [674, 311] on div "ELSE 'Check Carrier Code'" at bounding box center [791, 318] width 860 height 16
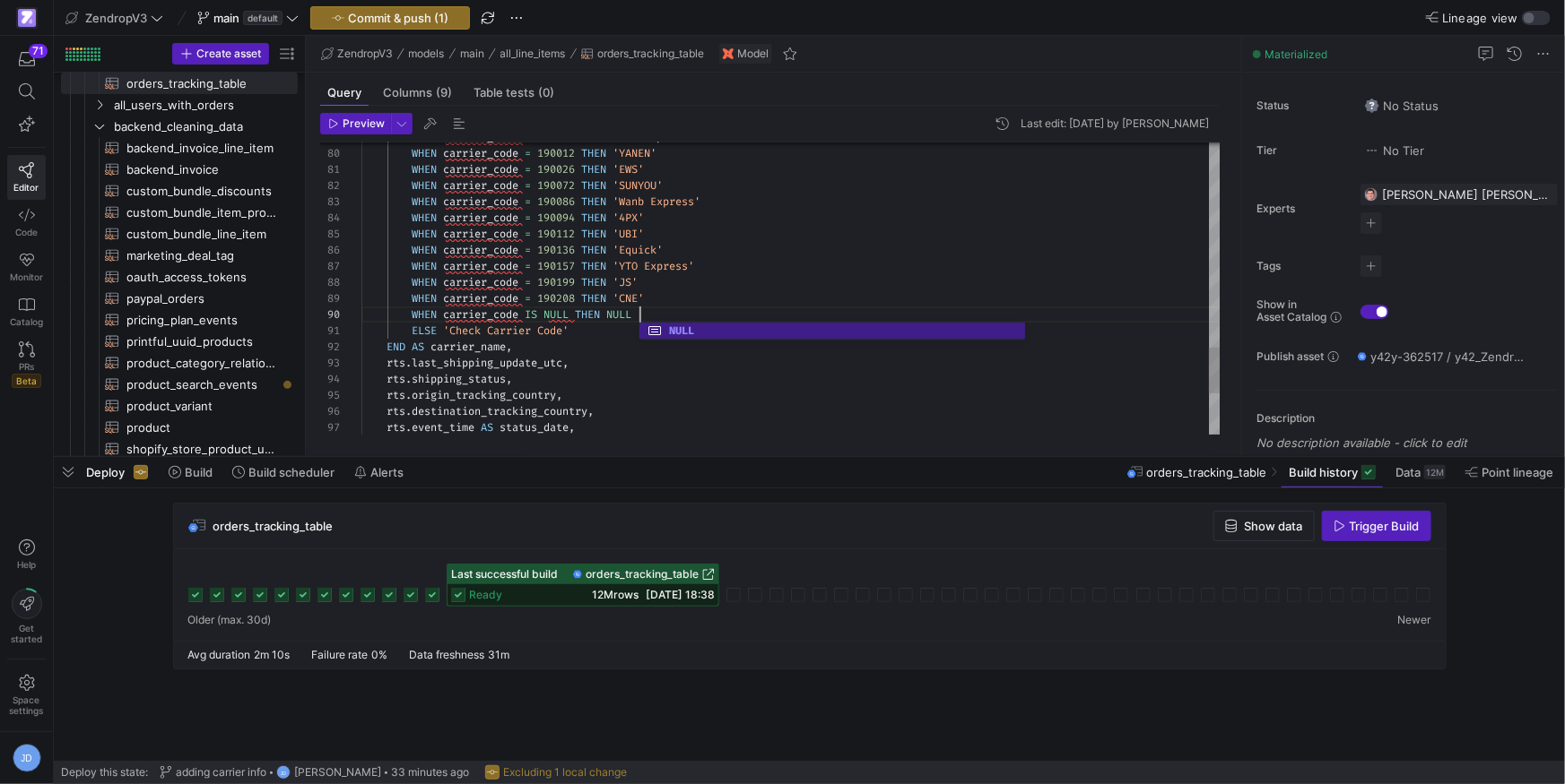
drag, startPoint x: 586, startPoint y: 347, endPoint x: 633, endPoint y: 344, distance: 47.1
click at [586, 347] on div "END AS carrier_name ," at bounding box center [791, 347] width 860 height 16
type textarea "ELSE 'Check Carrier Code' END AS carrier_name, rts.last_shipping_update_utc, rt…"
click at [366, 123] on span "Preview" at bounding box center [363, 123] width 42 height 12
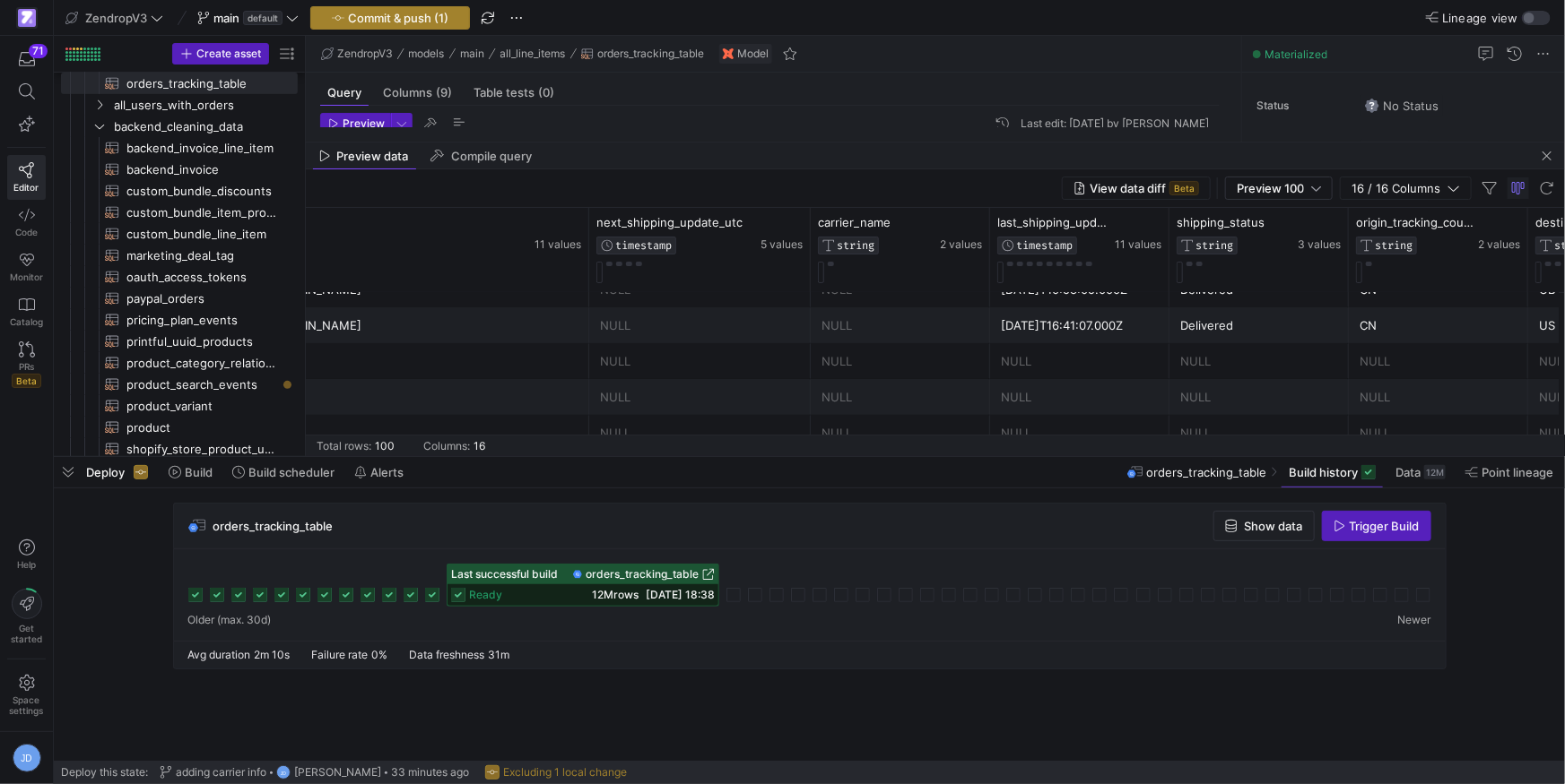
click at [386, 15] on span "Commit & push (1)" at bounding box center [398, 17] width 101 height 14
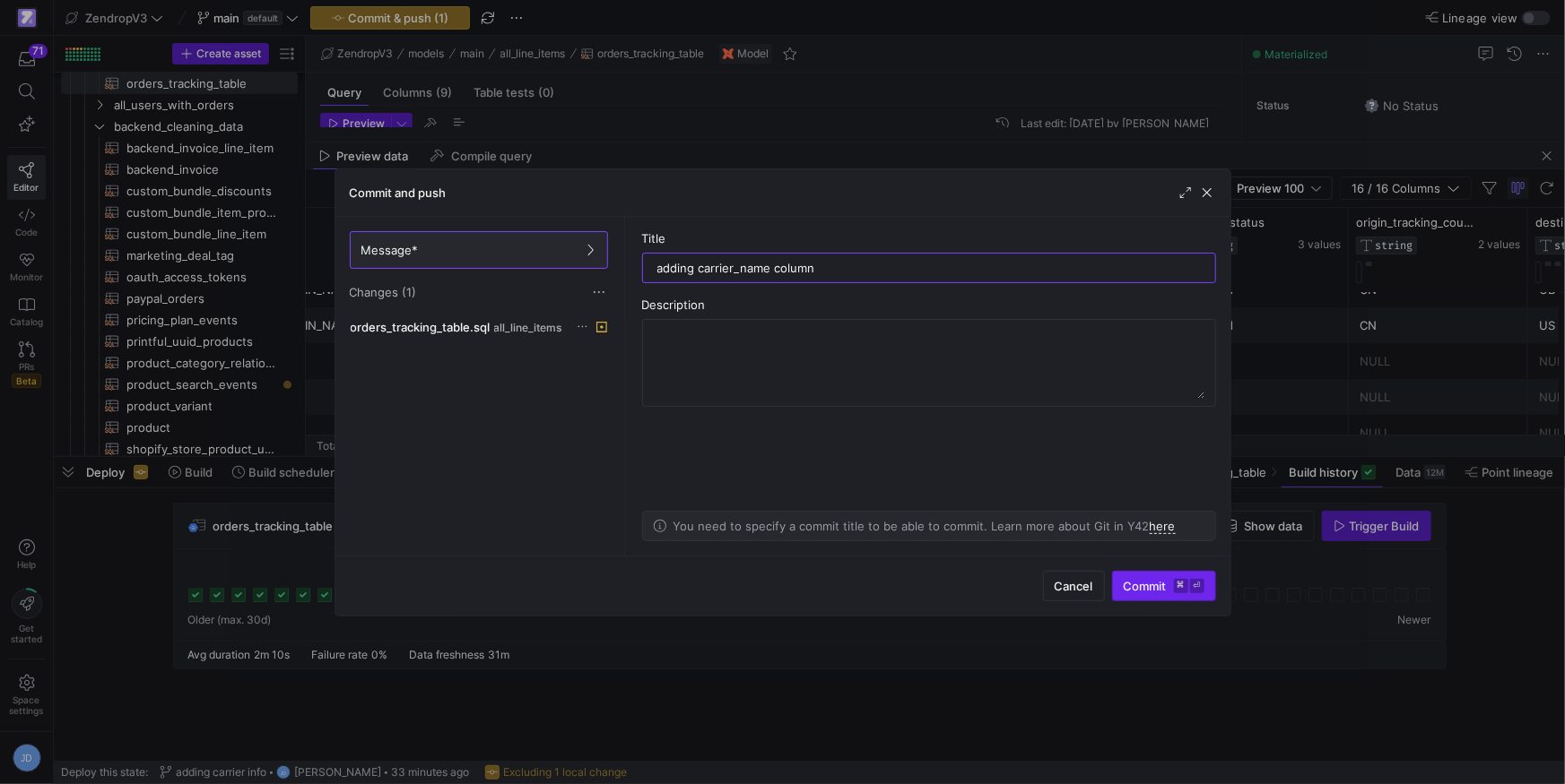
type input "adding carrier_name column"
click at [1152, 588] on span "Commit ⌘ ⏎" at bounding box center [1164, 586] width 81 height 14
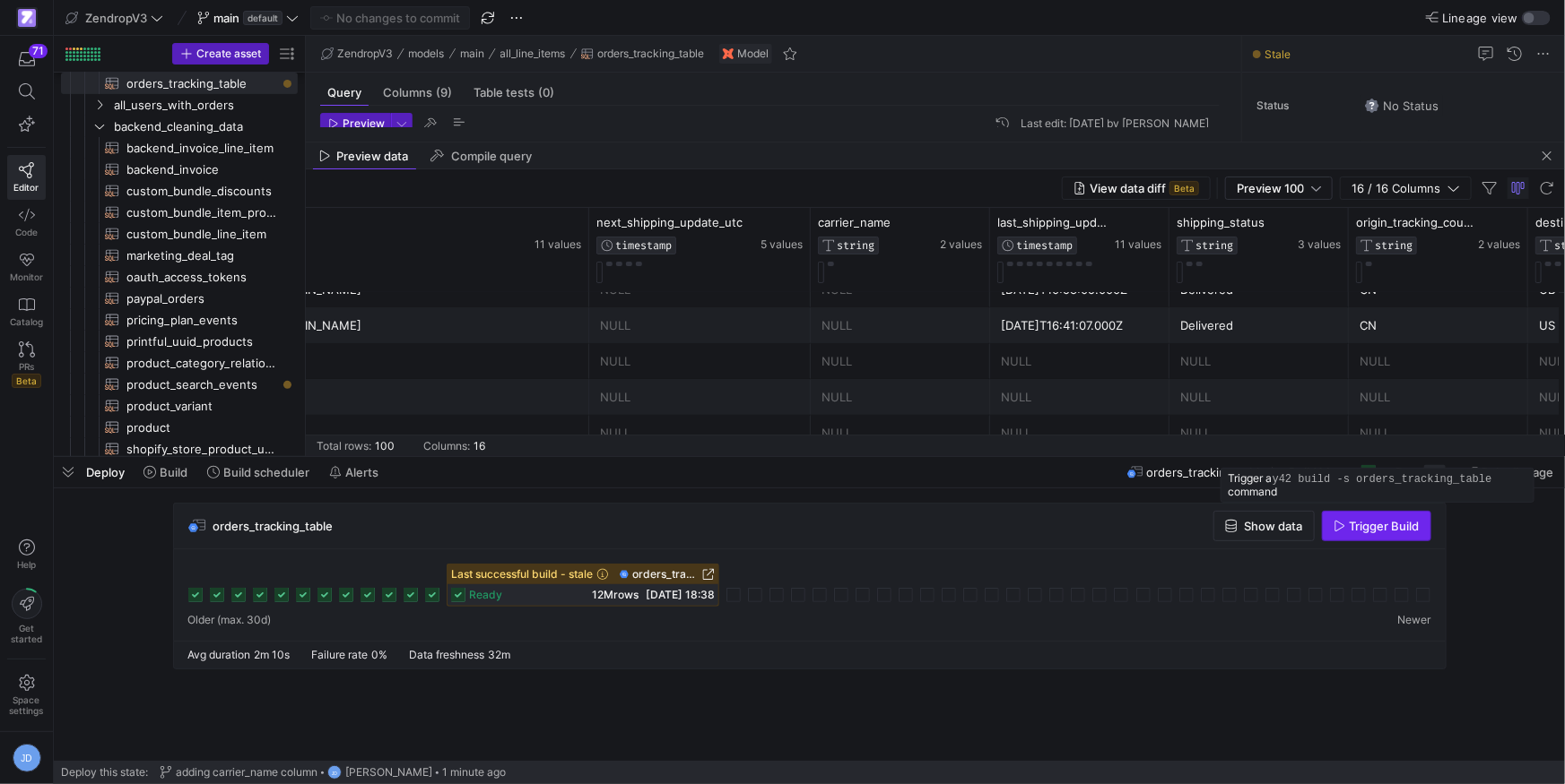
click at [1405, 537] on span "button" at bounding box center [1376, 526] width 107 height 28
